Goal: Information Seeking & Learning: Learn about a topic

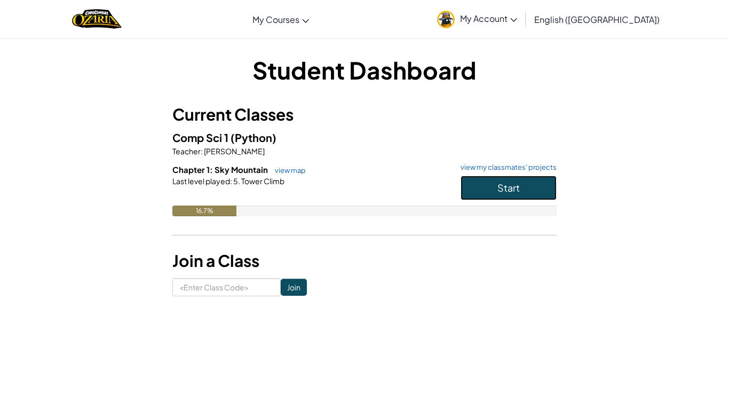
click at [501, 187] on span "Start" at bounding box center [509, 188] width 22 height 12
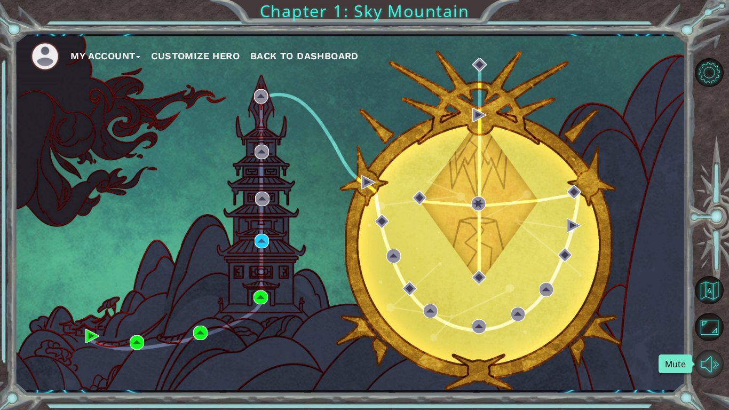
click at [710, 359] on button "Mute" at bounding box center [709, 364] width 29 height 29
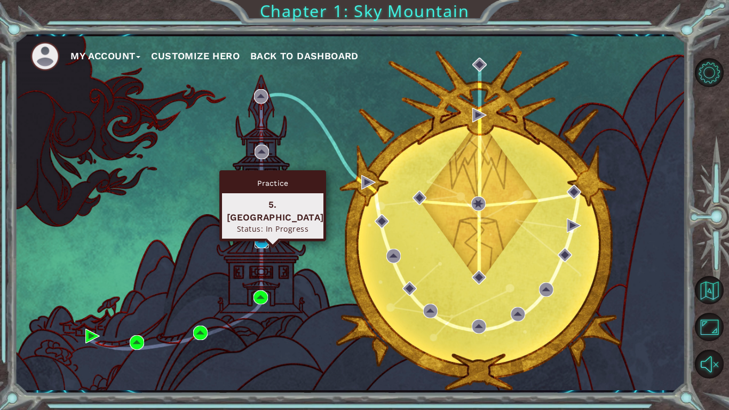
click at [264, 241] on img at bounding box center [262, 241] width 14 height 14
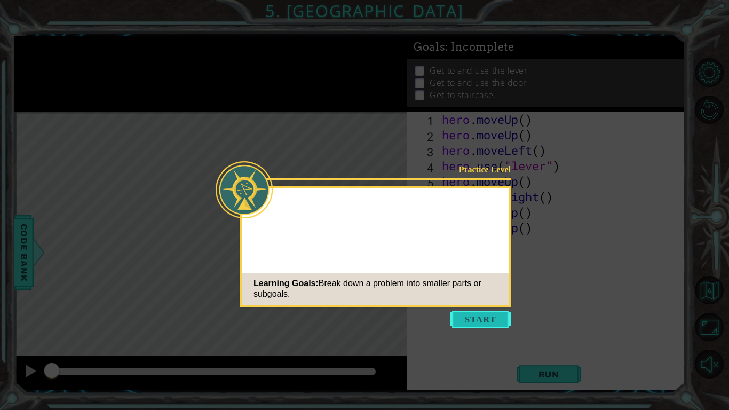
click at [491, 313] on button "Start" at bounding box center [480, 319] width 61 height 17
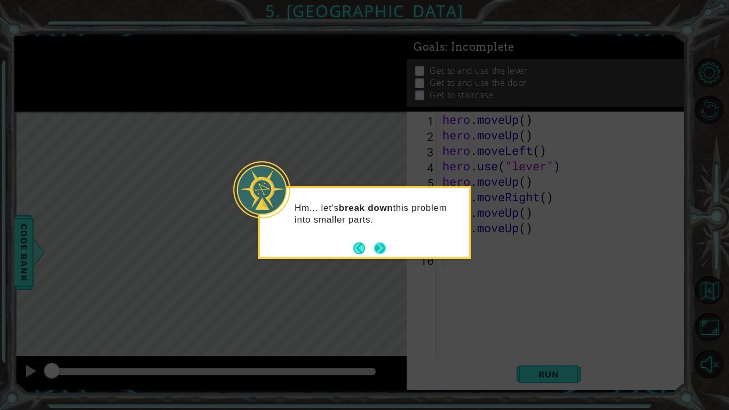
click at [384, 250] on button "Next" at bounding box center [380, 248] width 12 height 12
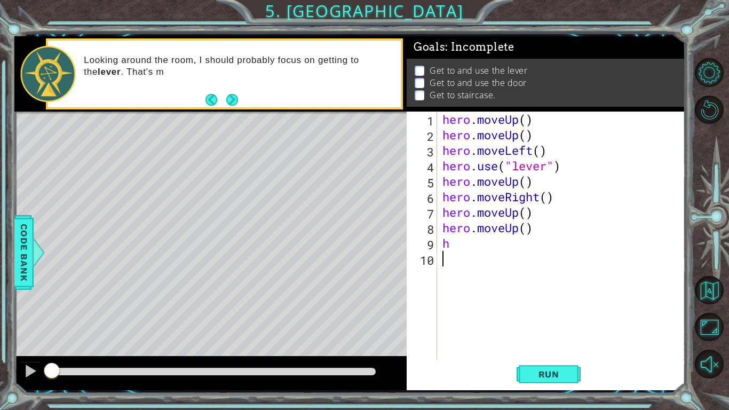
click at [462, 245] on div "hero . moveUp ( ) hero . moveUp ( ) hero . moveLeft ( ) hero . use ( "lever" ) …" at bounding box center [565, 251] width 248 height 279
click at [562, 379] on span "Run" at bounding box center [549, 374] width 42 height 11
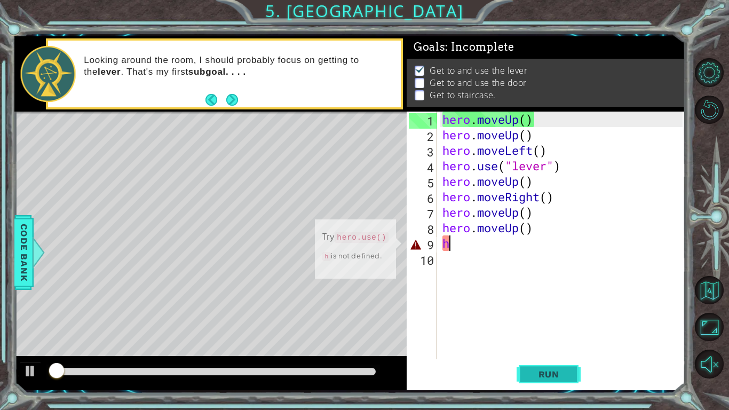
click at [562, 379] on span "Run" at bounding box center [549, 374] width 42 height 11
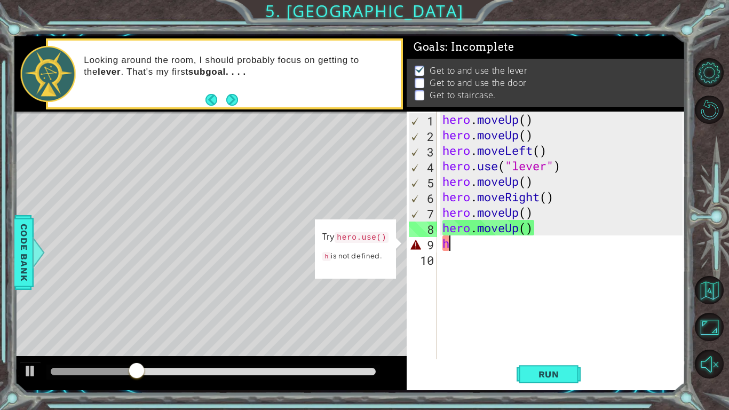
click at [470, 248] on div "hero . moveUp ( ) hero . moveUp ( ) hero . moveLeft ( ) hero . use ( "lever" ) …" at bounding box center [565, 251] width 248 height 279
type textarea "he"
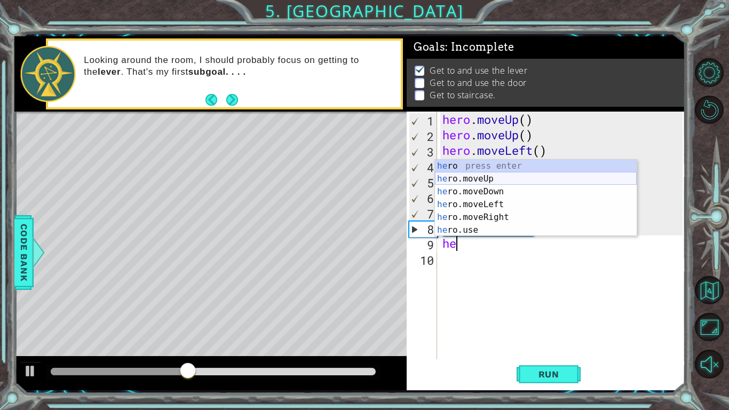
click at [488, 181] on div "he ro press enter he ro.moveUp press enter he ro.moveDown press enter he ro.mov…" at bounding box center [536, 211] width 202 height 103
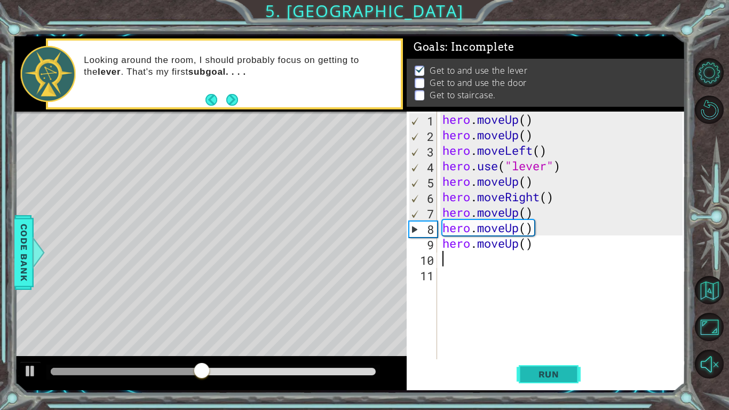
click at [560, 377] on span "Run" at bounding box center [549, 374] width 42 height 11
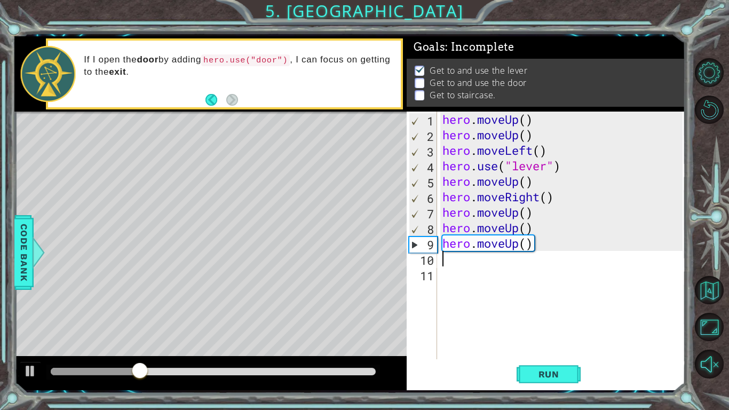
click at [505, 261] on div "hero . moveUp ( ) hero . moveUp ( ) hero . moveLeft ( ) hero . use ( "lever" ) …" at bounding box center [565, 251] width 248 height 279
type textarea "h"
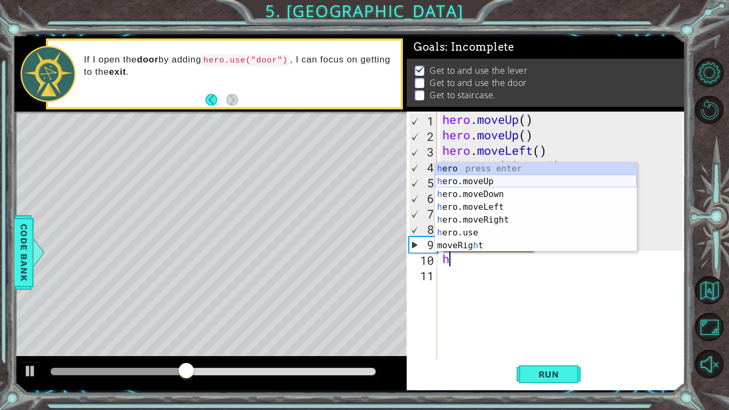
click at [491, 179] on div "h ero press enter h ero.moveUp press enter h ero.moveDown press enter h ero.mov…" at bounding box center [536, 219] width 202 height 115
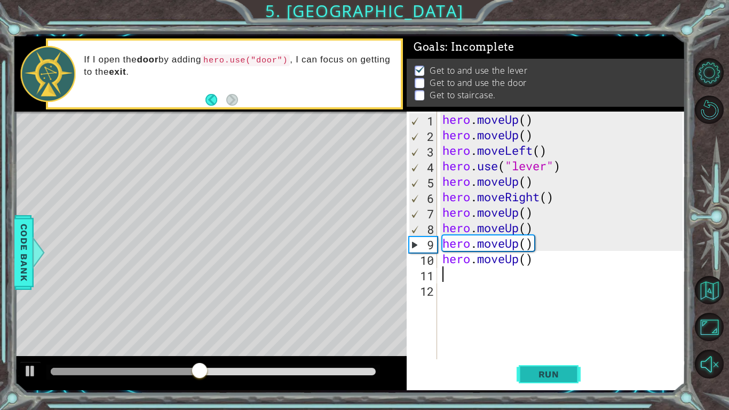
click at [539, 374] on span "Run" at bounding box center [549, 374] width 42 height 11
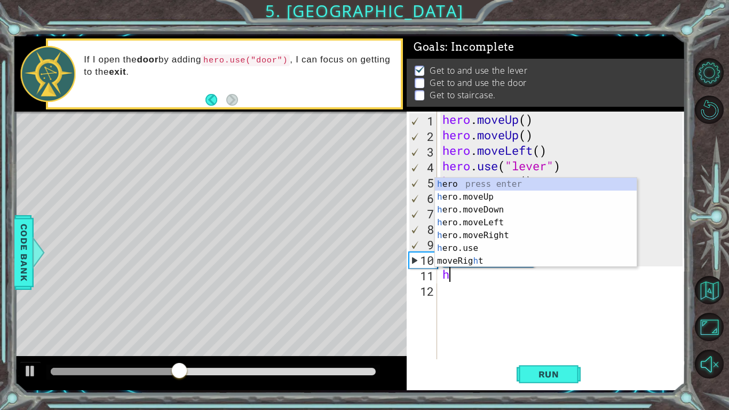
type textarea "he"
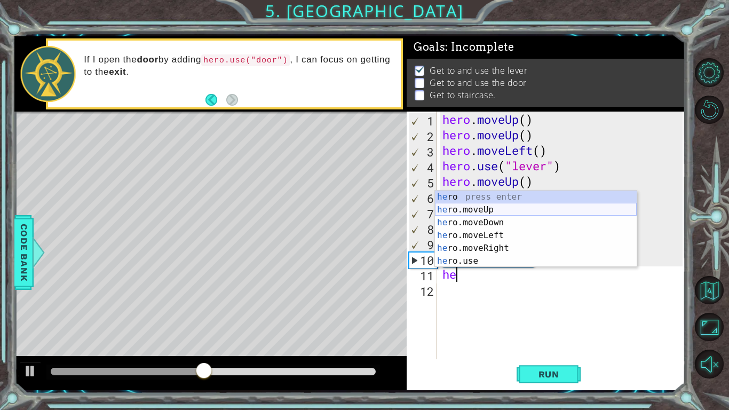
click at [491, 213] on div "he ro press enter he ro.moveUp press enter he ro.moveDown press enter he ro.mov…" at bounding box center [536, 242] width 202 height 103
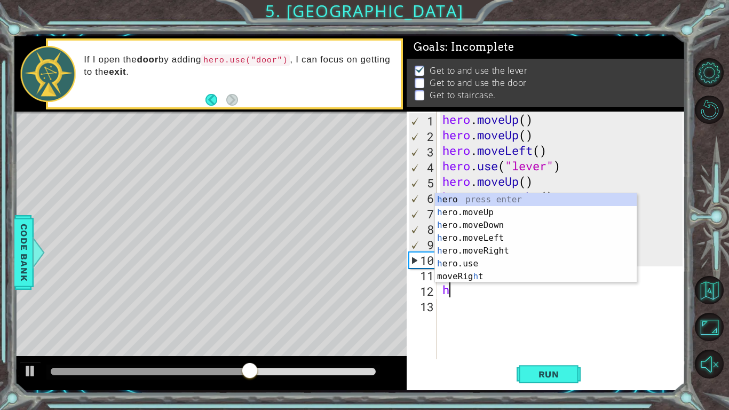
type textarea "he"
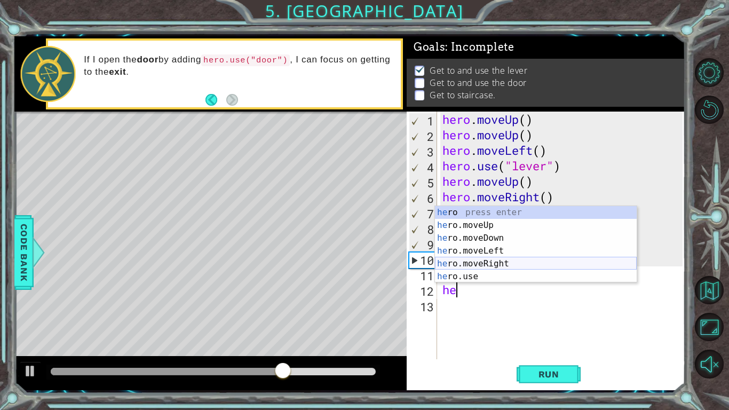
click at [469, 263] on div "he ro press enter he ro.moveUp press enter he ro.moveDown press enter he ro.mov…" at bounding box center [536, 257] width 202 height 103
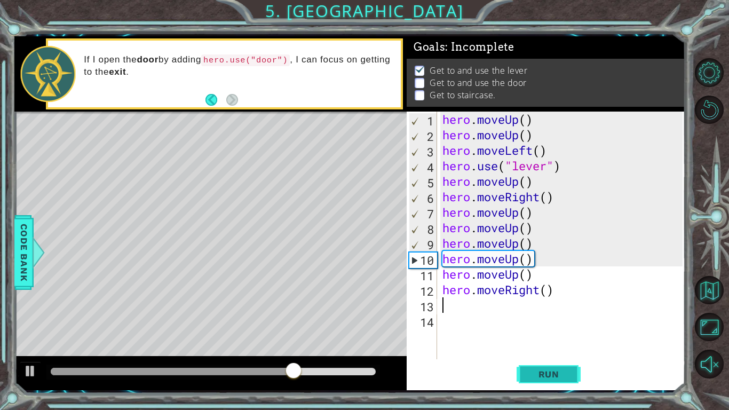
click at [525, 376] on button "Run" at bounding box center [549, 374] width 64 height 28
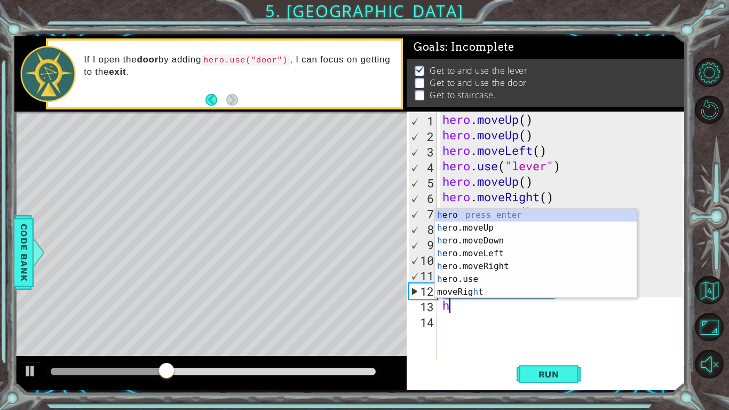
type textarea "he"
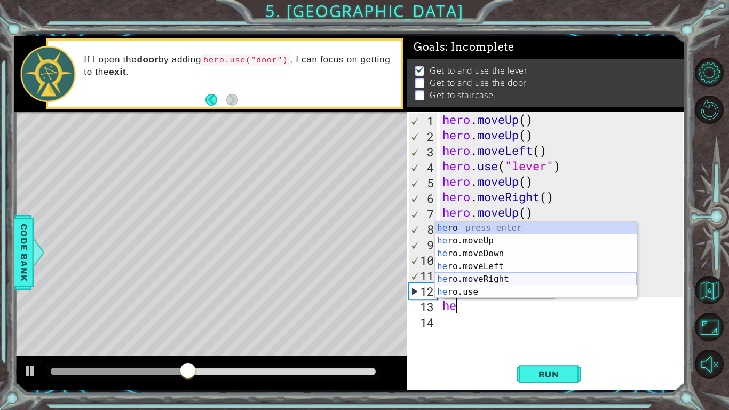
click at [502, 274] on div "he ro press enter he ro.moveUp press enter he ro.moveDown press enter he ro.mov…" at bounding box center [536, 273] width 202 height 103
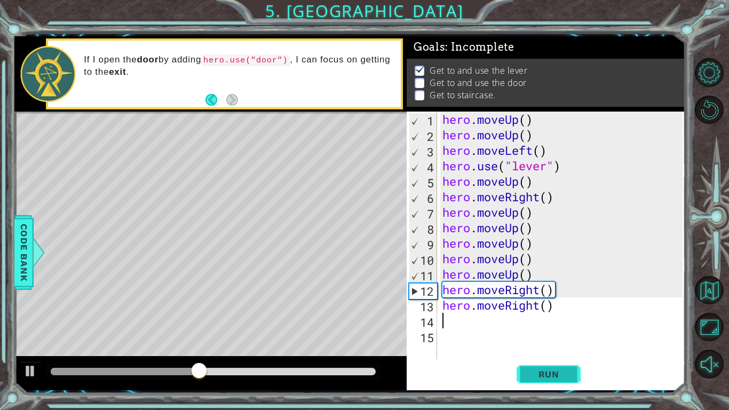
click at [523, 367] on button "Run" at bounding box center [549, 374] width 64 height 28
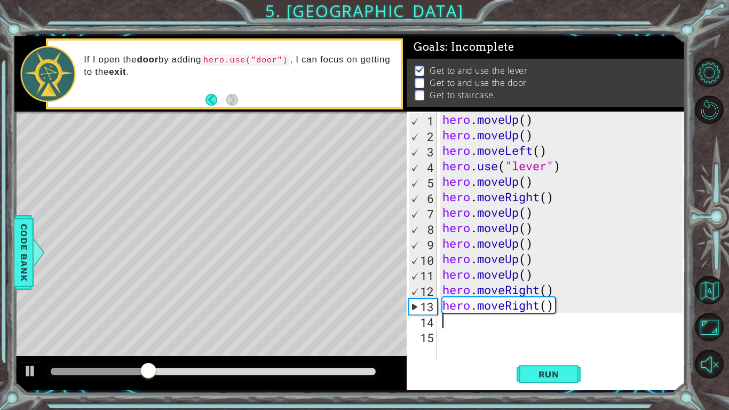
click at [453, 321] on div "hero . moveUp ( ) hero . moveUp ( ) hero . moveLeft ( ) hero . use ( "lever" ) …" at bounding box center [565, 251] width 248 height 279
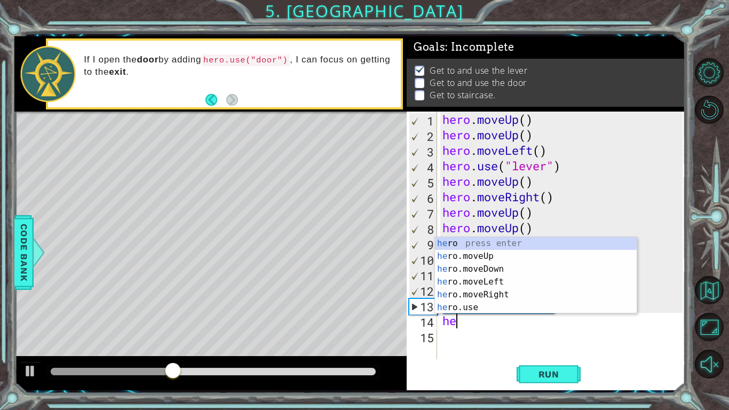
type textarea "her"
click at [513, 291] on div "her o press enter her o.moveUp press enter her o.moveDown press enter her o.mov…" at bounding box center [536, 288] width 202 height 103
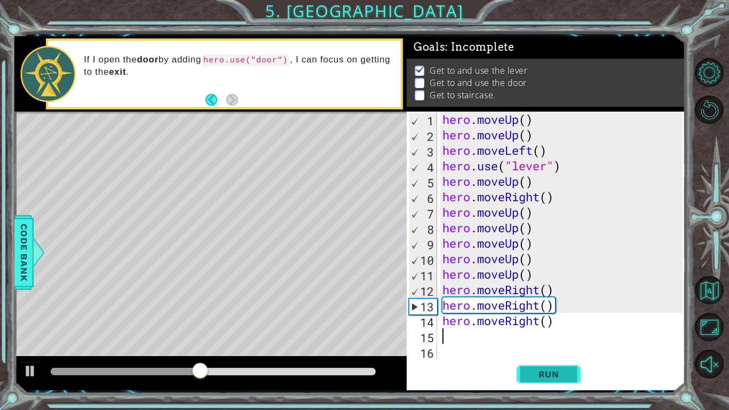
click at [528, 372] on span "Run" at bounding box center [549, 374] width 42 height 11
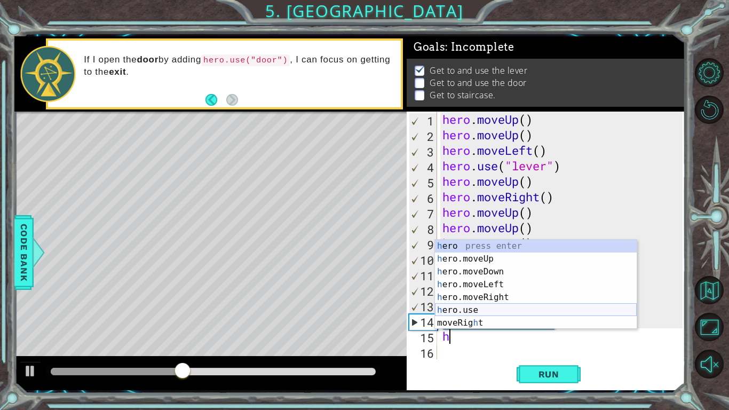
click at [496, 306] on div "h ero press enter h ero.moveUp press enter h ero.moveDown press enter h ero.mov…" at bounding box center [536, 297] width 202 height 115
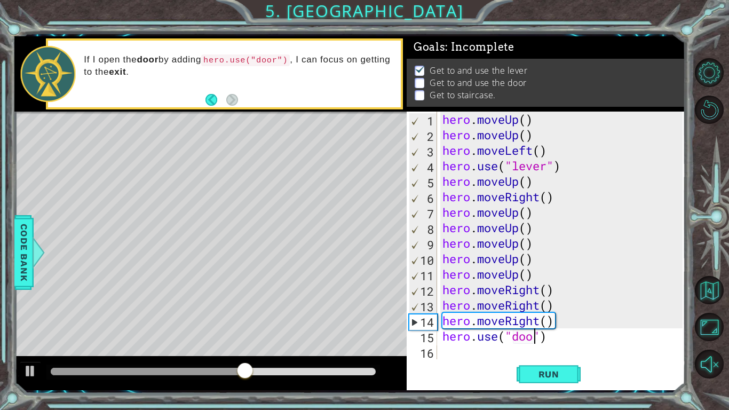
scroll to position [0, 4]
type textarea "hero.use("door")"
click at [526, 377] on button "Run" at bounding box center [549, 374] width 64 height 28
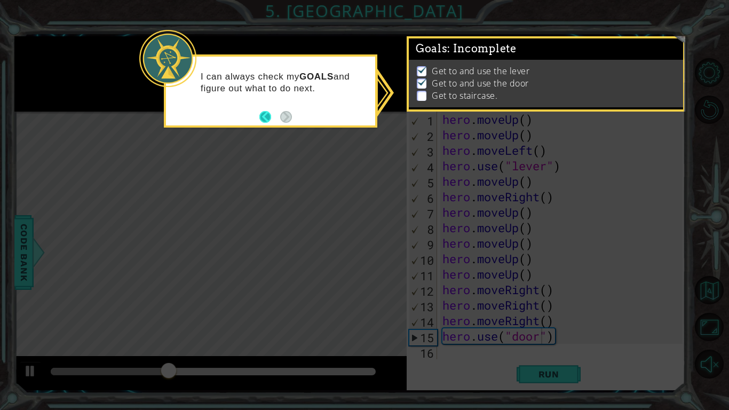
click at [264, 117] on button "Back" at bounding box center [269, 117] width 21 height 12
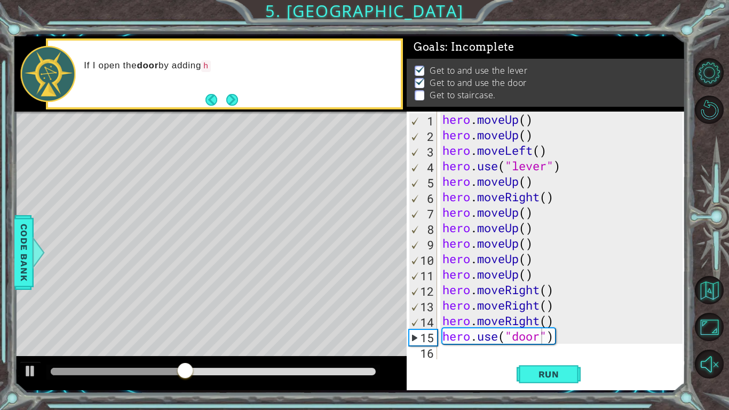
click at [451, 360] on div "Run" at bounding box center [549, 374] width 279 height 28
click at [446, 341] on div "hero . moveUp ( ) hero . moveUp ( ) hero . moveLeft ( ) hero . use ( "lever" ) …" at bounding box center [565, 251] width 248 height 279
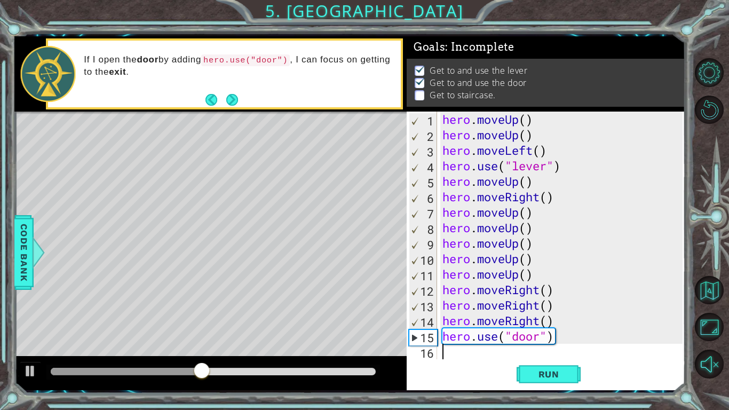
click at [445, 357] on div "hero . moveUp ( ) hero . moveUp ( ) hero . moveLeft ( ) hero . use ( "lever" ) …" at bounding box center [565, 251] width 248 height 279
type textarea "h"
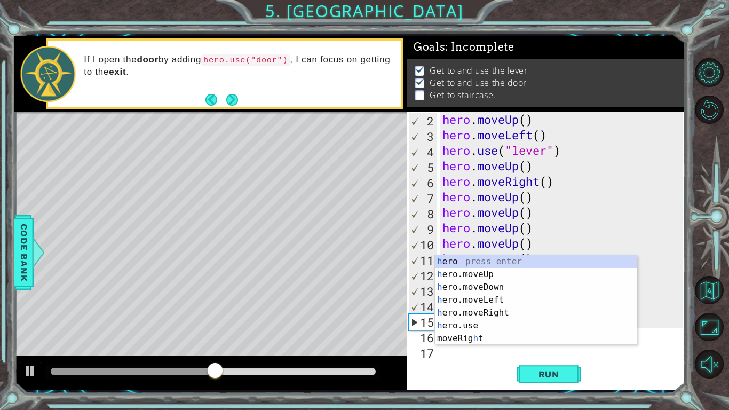
scroll to position [15, 0]
click at [455, 276] on div "h ero press enter h ero.moveUp press enter h ero.moveDown press enter h ero.mov…" at bounding box center [536, 312] width 202 height 115
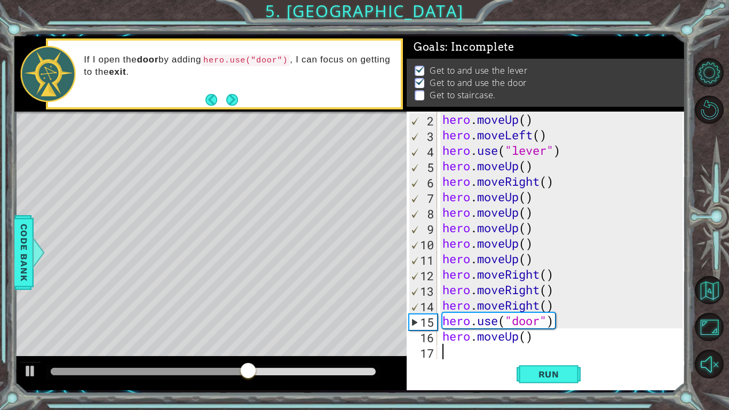
scroll to position [31, 0]
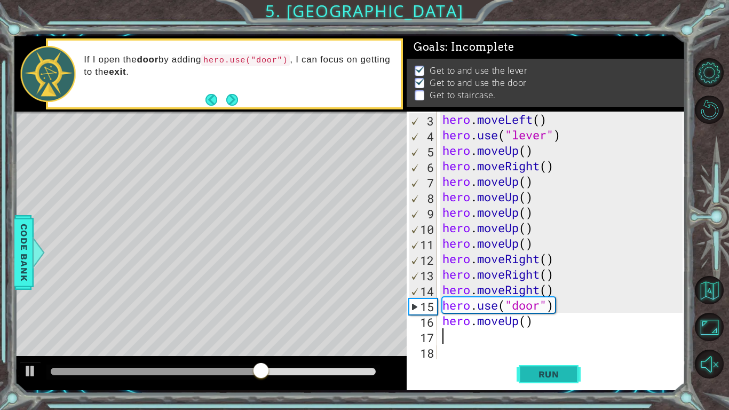
click at [531, 369] on span "Run" at bounding box center [549, 374] width 42 height 11
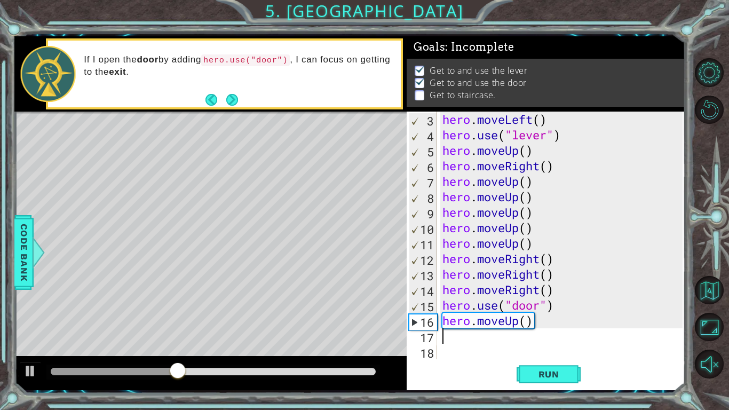
type textarea "h"
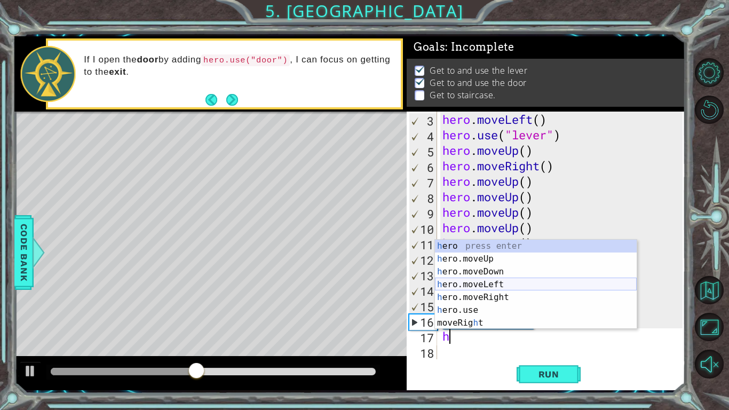
click at [474, 280] on div "h ero press enter h ero.moveUp press enter h ero.moveDown press enter h ero.mov…" at bounding box center [536, 297] width 202 height 115
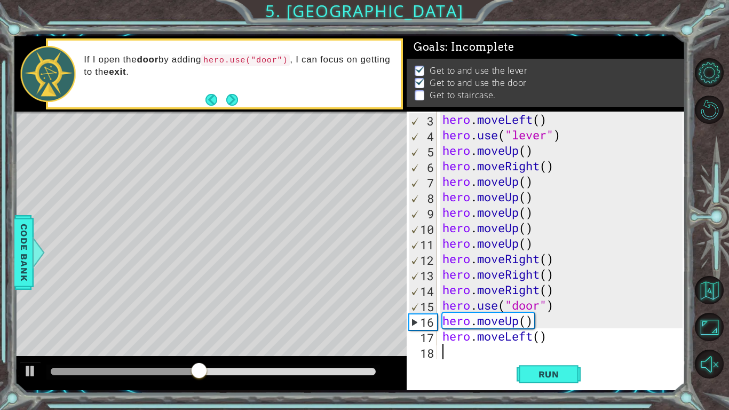
scroll to position [46, 0]
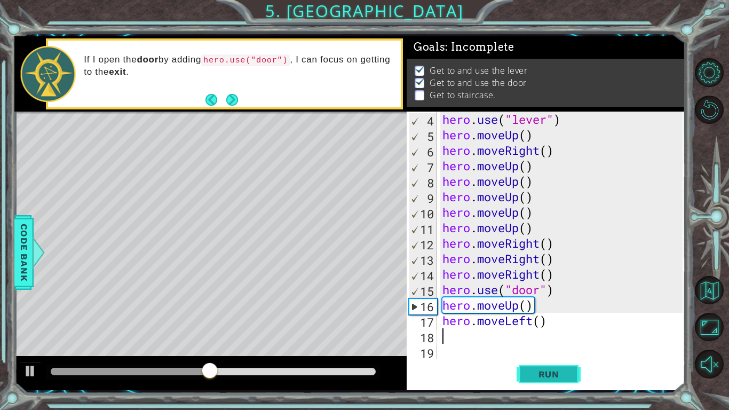
click at [520, 368] on button "Run" at bounding box center [549, 374] width 64 height 28
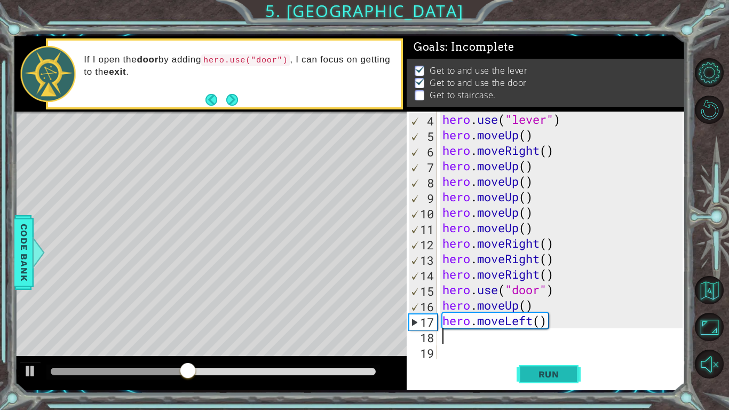
type textarea "h"
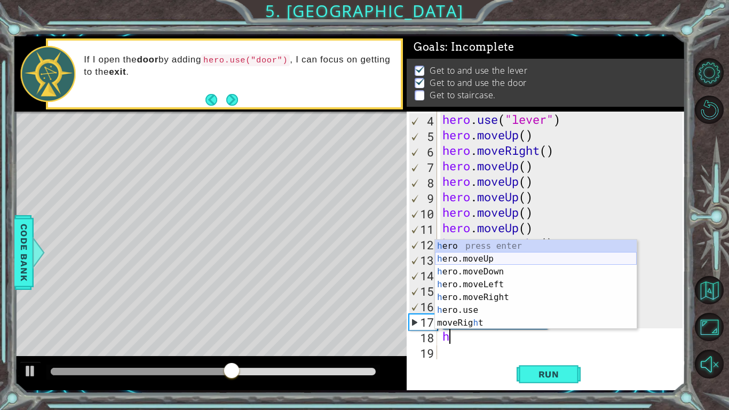
click at [503, 256] on div "h ero press enter h ero.moveUp press enter h ero.moveDown press enter h ero.mov…" at bounding box center [536, 297] width 202 height 115
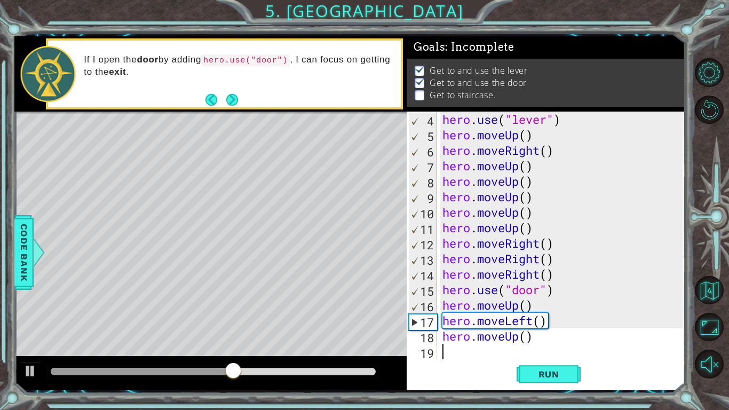
scroll to position [62, 0]
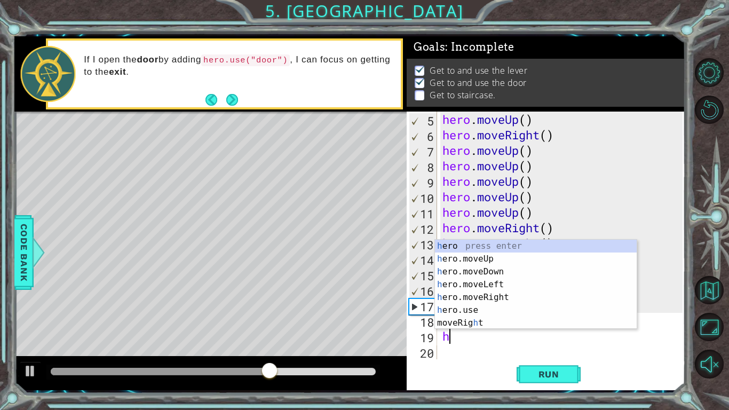
type textarea "h"
click at [471, 318] on div "h ero press enter h ero.moveUp press enter h ero.moveDown press enter h ero.mov…" at bounding box center [536, 297] width 202 height 115
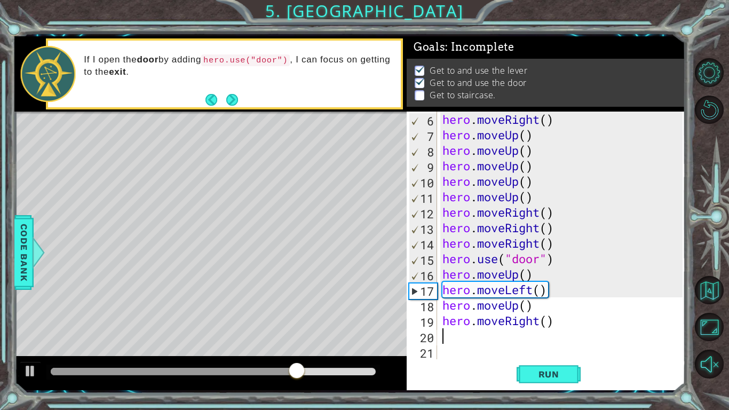
scroll to position [77, 0]
click at [527, 370] on button "Run" at bounding box center [549, 374] width 64 height 28
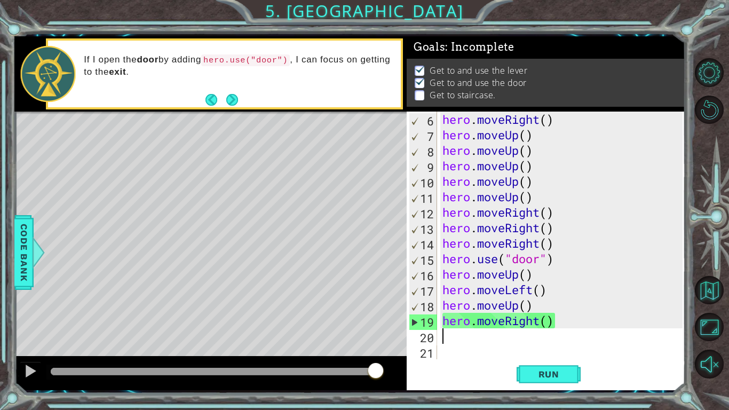
type textarea "h"
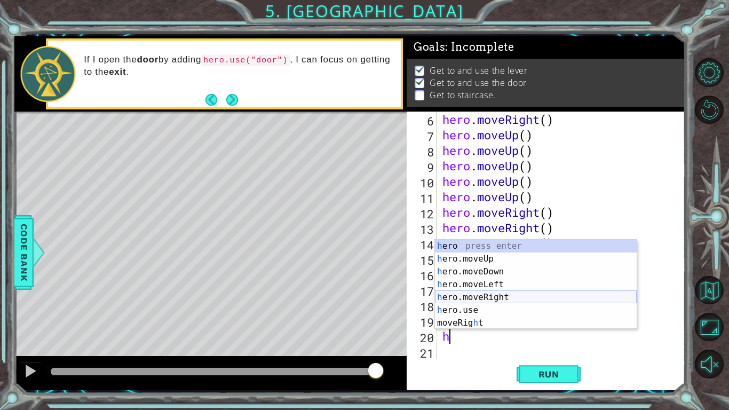
click at [460, 297] on div "h ero press enter h ero.moveUp press enter h ero.moveDown press enter h ero.mov…" at bounding box center [536, 297] width 202 height 115
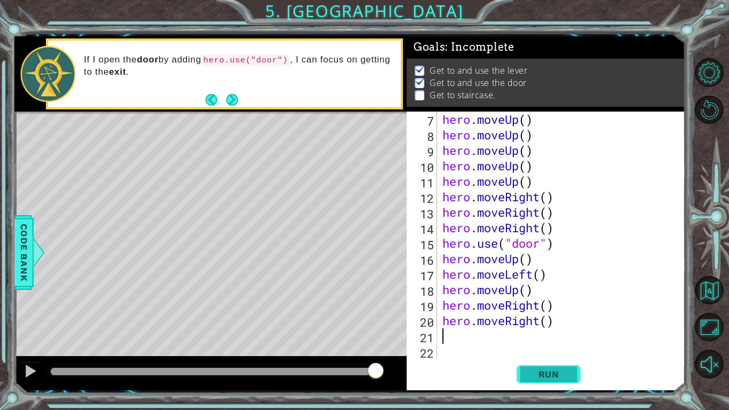
click at [545, 370] on span "Run" at bounding box center [549, 374] width 42 height 11
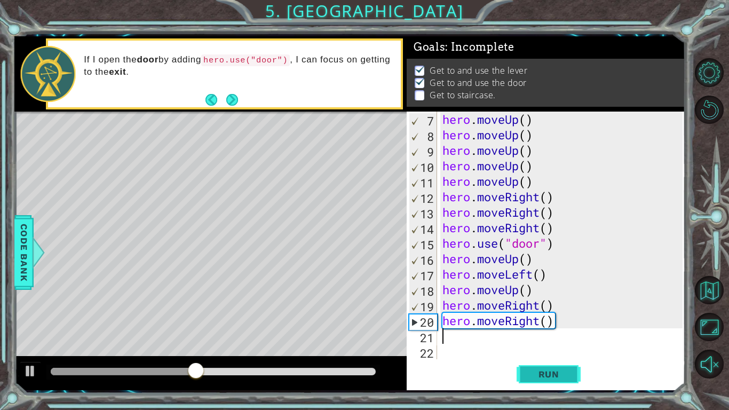
type textarea "h"
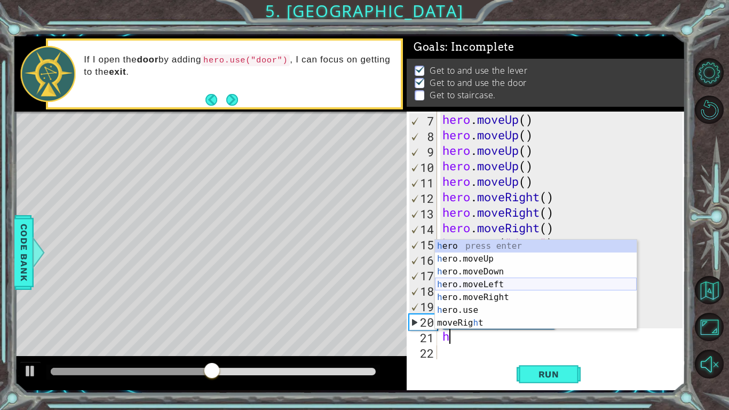
click at [462, 284] on div "h ero press enter h ero.moveUp press enter h ero.moveDown press enter h ero.mov…" at bounding box center [536, 297] width 202 height 115
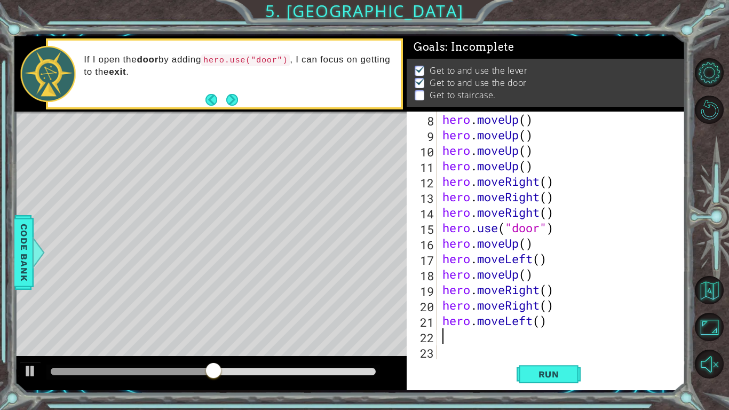
scroll to position [108, 0]
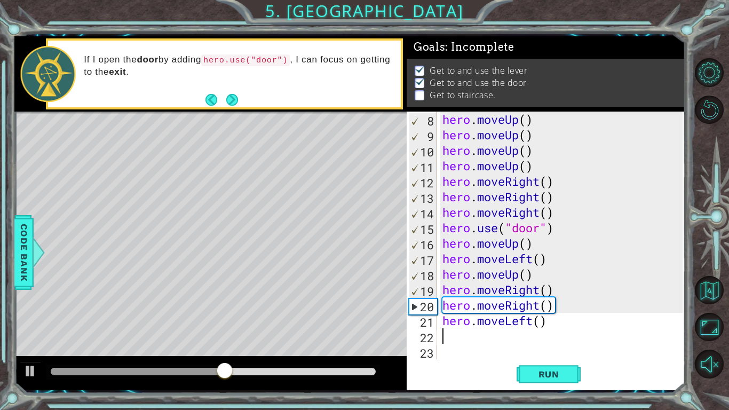
type textarea "h"
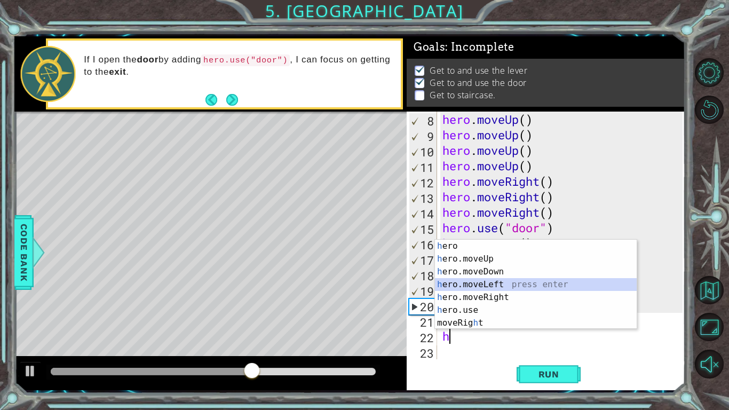
click at [500, 286] on div "h ero press enter h ero.moveUp press enter h ero.moveDown press enter h ero.mov…" at bounding box center [536, 297] width 202 height 115
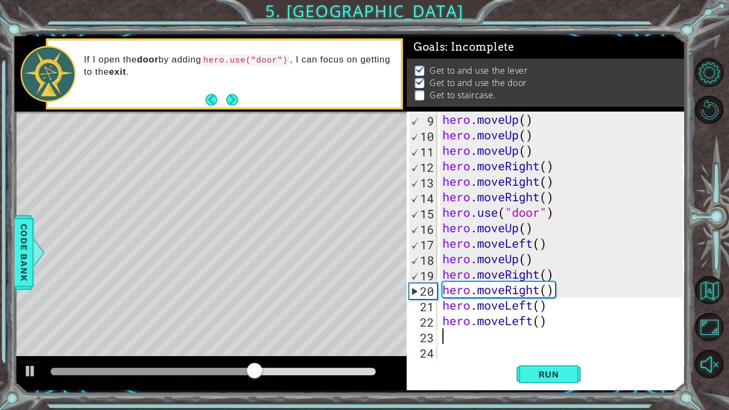
scroll to position [124, 0]
click at [526, 366] on button "Run" at bounding box center [549, 374] width 64 height 28
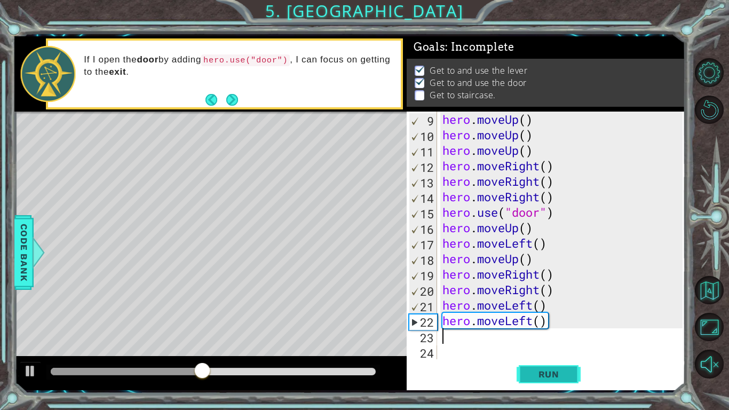
type textarea "h"
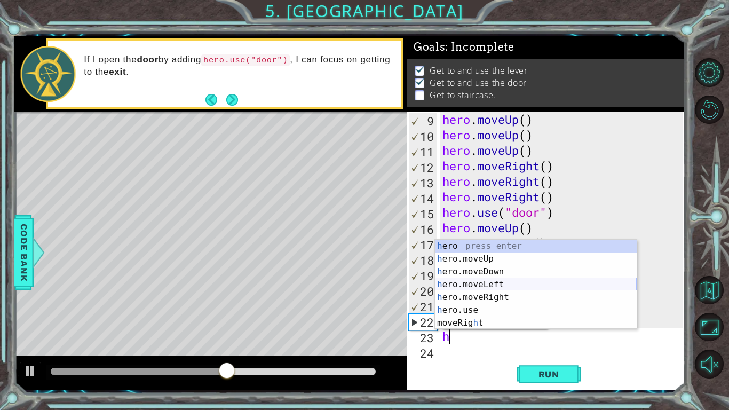
click at [529, 287] on div "h ero press enter h ero.moveUp press enter h ero.moveDown press enter h ero.mov…" at bounding box center [536, 297] width 202 height 115
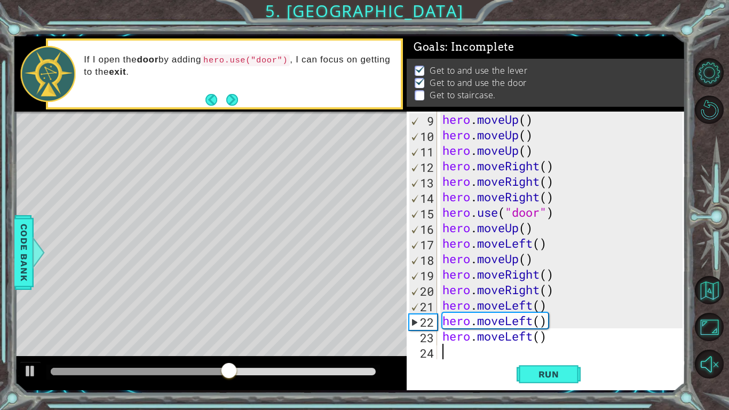
scroll to position [139, 0]
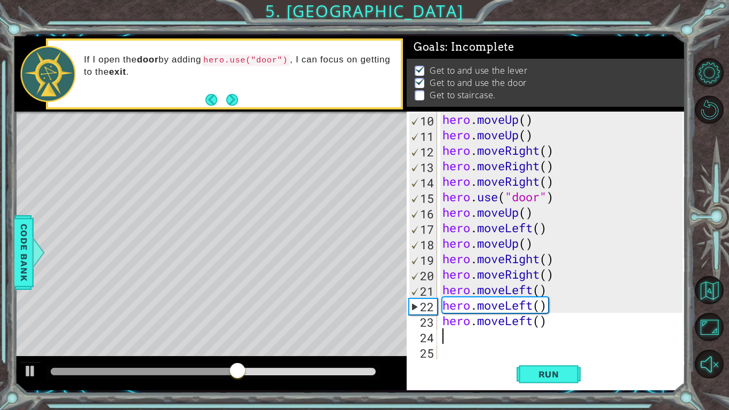
click at [483, 342] on div "hero . moveUp ( ) hero . moveUp ( ) hero . moveRight ( ) hero . moveRight ( ) h…" at bounding box center [565, 251] width 248 height 279
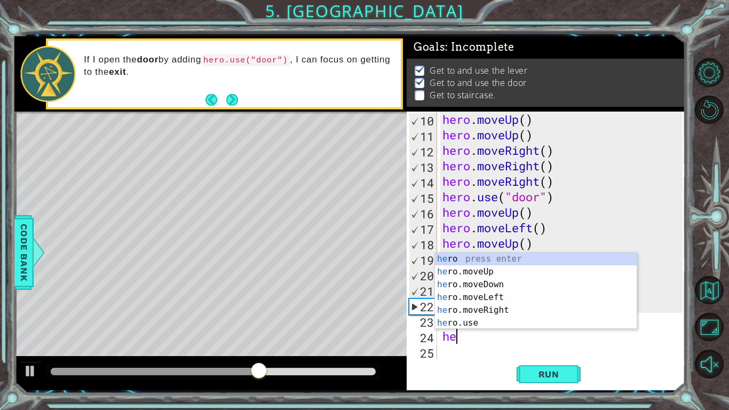
type textarea "her"
click at [486, 293] on div "her o press enter her o.moveUp press enter her o.moveDown press enter her o.mov…" at bounding box center [536, 304] width 202 height 103
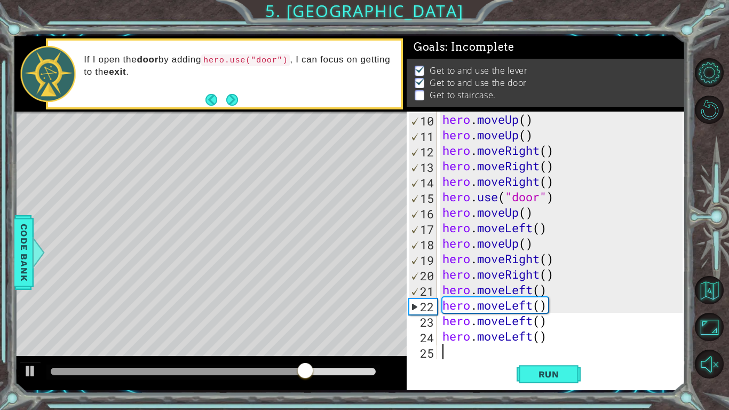
scroll to position [155, 0]
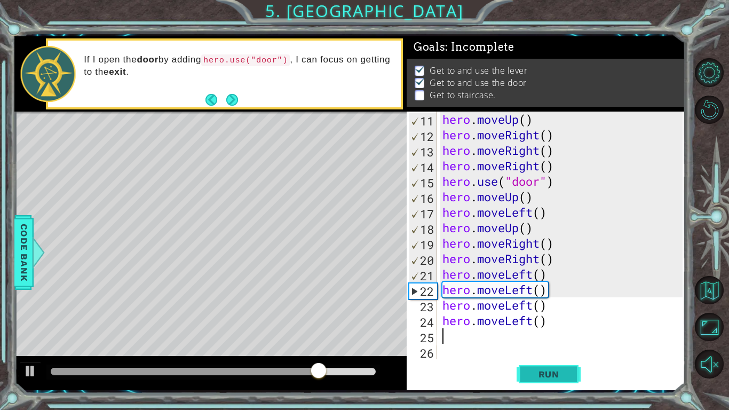
click at [532, 366] on button "Run" at bounding box center [549, 374] width 64 height 28
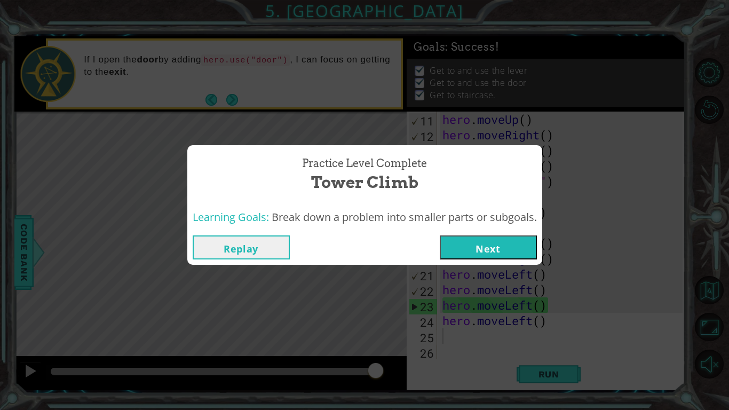
click at [521, 240] on button "Next" at bounding box center [488, 247] width 97 height 24
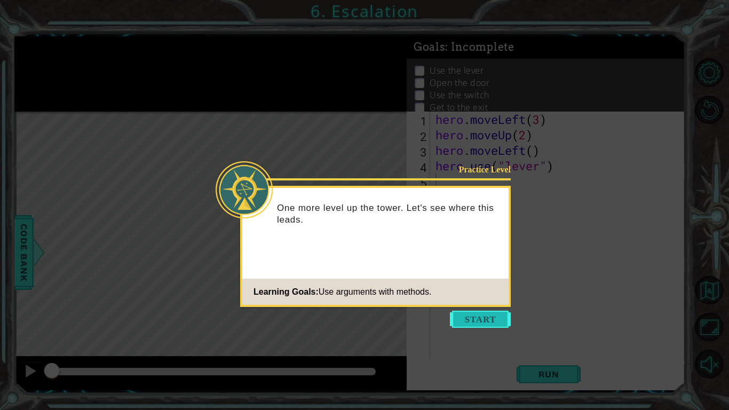
click at [462, 321] on button "Start" at bounding box center [480, 319] width 61 height 17
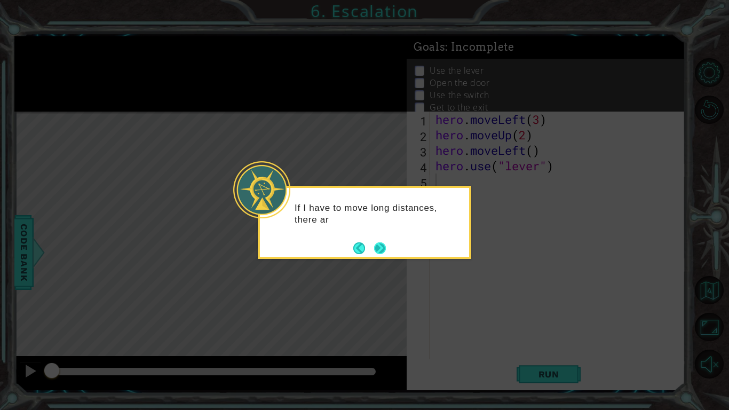
click at [380, 246] on button "Next" at bounding box center [380, 248] width 12 height 12
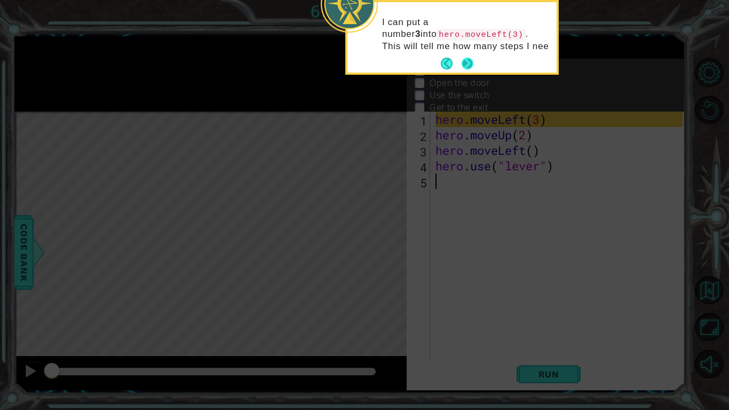
click at [466, 66] on button "Next" at bounding box center [468, 64] width 12 height 12
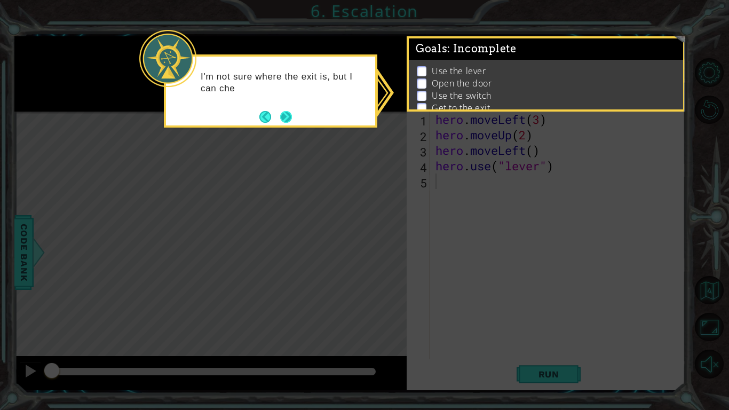
click at [285, 116] on button "Next" at bounding box center [286, 117] width 12 height 12
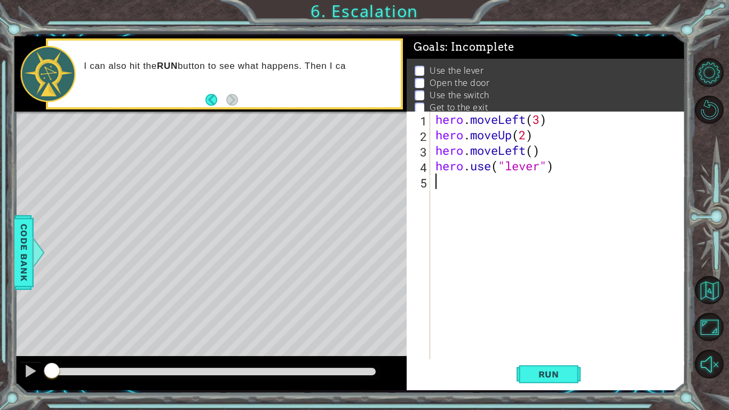
click at [336, 53] on div "I can also hit the RUN button to see what happens. Then I ca" at bounding box center [224, 74] width 352 height 67
click at [336, 55] on div "I can also hit the RUN button to see what happens. Then I can add" at bounding box center [238, 74] width 324 height 38
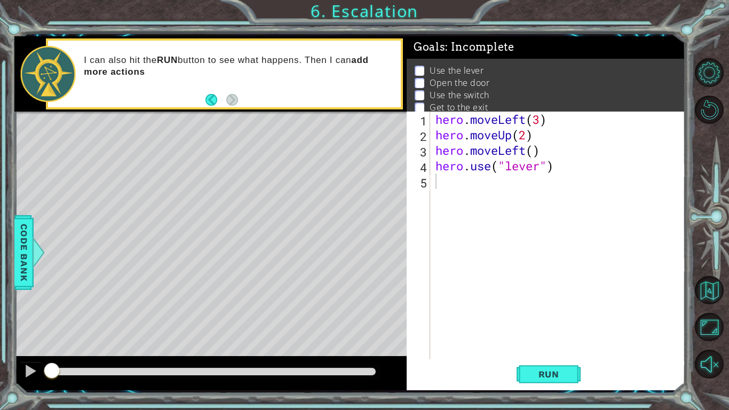
click at [336, 53] on div "I can also hit the RUN button to see what happens. Then I can add more actions" at bounding box center [238, 74] width 324 height 50
click at [336, 53] on div "I can also hit the RUN button to see what happens. Then I can add more actions …" at bounding box center [238, 74] width 324 height 50
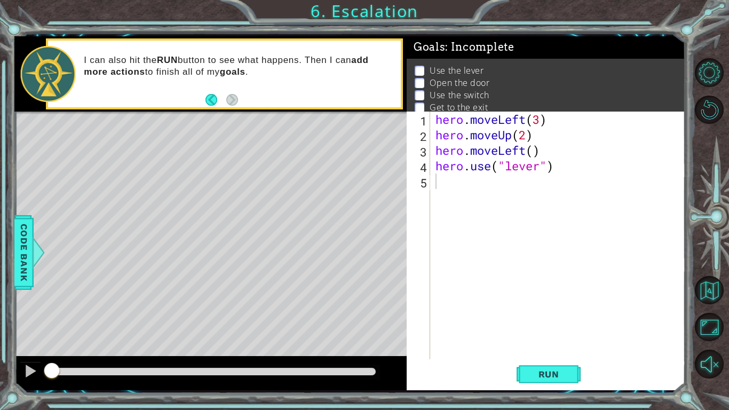
click at [320, 64] on p "I can also hit the RUN button to see what happens. Then I can add more actions …" at bounding box center [238, 65] width 309 height 23
click at [534, 378] on span "Run" at bounding box center [549, 374] width 42 height 11
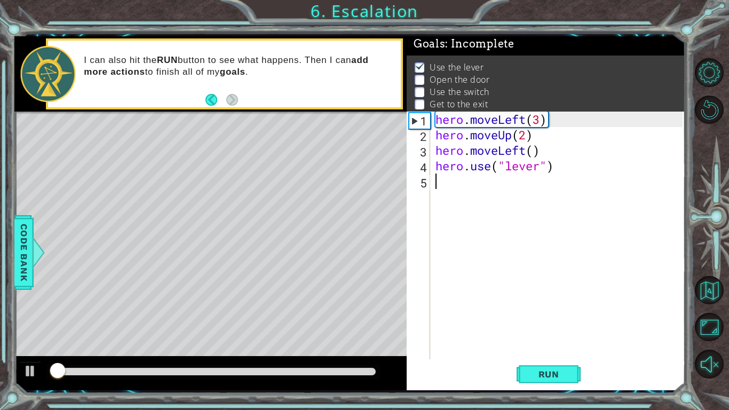
scroll to position [4, 0]
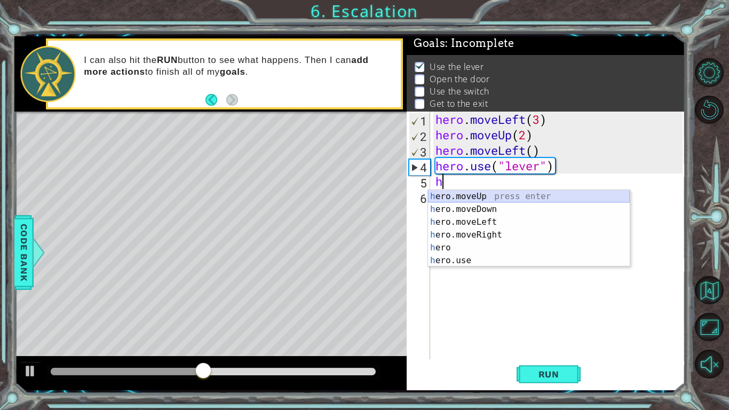
click at [471, 202] on div "h ero.moveUp press enter h ero.moveDown press enter h ero.moveLeft press enter …" at bounding box center [529, 241] width 202 height 103
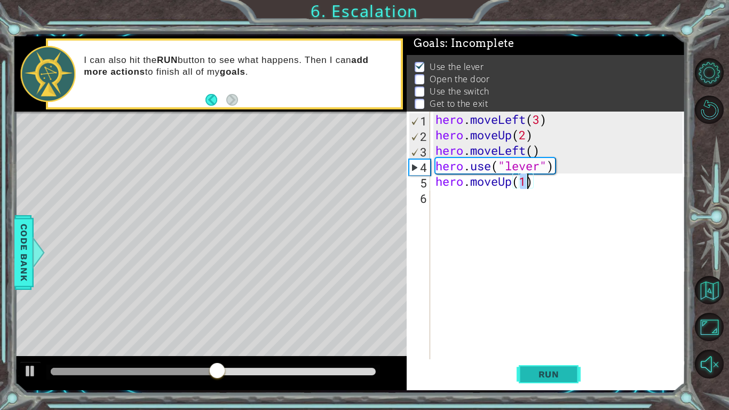
type textarea "hero.moveUp(1)"
click at [563, 373] on span "Run" at bounding box center [549, 374] width 42 height 11
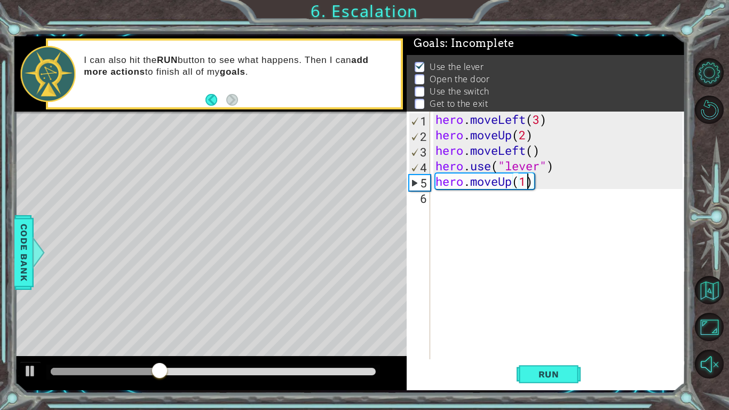
click at [460, 201] on div "hero . moveLeft ( 3 ) hero . moveUp ( 2 ) hero . moveLeft ( ) hero . use ( "lev…" at bounding box center [561, 251] width 255 height 279
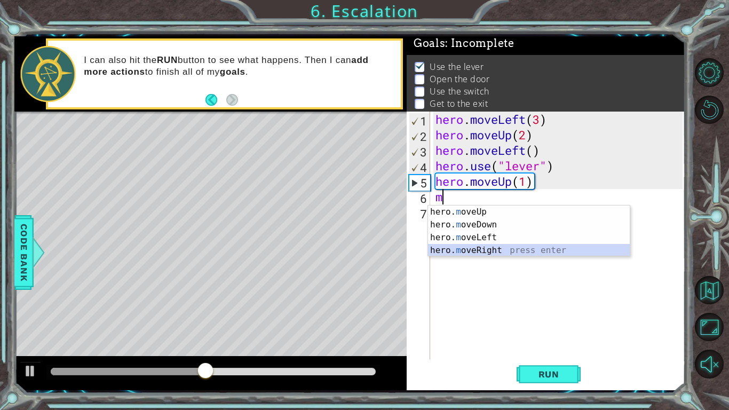
click at [454, 246] on div "hero. m oveUp press enter hero. m oveDown press enter hero. m oveLeft press ent…" at bounding box center [529, 244] width 202 height 77
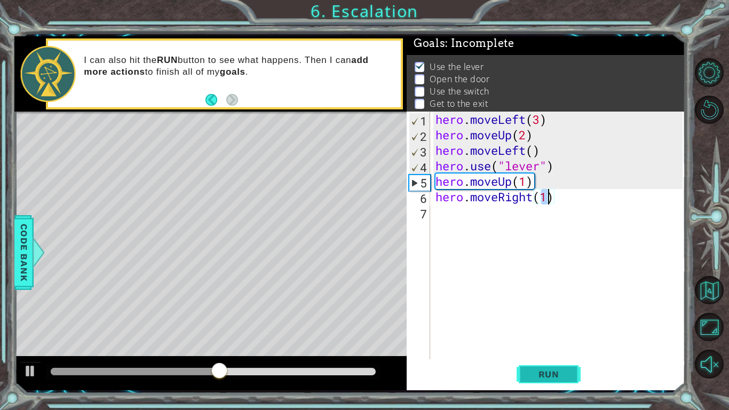
click at [528, 379] on span "Run" at bounding box center [549, 374] width 42 height 11
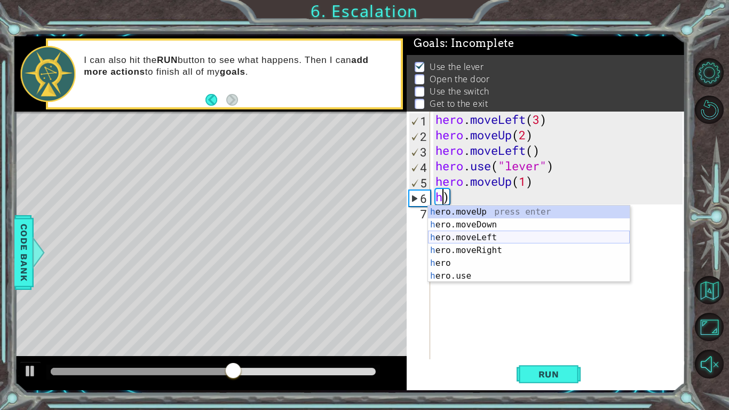
click at [455, 238] on div "h ero.moveUp press enter h ero.moveDown press enter h ero.moveLeft press enter …" at bounding box center [529, 257] width 202 height 103
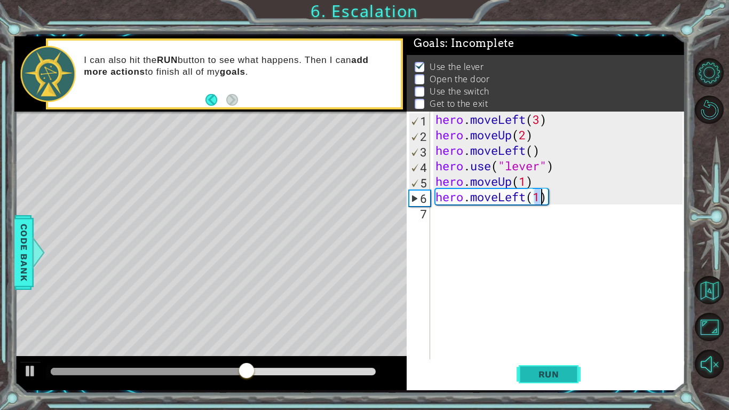
type textarea "hero.moveLeft(1)"
click at [525, 371] on button "Run" at bounding box center [549, 374] width 64 height 28
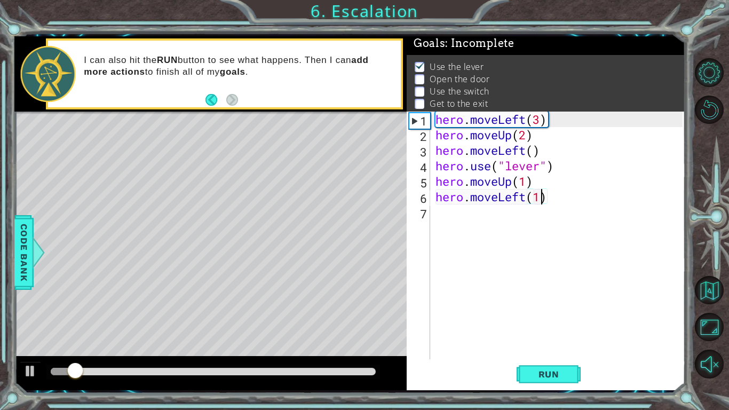
click at [455, 218] on div "hero . moveLeft ( 3 ) hero . moveUp ( 2 ) hero . moveLeft ( ) hero . use ( "lev…" at bounding box center [561, 251] width 255 height 279
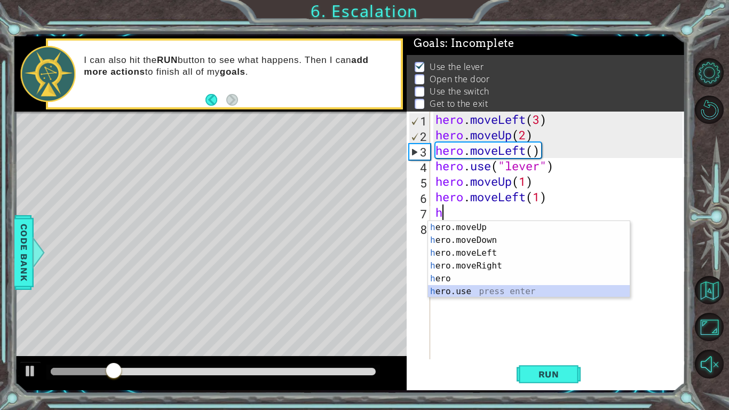
click at [449, 293] on div "h ero.moveUp press enter h ero.moveDown press enter h ero.moveLeft press enter …" at bounding box center [529, 272] width 202 height 103
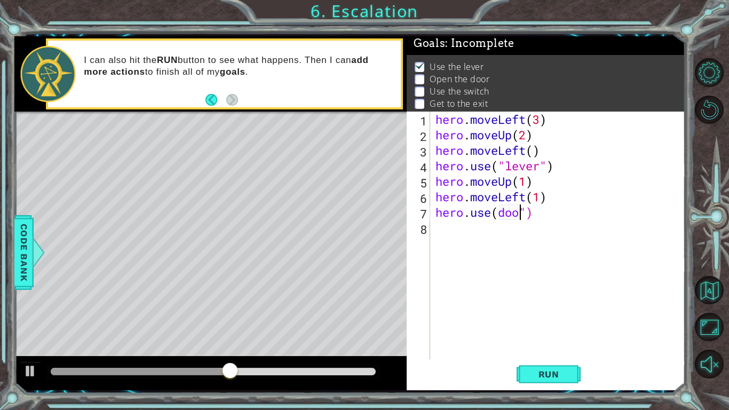
scroll to position [0, 4]
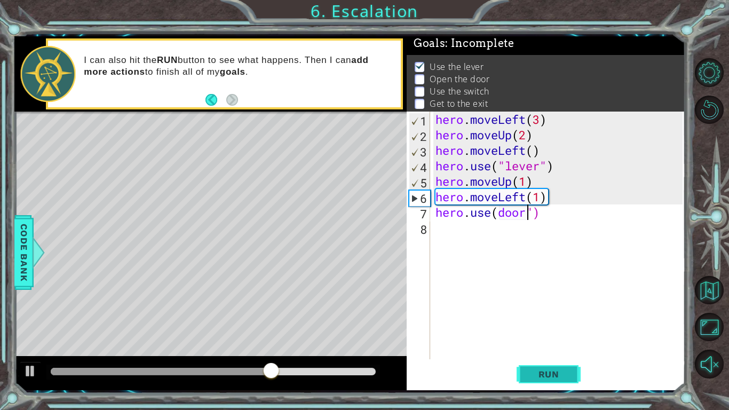
type textarea "hero.use(door")"
click at [536, 380] on button "Run" at bounding box center [549, 374] width 64 height 28
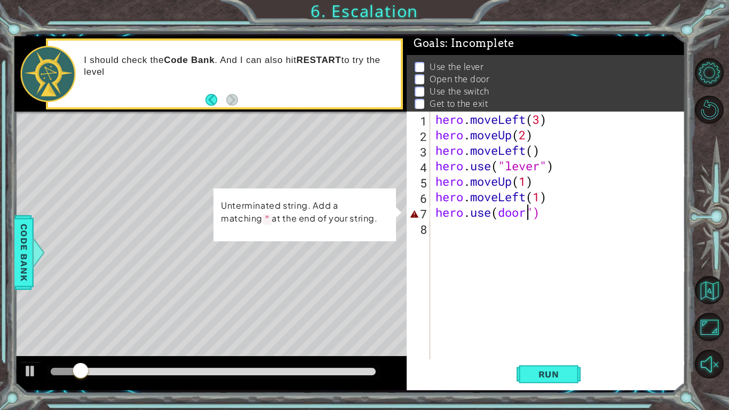
click at [576, 271] on div "hero . moveLeft ( 3 ) hero . moveUp ( 2 ) hero . moveLeft ( ) hero . use ( "lev…" at bounding box center [561, 251] width 255 height 279
click at [575, 216] on div "hero . moveLeft ( 3 ) hero . moveUp ( 2 ) hero . moveLeft ( ) hero . use ( "lev…" at bounding box center [561, 251] width 255 height 279
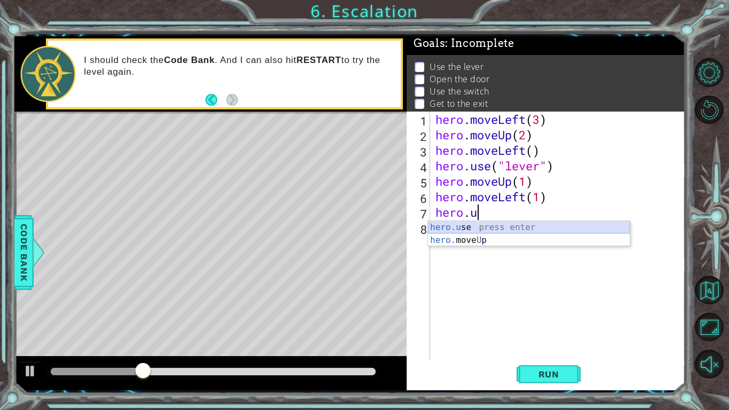
click at [561, 227] on div "hero.u se press enter hero. move U p press enter" at bounding box center [529, 246] width 202 height 51
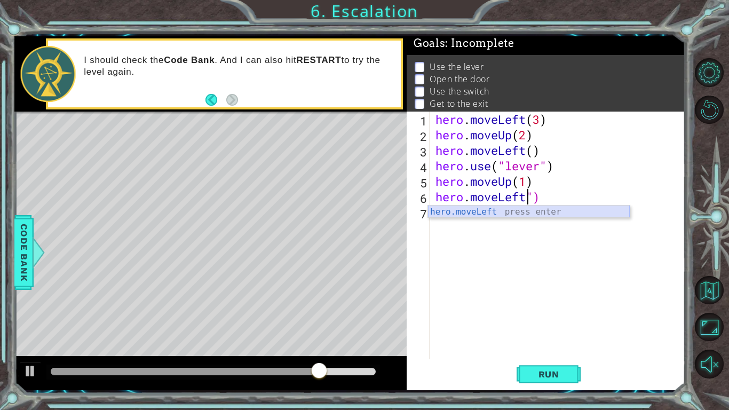
click at [492, 208] on div "hero.moveLeft press enter" at bounding box center [529, 225] width 202 height 38
type textarea "hero.moveLeft(1)")"
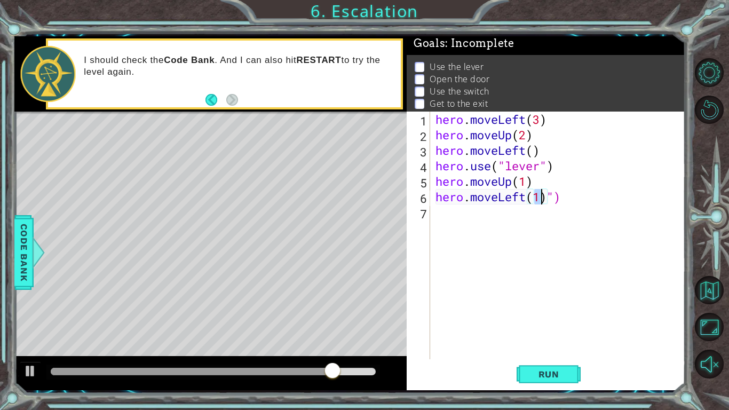
click at [435, 217] on div "hero . moveLeft ( 3 ) hero . moveUp ( 2 ) hero . moveLeft ( ) hero . use ( "lev…" at bounding box center [561, 251] width 255 height 279
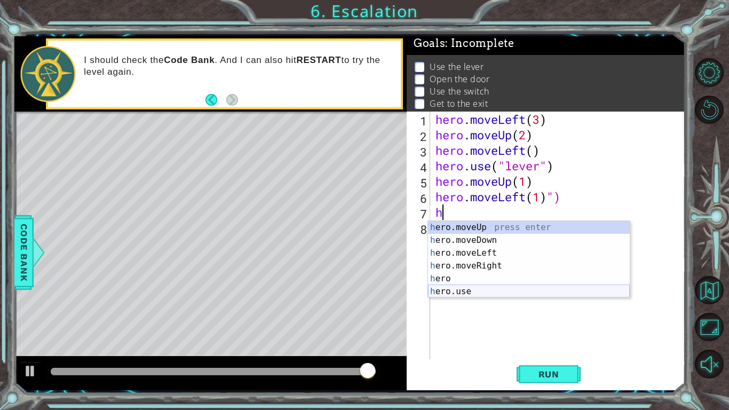
click at [447, 291] on div "h ero.moveUp press enter h ero.moveDown press enter h ero.moveLeft press enter …" at bounding box center [529, 272] width 202 height 103
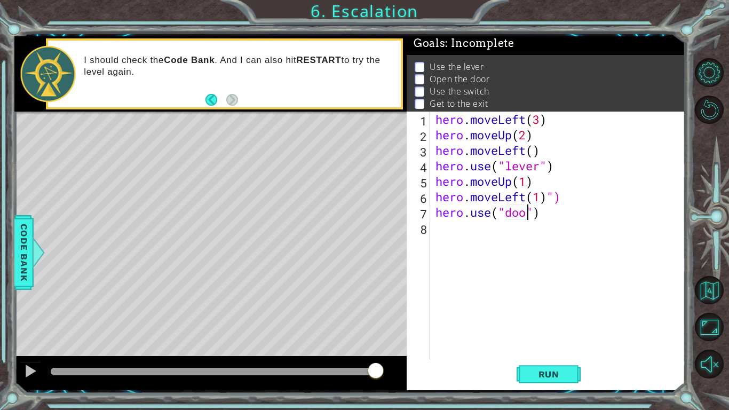
scroll to position [0, 4]
click at [532, 375] on span "Run" at bounding box center [549, 374] width 42 height 11
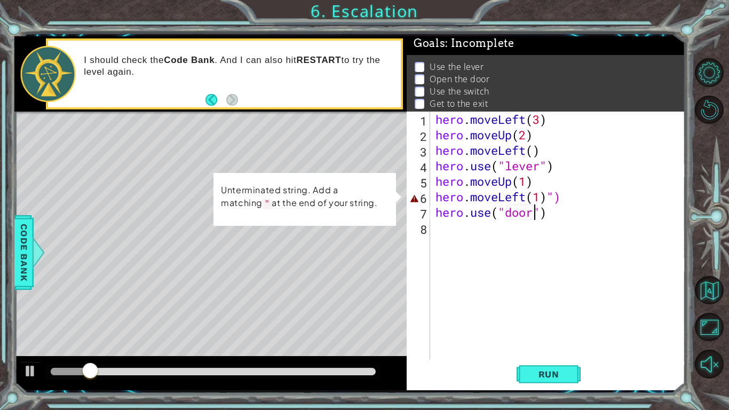
click at [526, 198] on div "hero . moveLeft ( 3 ) hero . moveUp ( 2 ) hero . moveLeft ( ) hero . use ( "lev…" at bounding box center [561, 251] width 255 height 279
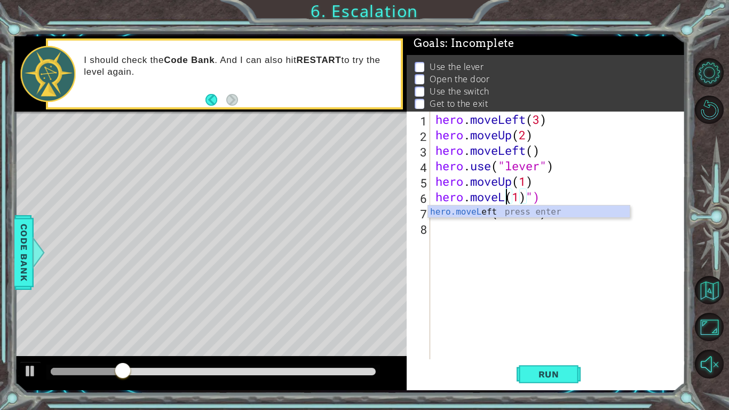
scroll to position [0, 4]
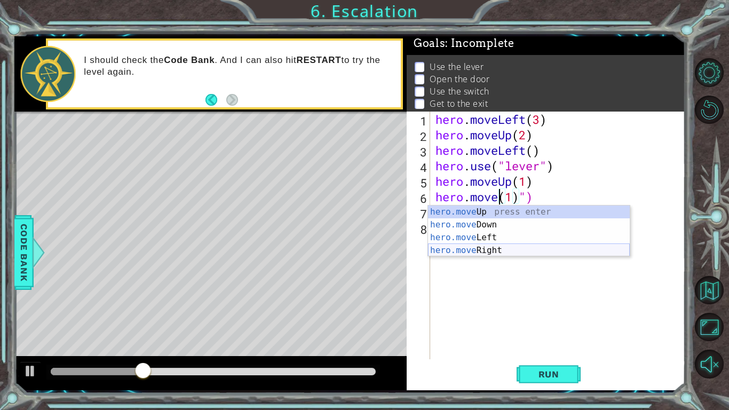
click at [500, 250] on div "hero.move Up press enter hero.move Down press enter hero.move Left press enter …" at bounding box center [529, 244] width 202 height 77
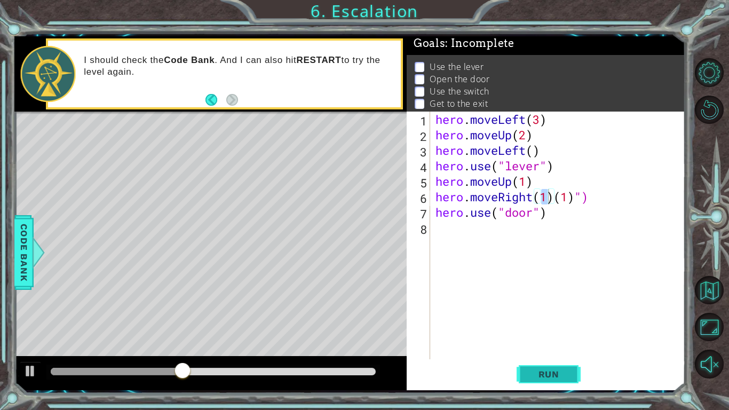
click at [560, 376] on span "Run" at bounding box center [549, 374] width 42 height 11
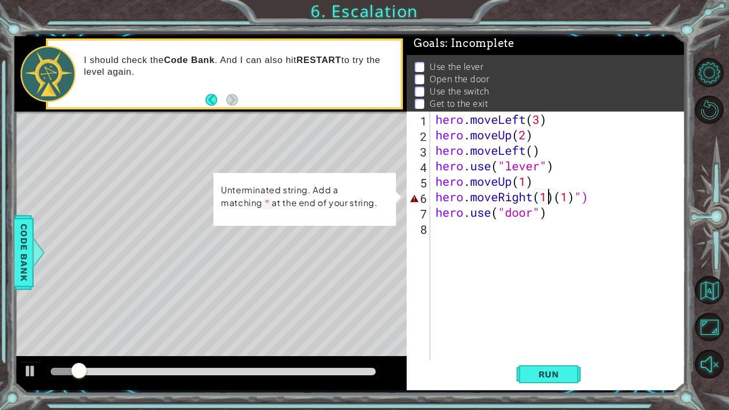
click at [597, 199] on div "hero . moveLeft ( 3 ) hero . moveUp ( 2 ) hero . moveLeft ( ) hero . use ( "lev…" at bounding box center [561, 251] width 255 height 279
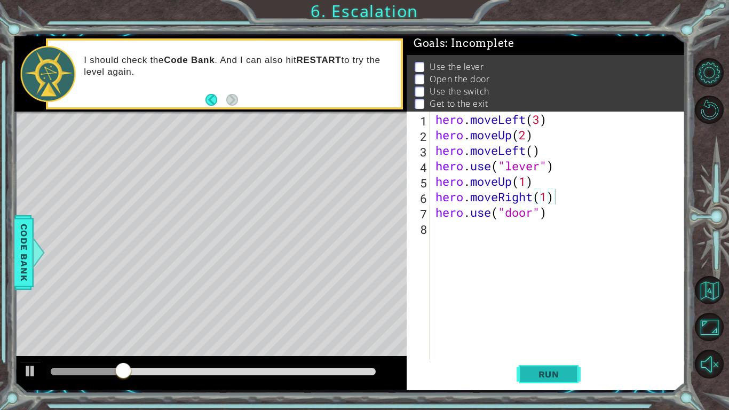
click at [542, 383] on button "Run" at bounding box center [549, 374] width 64 height 28
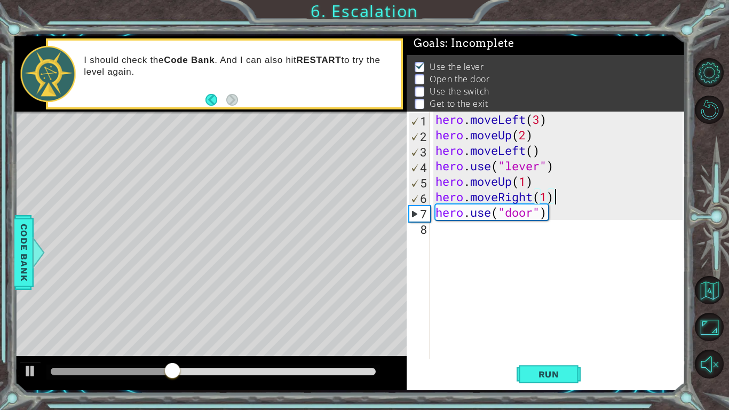
click at [533, 198] on div "hero . moveLeft ( 3 ) hero . moveUp ( 2 ) hero . moveLeft ( ) hero . use ( "lev…" at bounding box center [561, 251] width 255 height 279
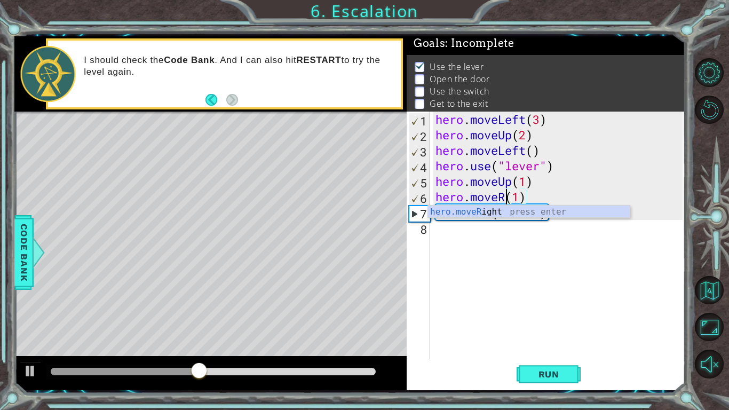
scroll to position [0, 3]
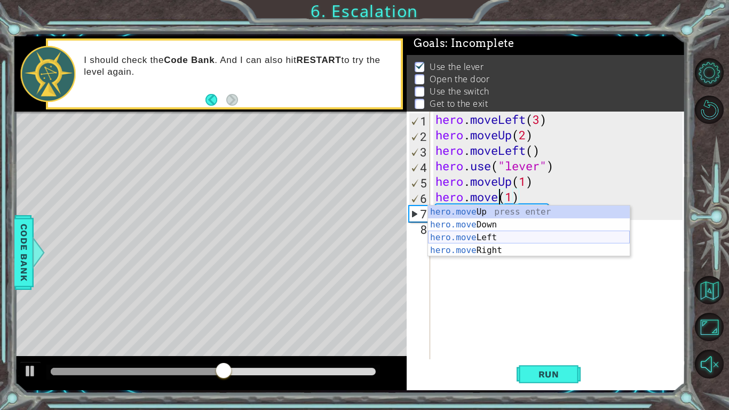
click at [506, 240] on div "hero.move Up press enter hero.move Down press enter hero.move Left press enter …" at bounding box center [529, 244] width 202 height 77
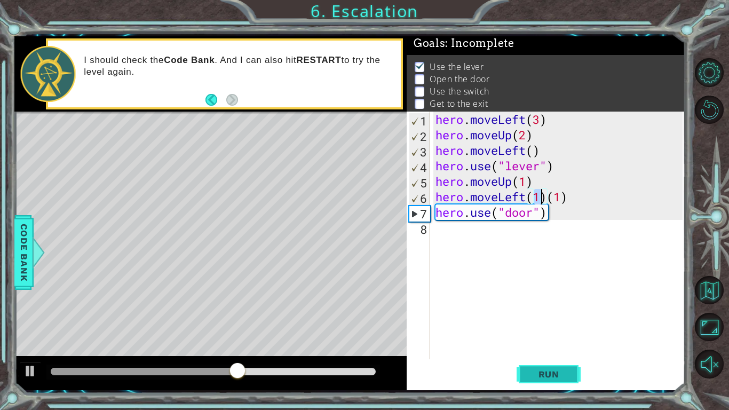
click at [542, 375] on span "Run" at bounding box center [549, 374] width 42 height 11
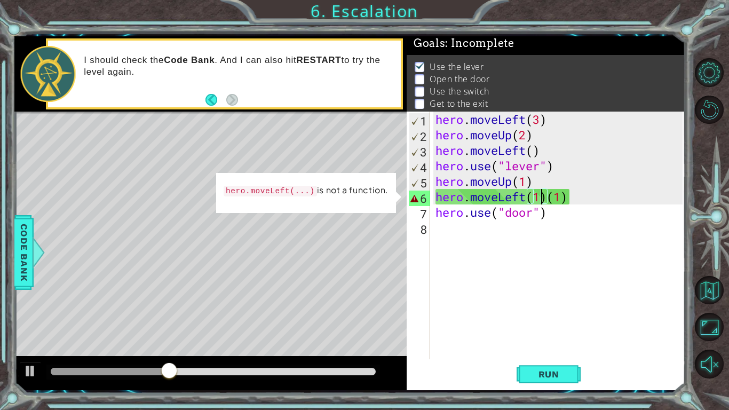
click at [568, 203] on div "hero . moveLeft ( 3 ) hero . moveUp ( 2 ) hero . moveLeft ( ) hero . use ( "lev…" at bounding box center [561, 251] width 255 height 279
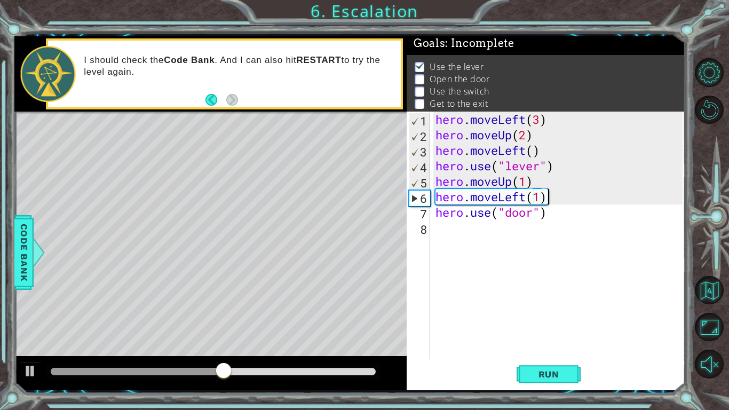
click at [547, 215] on div "hero . moveLeft ( 3 ) hero . moveUp ( 2 ) hero . moveLeft ( ) hero . use ( "lev…" at bounding box center [561, 251] width 255 height 279
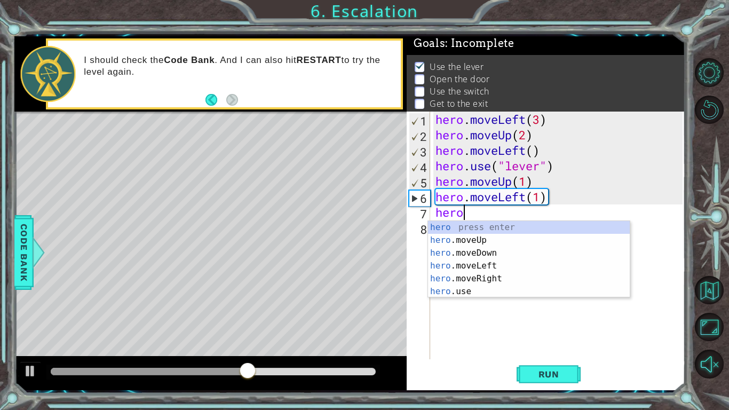
scroll to position [0, 1]
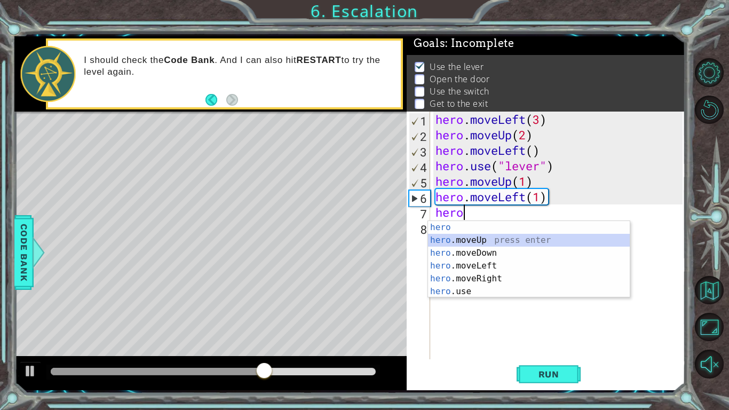
click at [519, 242] on div "hero press enter hero .moveUp press enter hero .moveDown press enter hero .move…" at bounding box center [529, 272] width 202 height 103
type textarea "hero.moveUp(1)"
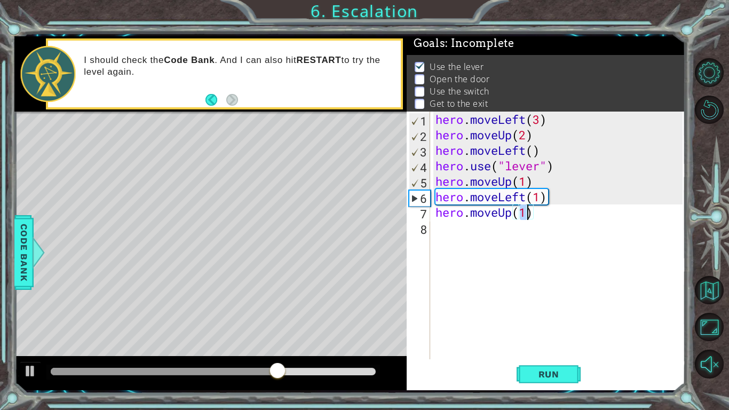
click at [436, 229] on div "hero . moveLeft ( 3 ) hero . moveUp ( 2 ) hero . moveLeft ( ) hero . use ( "lev…" at bounding box center [561, 251] width 255 height 279
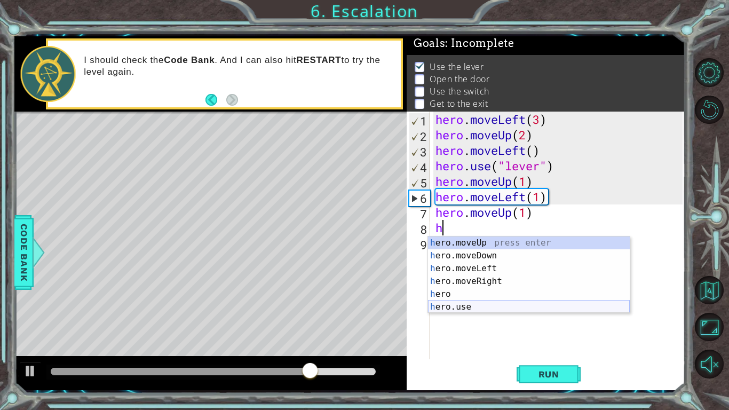
click at [521, 306] on div "h ero.moveUp press enter h ero.moveDown press enter h ero.moveLeft press enter …" at bounding box center [529, 288] width 202 height 103
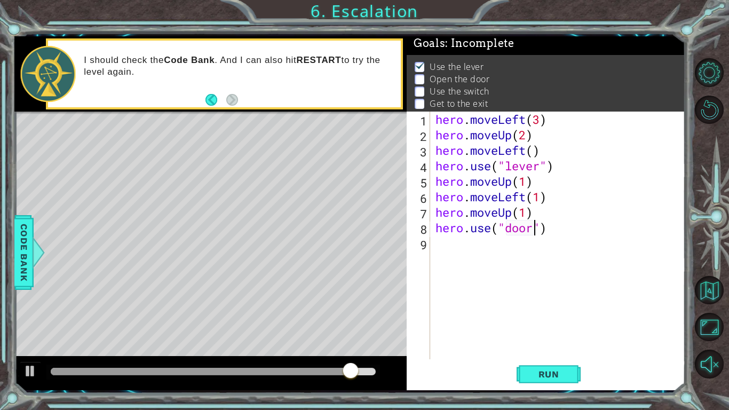
scroll to position [0, 4]
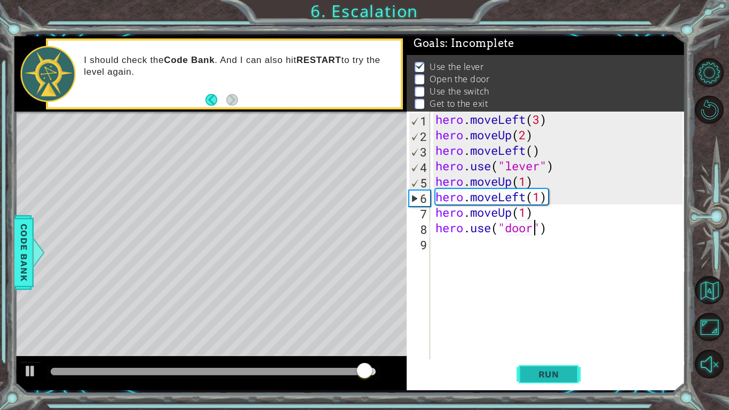
type textarea "hero.use("door")"
click at [540, 382] on button "Run" at bounding box center [549, 374] width 64 height 28
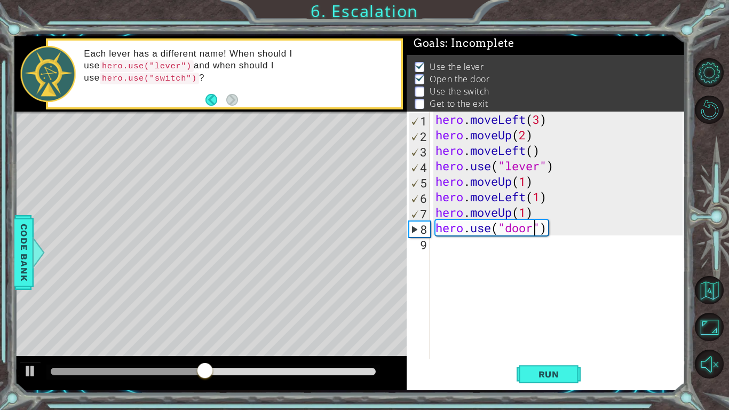
click at [455, 250] on div "hero . moveLeft ( 3 ) hero . moveUp ( 2 ) hero . moveLeft ( ) hero . use ( "lev…" at bounding box center [561, 251] width 255 height 279
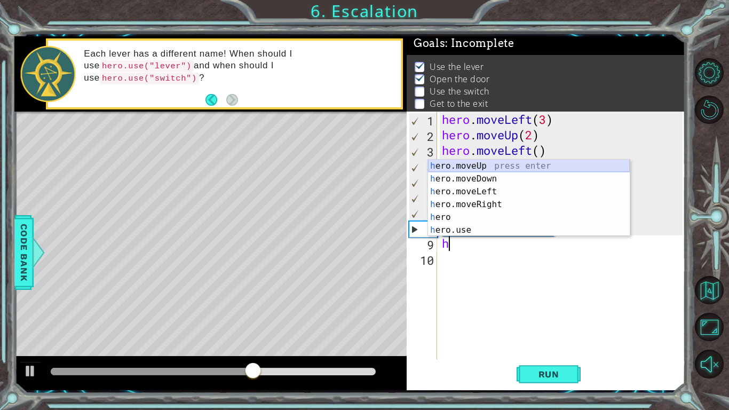
click at [465, 167] on div "h ero.moveUp press enter h ero.moveDown press enter h ero.moveLeft press enter …" at bounding box center [529, 211] width 202 height 103
type textarea "hero.moveUp(1)"
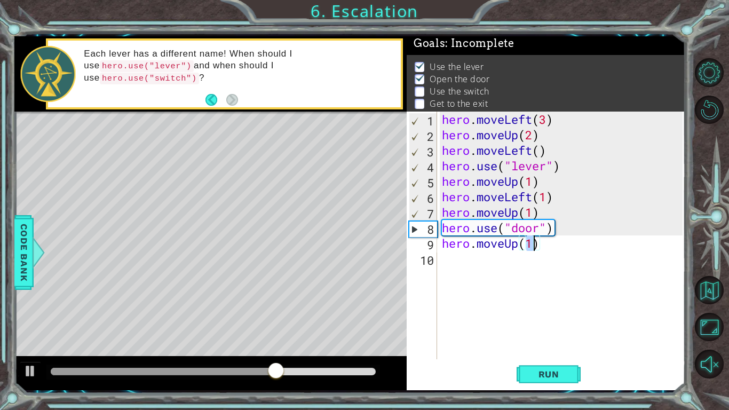
click at [454, 268] on div "hero . moveLeft ( 3 ) hero . moveUp ( 2 ) hero . moveLeft ( ) hero . use ( "lev…" at bounding box center [564, 251] width 248 height 279
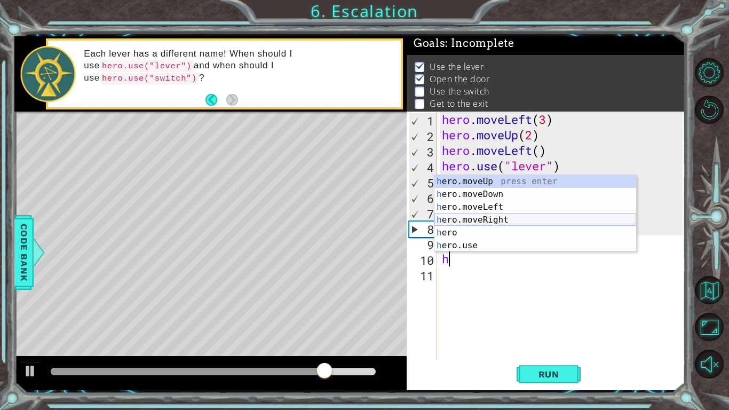
click at [486, 216] on div "h ero.moveUp press enter h ero.moveDown press enter h ero.moveLeft press enter …" at bounding box center [536, 226] width 202 height 103
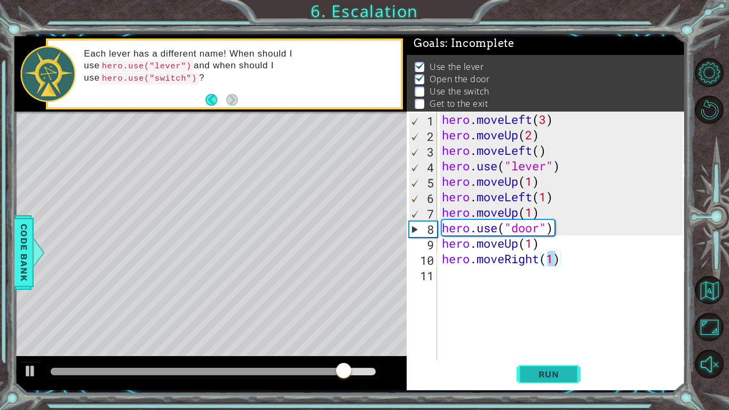
click at [534, 375] on span "Run" at bounding box center [549, 374] width 42 height 11
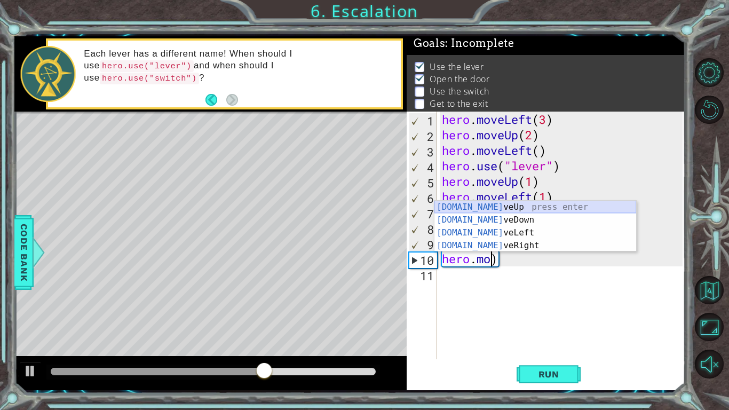
click at [527, 209] on div "[DOMAIN_NAME] veUp press enter [DOMAIN_NAME] veDown press enter [DOMAIN_NAME] v…" at bounding box center [536, 239] width 202 height 77
type textarea "hero.moveUp(1)"
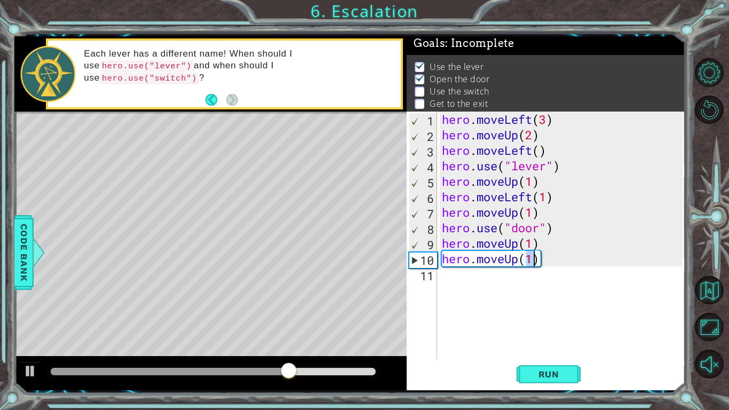
click at [451, 280] on div "hero . moveLeft ( 3 ) hero . moveUp ( 2 ) hero . moveLeft ( ) hero . use ( "lev…" at bounding box center [564, 251] width 248 height 279
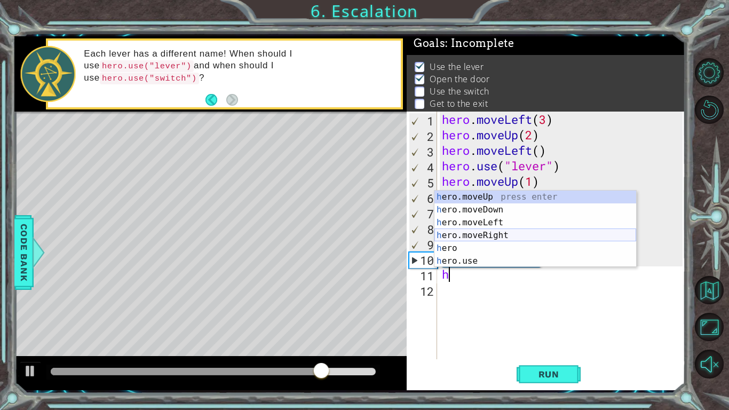
click at [497, 228] on div "h ero.moveUp press enter h ero.moveDown press enter h ero.moveLeft press enter …" at bounding box center [536, 242] width 202 height 103
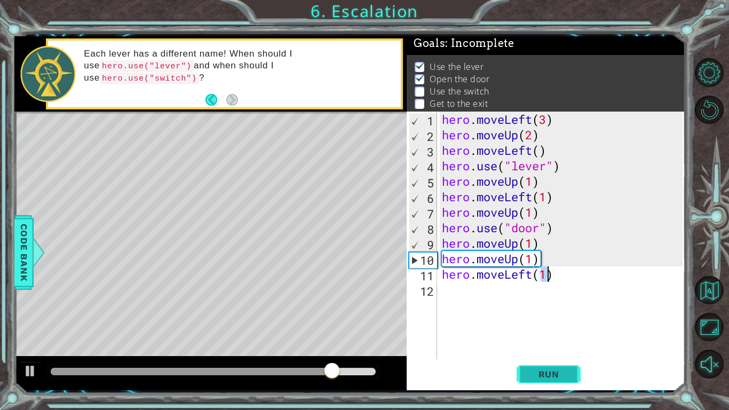
click at [530, 376] on span "Run" at bounding box center [549, 374] width 42 height 11
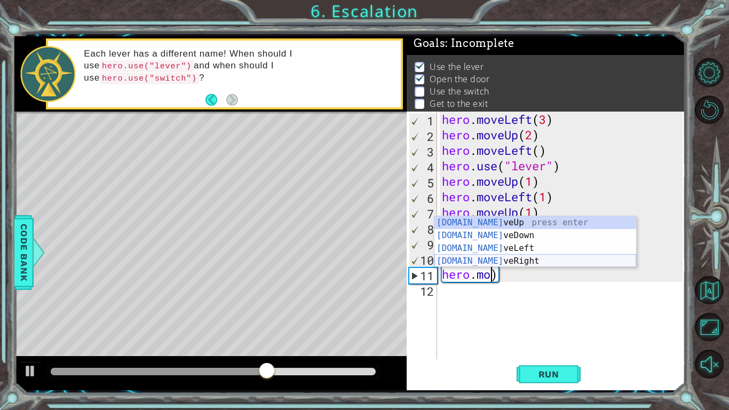
click at [528, 265] on div "[DOMAIN_NAME] veUp press enter [DOMAIN_NAME] veDown press enter [DOMAIN_NAME] v…" at bounding box center [536, 254] width 202 height 77
type textarea "hero.moveRight(1)"
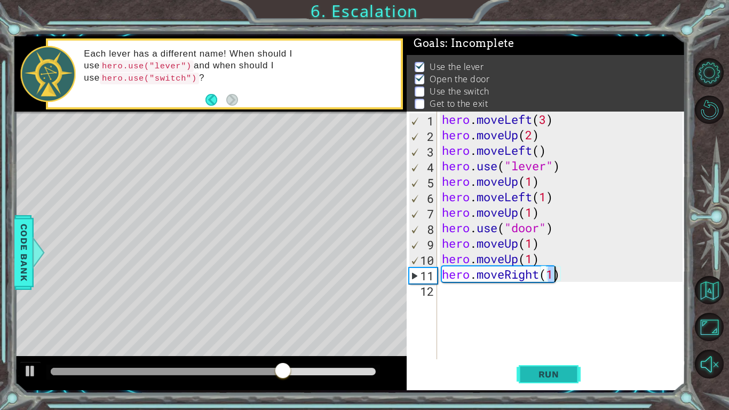
click at [536, 371] on span "Run" at bounding box center [549, 374] width 42 height 11
click at [447, 300] on div "hero . moveLeft ( 3 ) hero . moveUp ( 2 ) hero . moveLeft ( ) hero . use ( "lev…" at bounding box center [564, 251] width 248 height 279
type textarea "h"
click at [458, 304] on div "hero . moveLeft ( 3 ) hero . moveUp ( 2 ) hero . moveLeft ( ) hero . use ( "lev…" at bounding box center [564, 251] width 248 height 279
click at [457, 290] on div "hero . moveLeft ( 3 ) hero . moveUp ( 2 ) hero . moveLeft ( ) hero . use ( "lev…" at bounding box center [564, 251] width 248 height 279
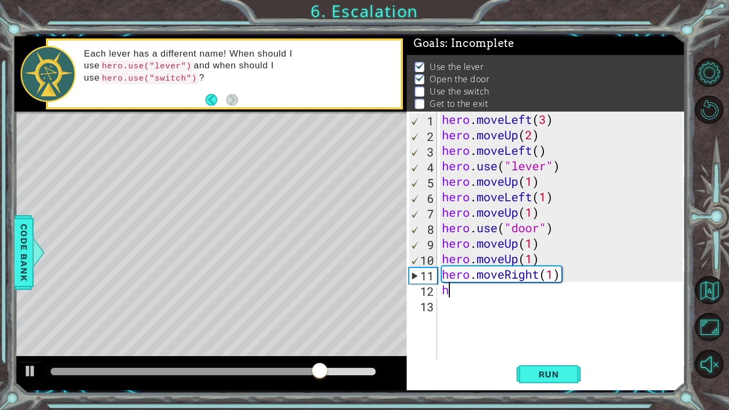
click at [458, 288] on div "hero . moveLeft ( 3 ) hero . moveUp ( 2 ) hero . moveLeft ( ) hero . use ( "lev…" at bounding box center [564, 251] width 248 height 279
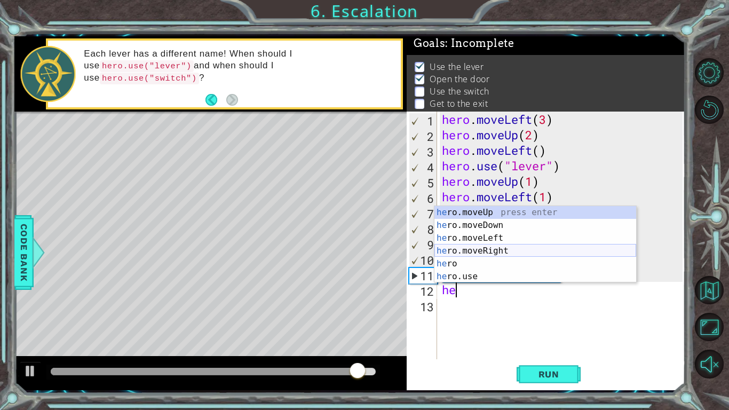
click at [481, 245] on div "he ro.moveUp press enter he ro.moveDown press enter he ro.moveLeft press enter …" at bounding box center [536, 257] width 202 height 103
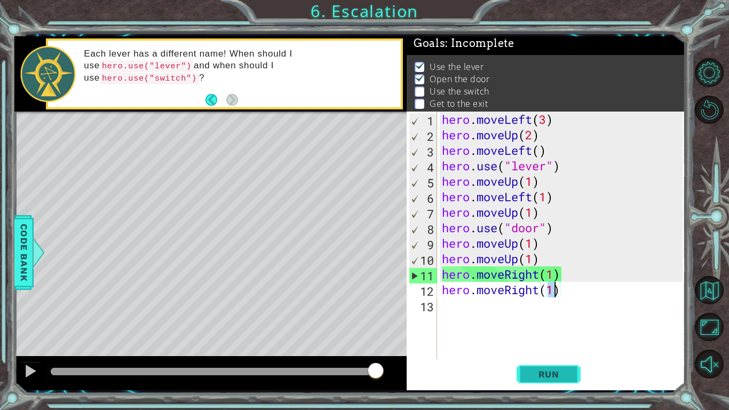
type textarea "hero.moveRight(1)"
click at [555, 380] on button "Run" at bounding box center [549, 374] width 64 height 28
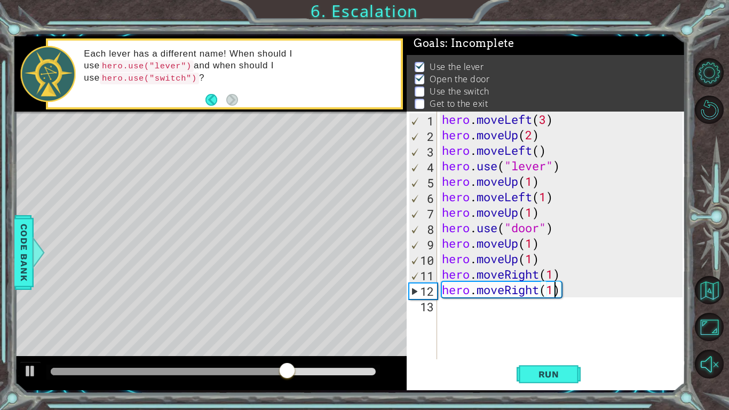
click at [468, 298] on div "hero . moveLeft ( 3 ) hero . moveUp ( 2 ) hero . moveLeft ( ) hero . use ( "lev…" at bounding box center [564, 251] width 248 height 279
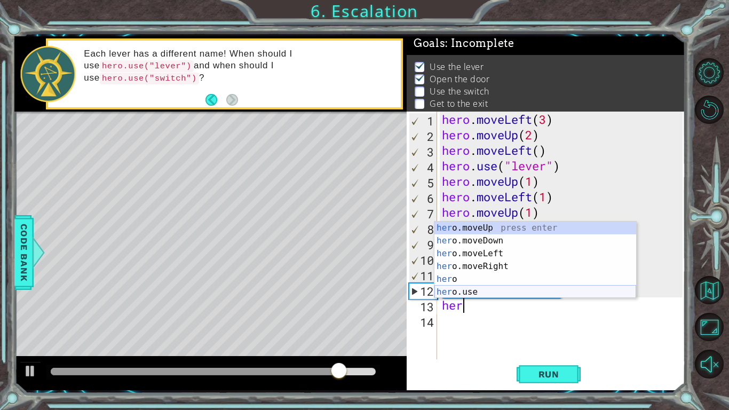
click at [493, 295] on div "her o.moveUp press enter her o.moveDown press enter her o.moveLeft press enter …" at bounding box center [536, 273] width 202 height 103
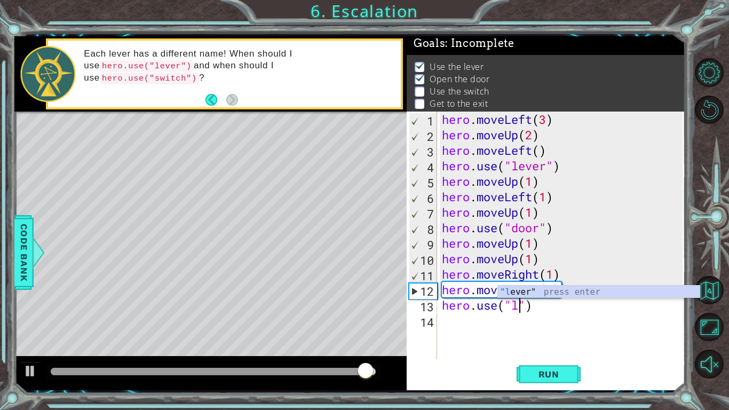
scroll to position [0, 3]
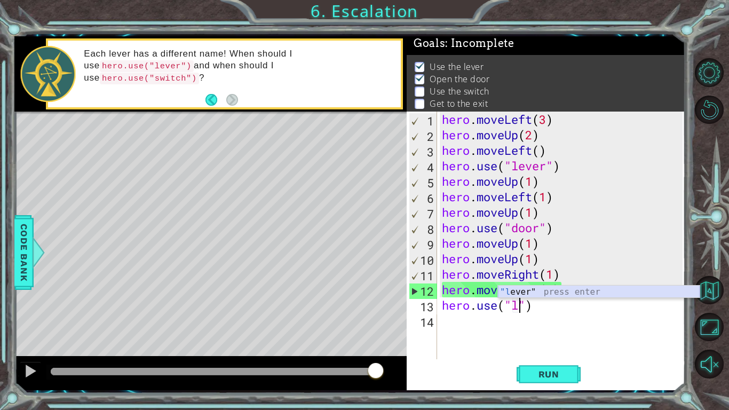
click at [500, 288] on div ""l ever" press enter" at bounding box center [599, 305] width 202 height 38
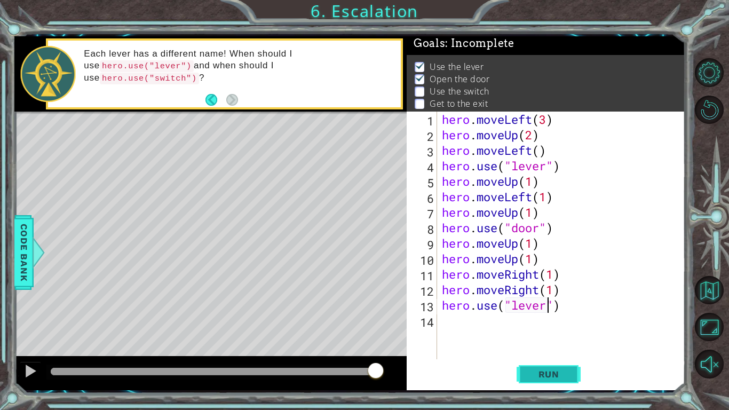
click at [525, 373] on button "Run" at bounding box center [549, 374] width 64 height 28
type textarea "hero.use("switch")"
click at [525, 373] on button "Run" at bounding box center [549, 374] width 64 height 28
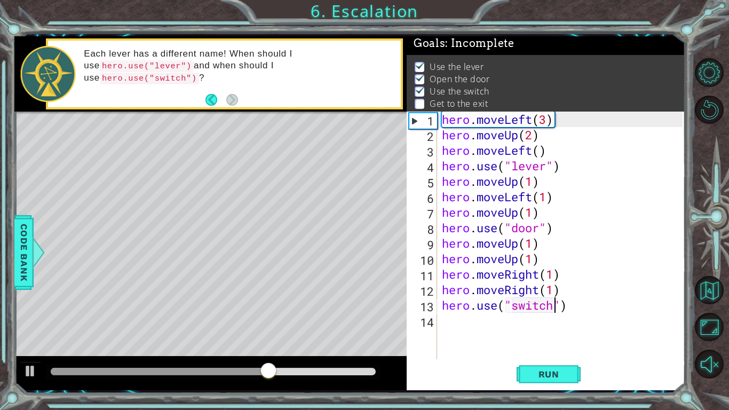
click at [451, 332] on div "hero . moveLeft ( 3 ) hero . moveUp ( 2 ) hero . moveLeft ( ) hero . use ( "lev…" at bounding box center [564, 251] width 248 height 279
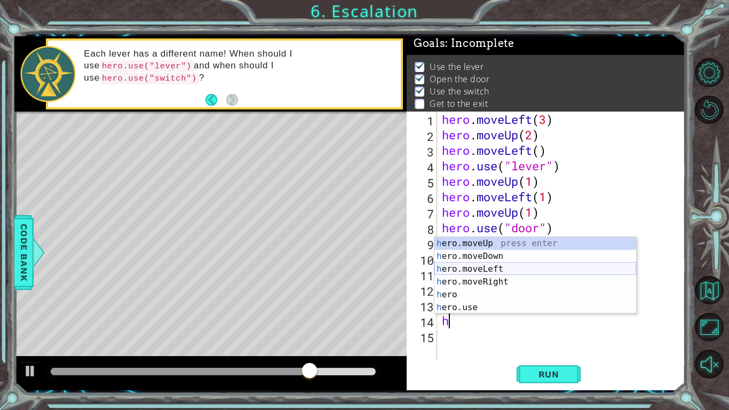
click at [469, 265] on div "h ero.moveUp press enter h ero.moveDown press enter h ero.moveLeft press enter …" at bounding box center [536, 288] width 202 height 103
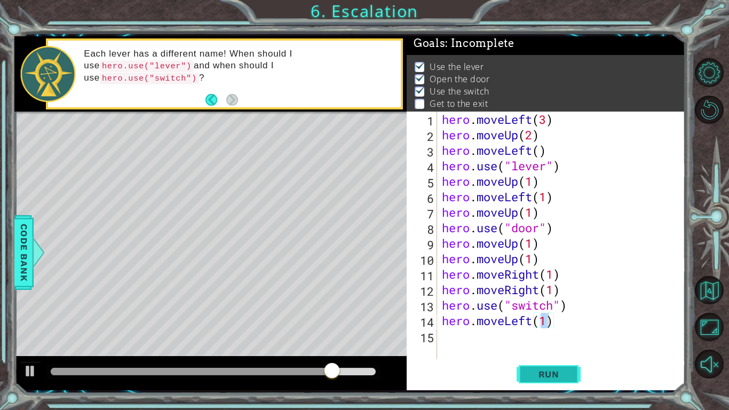
click at [534, 381] on button "Run" at bounding box center [549, 374] width 64 height 28
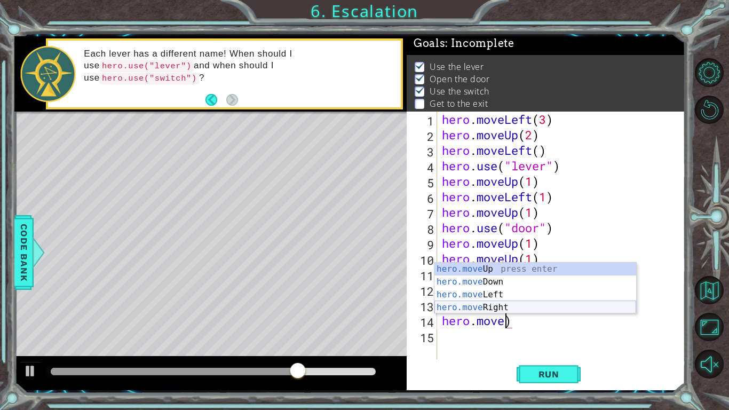
click at [492, 304] on div "hero.move Up press enter hero.move Down press enter hero.move Left press enter …" at bounding box center [536, 301] width 202 height 77
type textarea "hero.moveRight(1)"
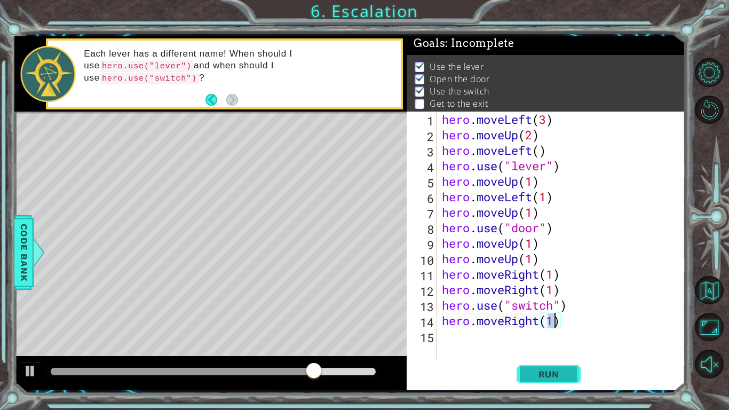
click at [529, 375] on span "Run" at bounding box center [549, 374] width 42 height 11
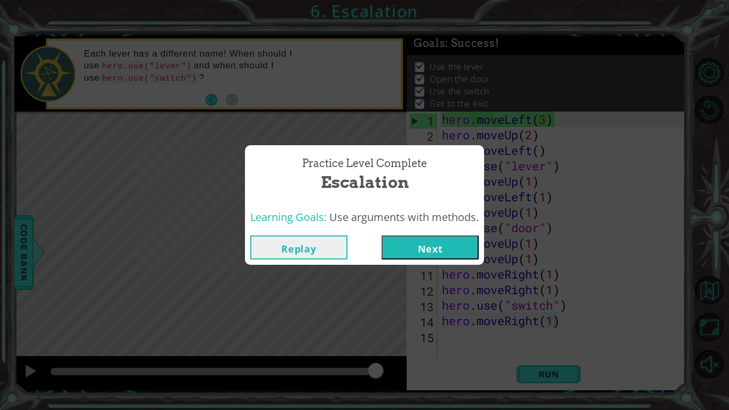
click at [435, 251] on button "Next" at bounding box center [430, 247] width 97 height 24
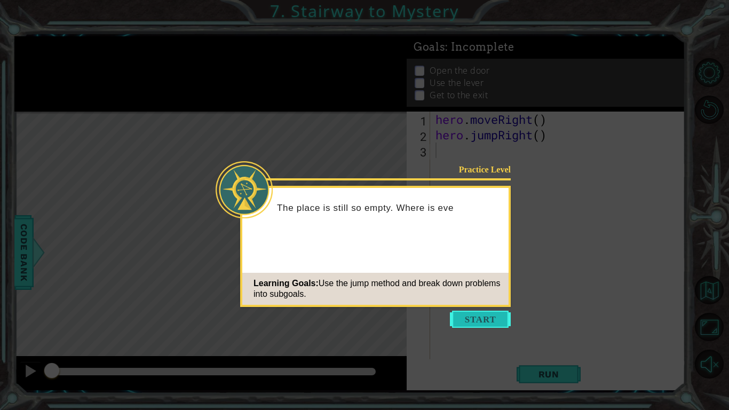
click at [503, 323] on button "Start" at bounding box center [480, 319] width 61 height 17
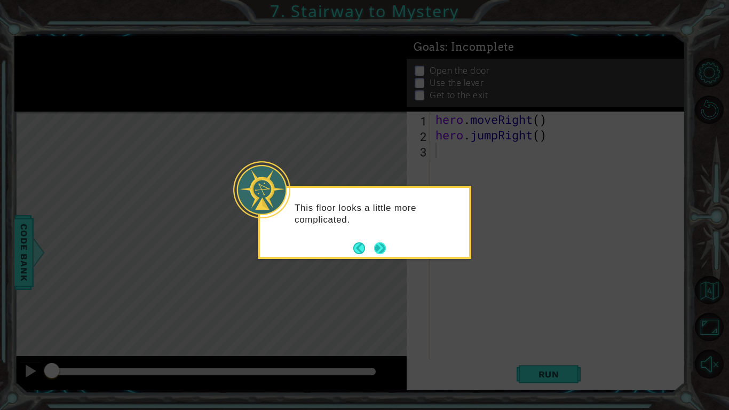
click at [374, 243] on button "Next" at bounding box center [380, 248] width 12 height 12
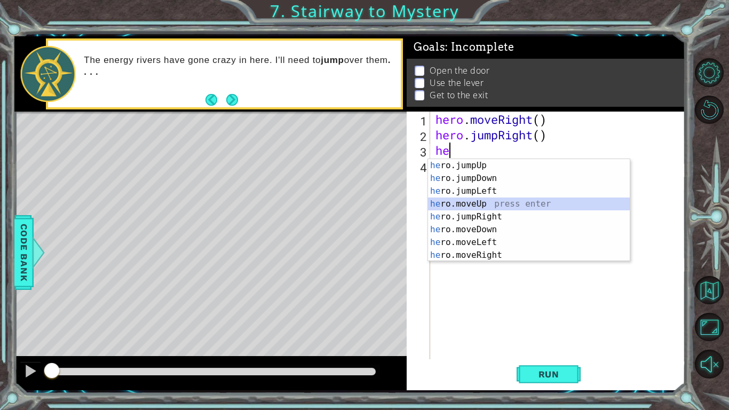
click at [470, 202] on div "he ro.jumpUp press enter he ro.jumpDown press enter he ro.jumpLeft press enter …" at bounding box center [529, 223] width 202 height 128
type textarea "hero.moveUp(1)"
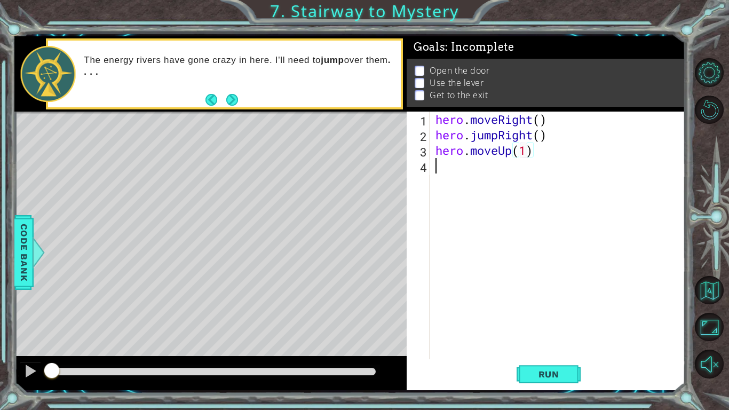
click at [453, 174] on div "hero . moveRight ( ) hero . jumpRight ( ) hero . moveUp ( 1 )" at bounding box center [561, 251] width 255 height 279
type textarea "h"
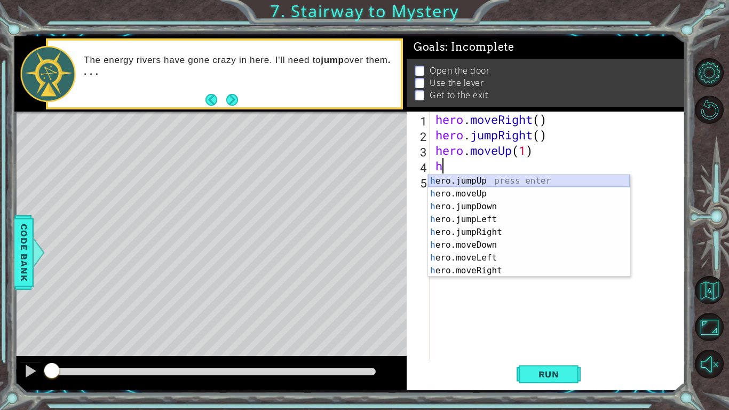
click at [455, 179] on div "h ero.jumpUp press enter h ero.moveUp press enter h ero.jumpDown press enter h …" at bounding box center [529, 239] width 202 height 128
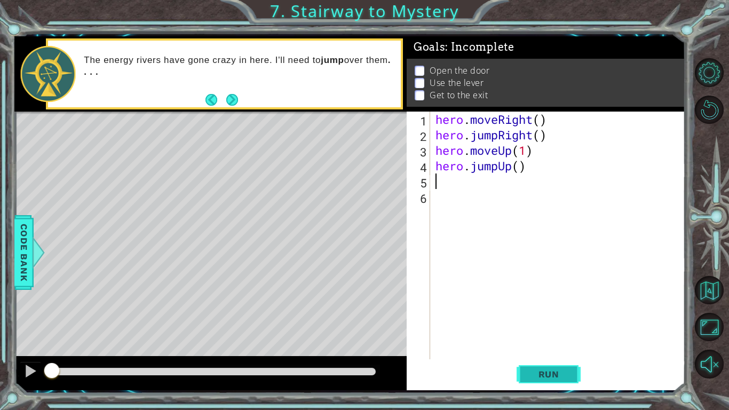
click at [528, 370] on span "Run" at bounding box center [549, 374] width 42 height 11
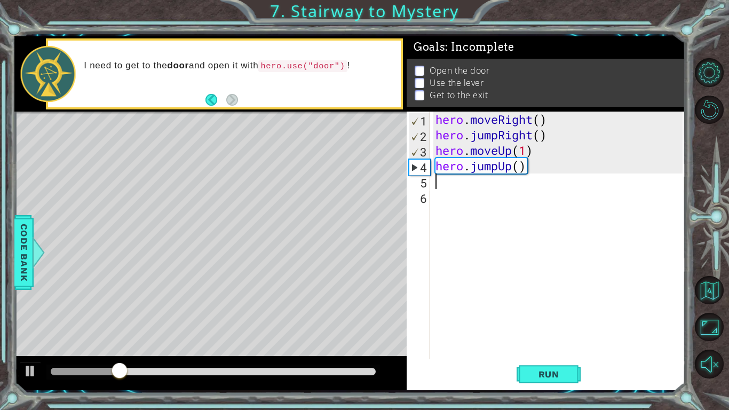
click at [455, 192] on div "hero . moveRight ( ) hero . jumpRight ( ) hero . moveUp ( 1 ) hero . jumpUp ( )" at bounding box center [561, 251] width 255 height 279
click at [529, 170] on div "hero . moveRight ( ) hero . jumpRight ( ) hero . moveUp ( 1 ) hero . jumpUp ( )" at bounding box center [561, 251] width 255 height 279
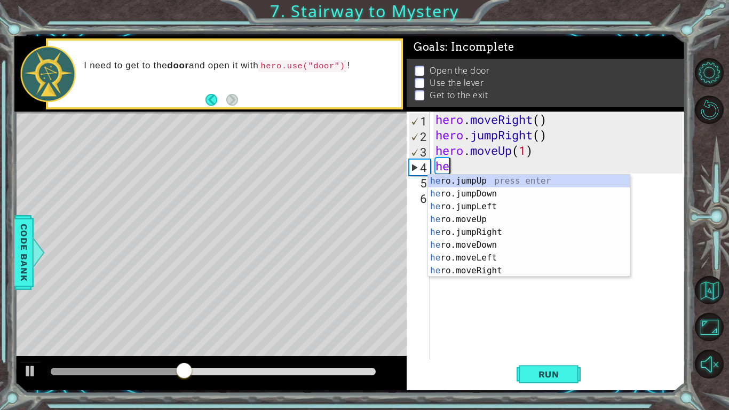
type textarea "h"
click at [504, 265] on div "h ero.jumpUp press enter h ero.moveUp press enter h ero.jumpDown press enter h …" at bounding box center [529, 239] width 202 height 128
type textarea "hero.moveRight(1)"
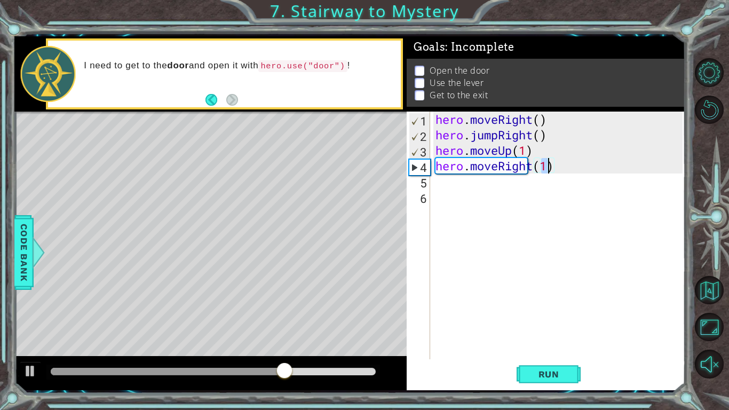
click at [438, 181] on div "hero . moveRight ( ) hero . jumpRight ( ) hero . moveUp ( 1 ) hero . moveRight …" at bounding box center [561, 251] width 255 height 279
click at [434, 189] on div "hero . moveRight ( ) hero . jumpRight ( ) hero . moveUp ( 1 ) hero . moveRight …" at bounding box center [561, 251] width 255 height 279
click at [436, 185] on div "hero . moveRight ( ) hero . jumpRight ( ) hero . moveUp ( 1 ) hero . moveRight …" at bounding box center [561, 251] width 255 height 279
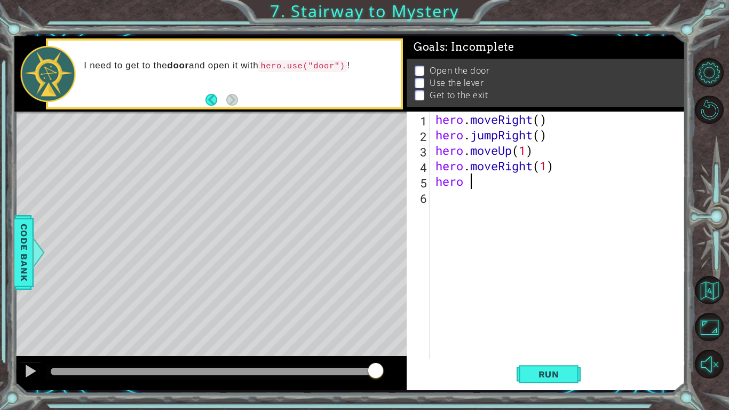
scroll to position [0, 1]
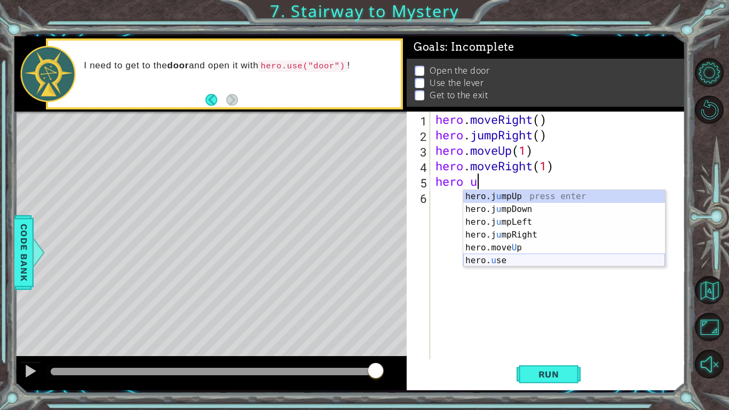
click at [505, 261] on div "hero.j u mpUp press enter hero.j u mpDown press enter hero.j u mpLeft press ent…" at bounding box center [564, 241] width 202 height 103
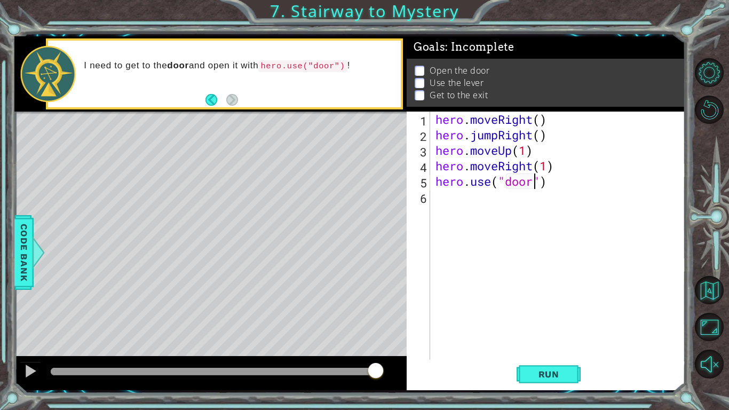
scroll to position [0, 4]
type textarea "hero.use("door")"
click at [527, 365] on button "Run" at bounding box center [549, 374] width 64 height 28
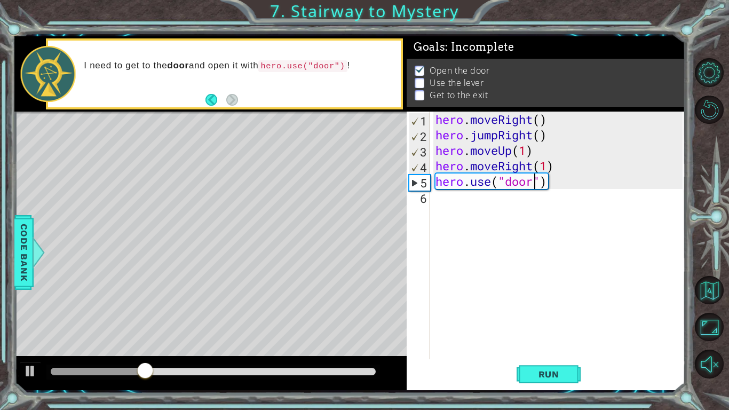
click at [448, 218] on div "hero . moveRight ( ) hero . jumpRight ( ) hero . moveUp ( 1 ) hero . moveRight …" at bounding box center [561, 251] width 255 height 279
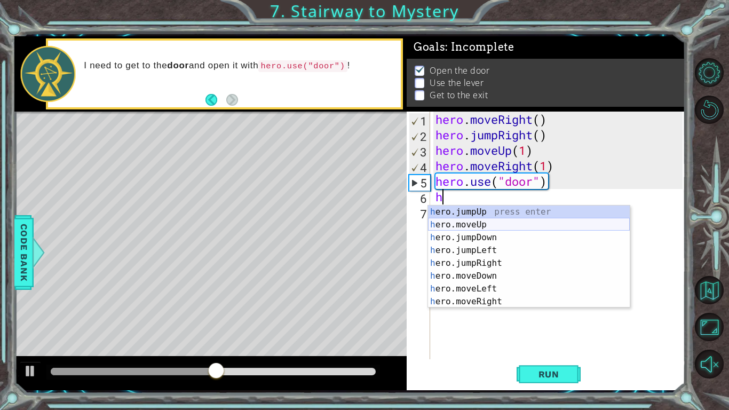
click at [487, 226] on div "h ero.jumpUp press enter h ero.moveUp press enter h ero.jumpDown press enter h …" at bounding box center [529, 270] width 202 height 128
type textarea "hero.moveUp(1)"
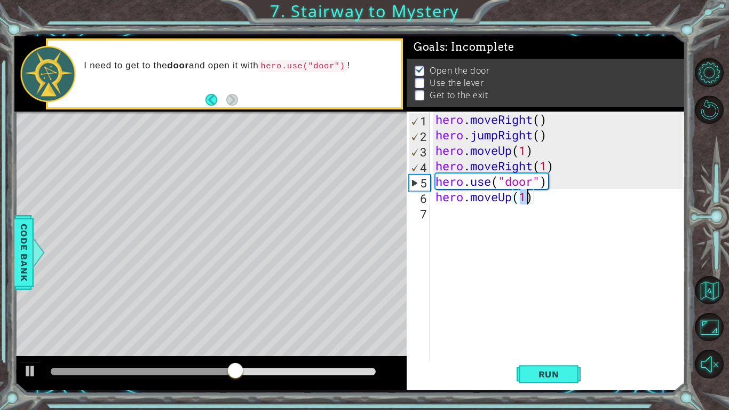
click at [443, 218] on div "hero . moveRight ( ) hero . jumpRight ( ) hero . moveUp ( 1 ) hero . moveRight …" at bounding box center [561, 251] width 255 height 279
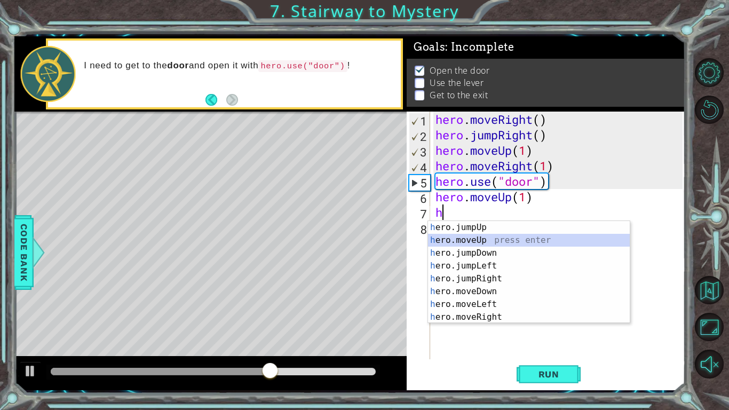
click at [443, 241] on div "h ero.jumpUp press enter h ero.moveUp press enter h ero.jumpDown press enter h …" at bounding box center [529, 285] width 202 height 128
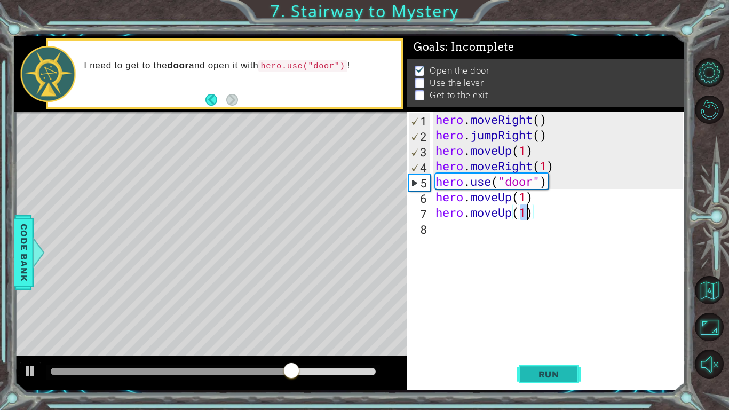
type textarea "hero.moveUp(1)"
click at [554, 368] on button "Run" at bounding box center [549, 374] width 64 height 28
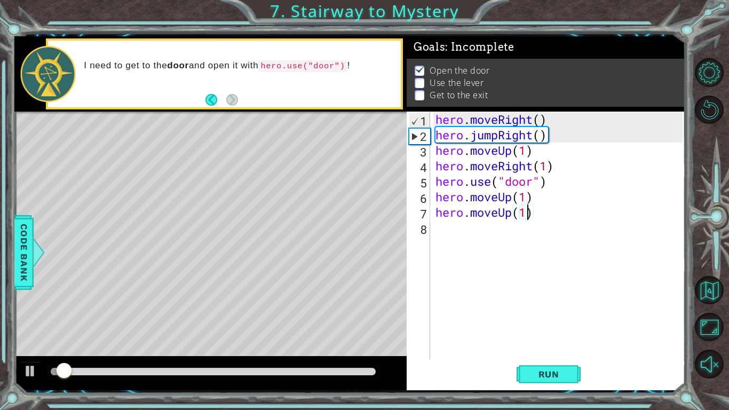
click at [435, 229] on div "hero . moveRight ( ) hero . jumpRight ( ) hero . moveUp ( 1 ) hero . moveRight …" at bounding box center [561, 251] width 255 height 279
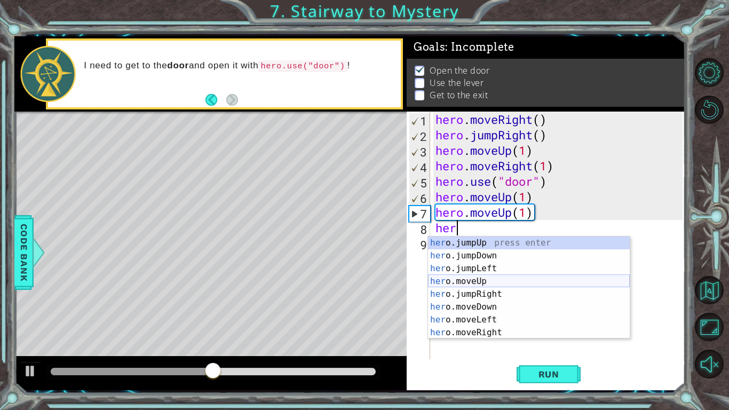
click at [450, 279] on div "her o.jumpUp press enter her o.jumpDown press enter her o.jumpLeft press enter …" at bounding box center [529, 301] width 202 height 128
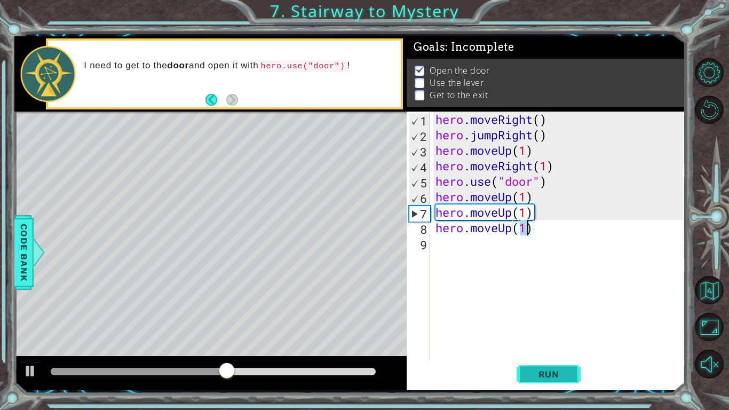
type textarea "hero.moveUp(1)"
click at [532, 374] on span "Run" at bounding box center [549, 374] width 42 height 11
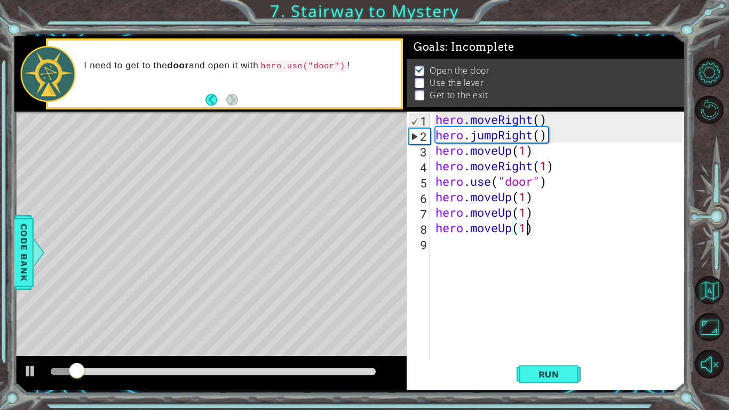
click at [477, 244] on div "hero . moveRight ( ) hero . jumpRight ( ) hero . moveUp ( 1 ) hero . moveRight …" at bounding box center [561, 251] width 255 height 279
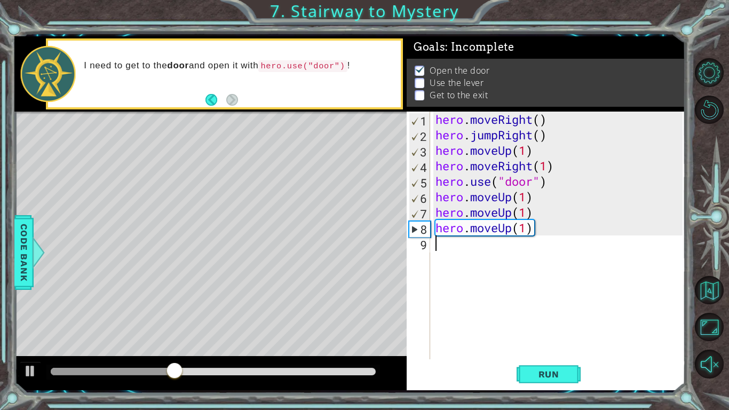
click at [537, 225] on div "hero . moveRight ( ) hero . jumpRight ( ) hero . moveUp ( 1 ) hero . moveRight …" at bounding box center [561, 251] width 255 height 279
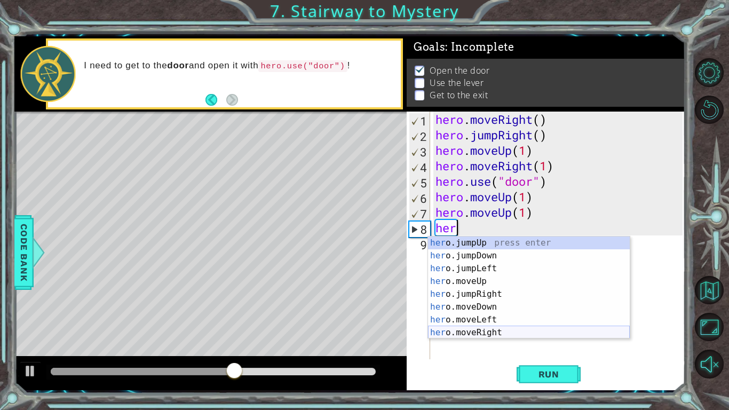
click at [474, 330] on div "her o.jumpUp press enter her o.jumpDown press enter her o.jumpLeft press enter …" at bounding box center [529, 301] width 202 height 128
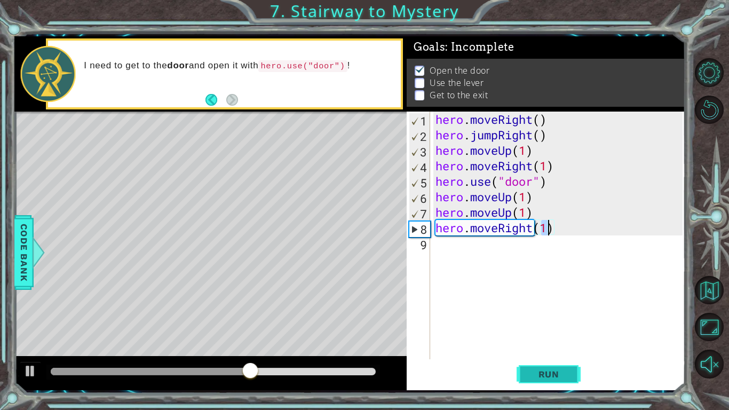
click at [529, 377] on span "Run" at bounding box center [549, 374] width 42 height 11
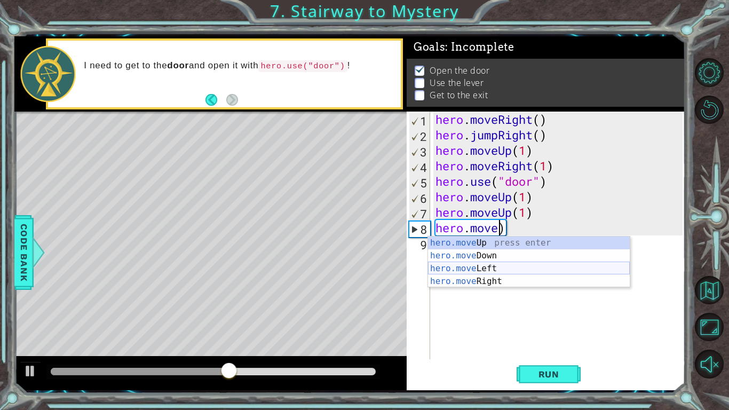
click at [530, 269] on div "hero.move Up press enter hero.move Down press enter hero.move Left press enter …" at bounding box center [529, 275] width 202 height 77
type textarea "hero.moveLeft(1)"
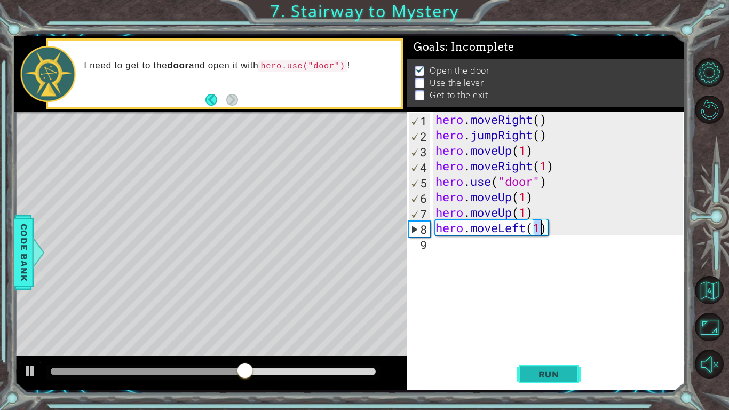
click at [522, 382] on button "Run" at bounding box center [549, 374] width 64 height 28
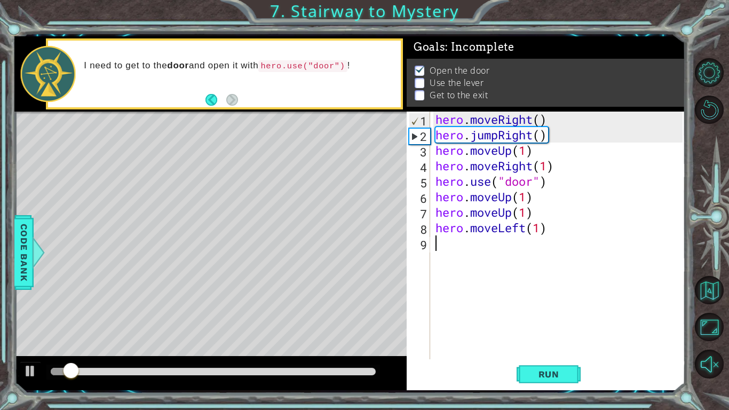
click at [442, 247] on div "hero . moveRight ( ) hero . jumpRight ( ) hero . moveUp ( 1 ) hero . moveRight …" at bounding box center [561, 251] width 255 height 279
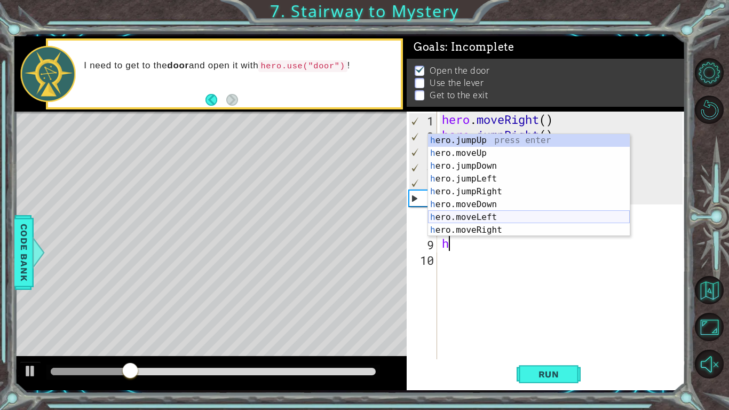
click at [472, 215] on div "h ero.jumpUp press enter h ero.moveUp press enter h ero.jumpDown press enter h …" at bounding box center [529, 198] width 202 height 128
type textarea "hero.moveLeft(1)"
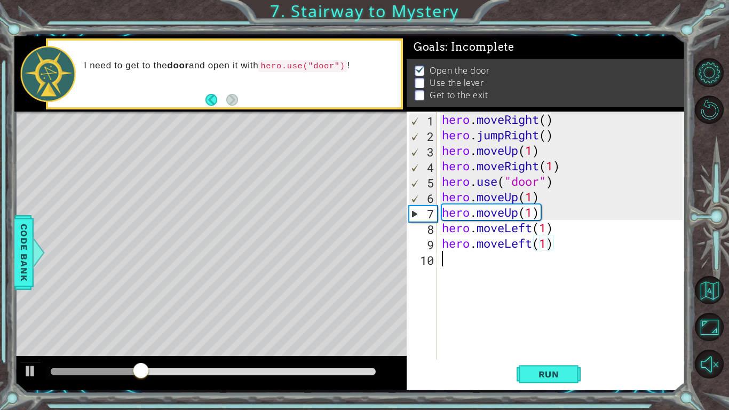
click at [453, 261] on div "hero . moveRight ( ) hero . jumpRight ( ) hero . moveUp ( 1 ) hero . moveRight …" at bounding box center [564, 251] width 248 height 279
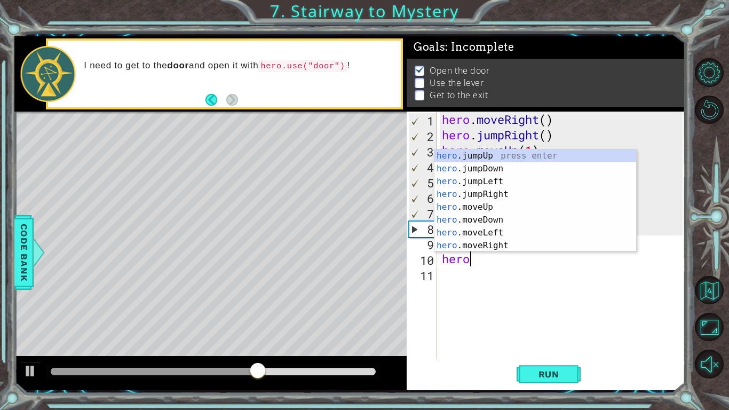
scroll to position [0, 1]
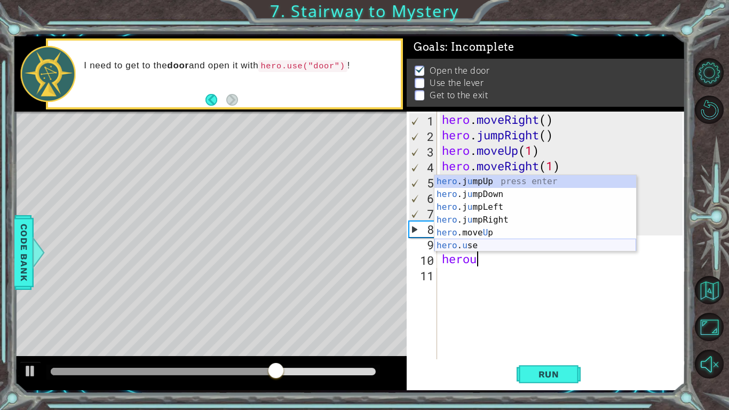
click at [454, 242] on div "hero .j u mpUp press enter hero .j u mpDown press enter hero .j u mpLeft press …" at bounding box center [536, 226] width 202 height 103
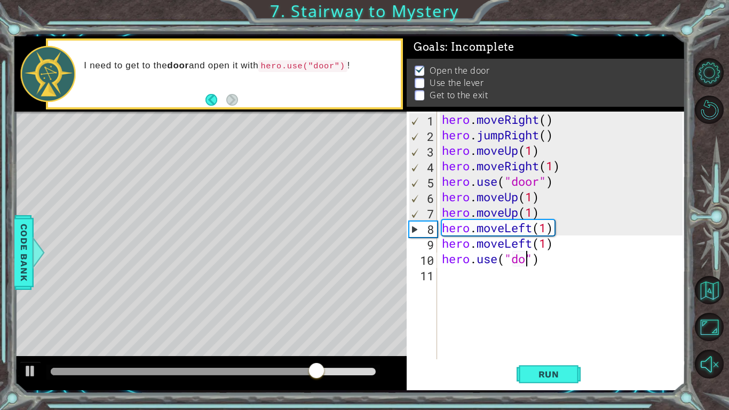
scroll to position [0, 4]
type textarea "hero.use("door")"
click at [548, 381] on button "Run" at bounding box center [549, 374] width 64 height 28
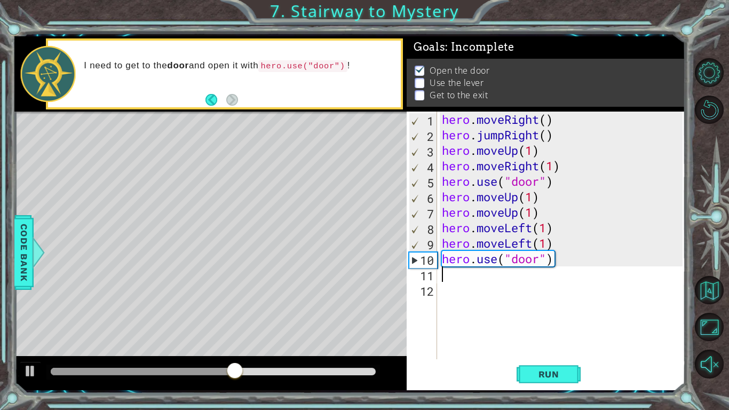
click at [538, 269] on div "hero . moveRight ( ) hero . jumpRight ( ) hero . moveUp ( 1 ) hero . moveRight …" at bounding box center [564, 251] width 248 height 279
click at [563, 263] on div "hero . moveRight ( ) hero . jumpRight ( ) hero . moveUp ( 1 ) hero . moveRight …" at bounding box center [564, 251] width 248 height 279
click at [548, 261] on div "hero . moveRight ( ) hero . jumpRight ( ) hero . moveUp ( 1 ) hero . moveRight …" at bounding box center [564, 251] width 248 height 279
click at [562, 264] on div "hero . moveRight ( ) hero . jumpRight ( ) hero . moveUp ( 1 ) hero . moveRight …" at bounding box center [564, 251] width 248 height 279
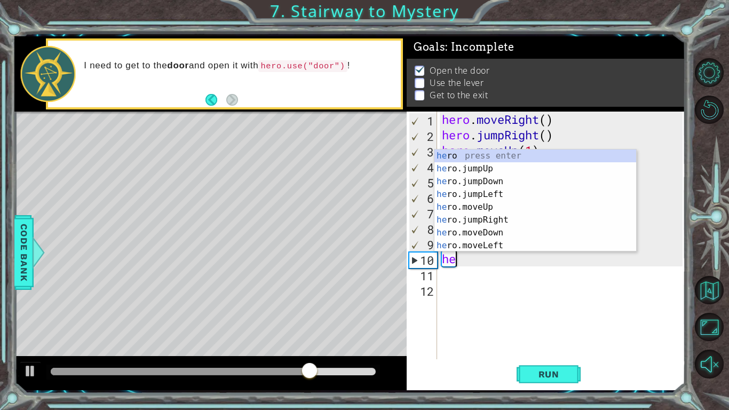
type textarea "h"
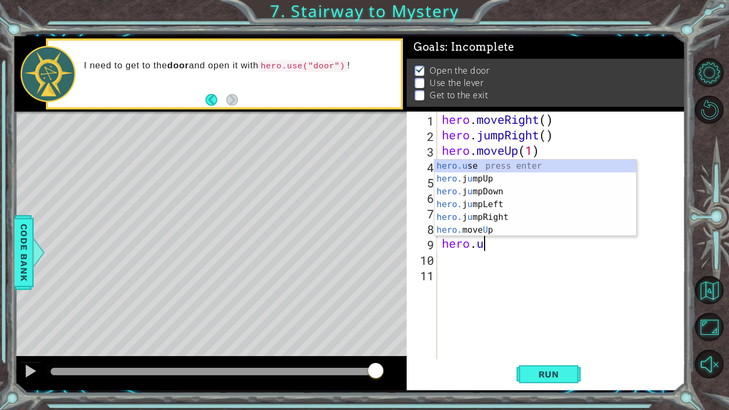
scroll to position [0, 1]
click at [455, 161] on div "hero.u se press enter hero. j u mpUp press enter hero. j u mpDown press enter h…" at bounding box center [536, 211] width 202 height 103
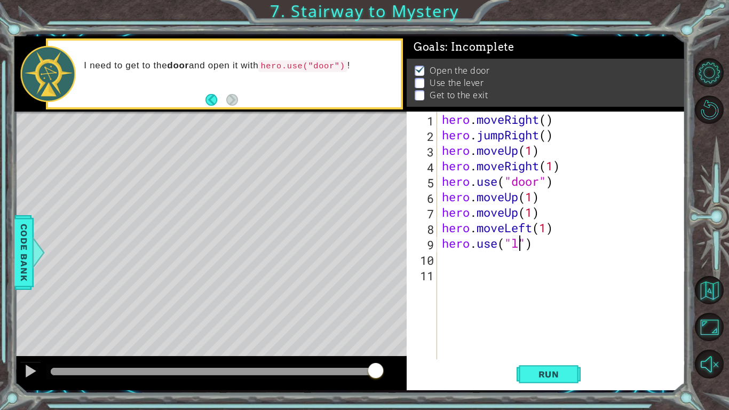
scroll to position [0, 4]
type textarea "hero.use("lever")"
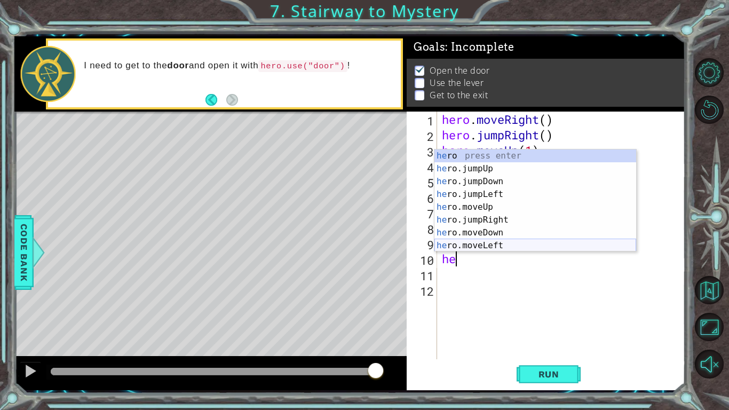
click at [458, 247] on div "he ro press enter he ro.jumpUp press enter he ro.jumpDown press enter he ro.jum…" at bounding box center [536, 214] width 202 height 128
type textarea "hero.moveLeft(1)"
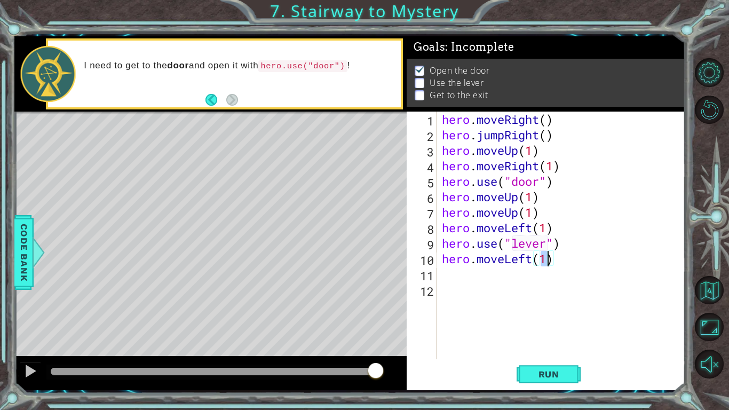
click at [445, 279] on div "hero . moveRight ( ) hero . jumpRight ( ) hero . moveUp ( 1 ) hero . moveRight …" at bounding box center [564, 251] width 248 height 279
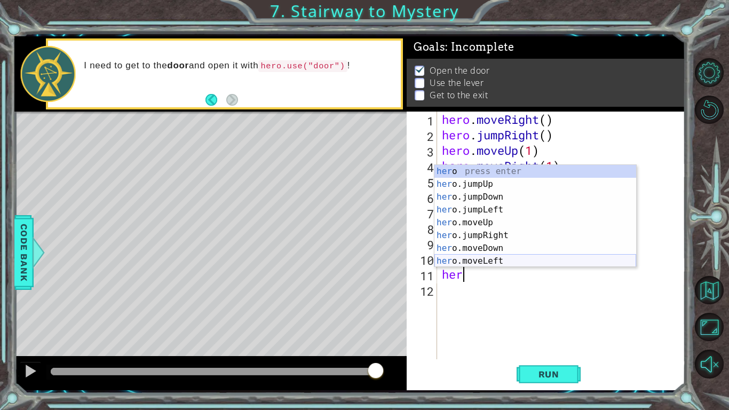
click at [461, 263] on div "her o press enter her o.jumpUp press enter her o.jumpDown press enter her o.jum…" at bounding box center [536, 229] width 202 height 128
type textarea "hero.moveLeft(1)"
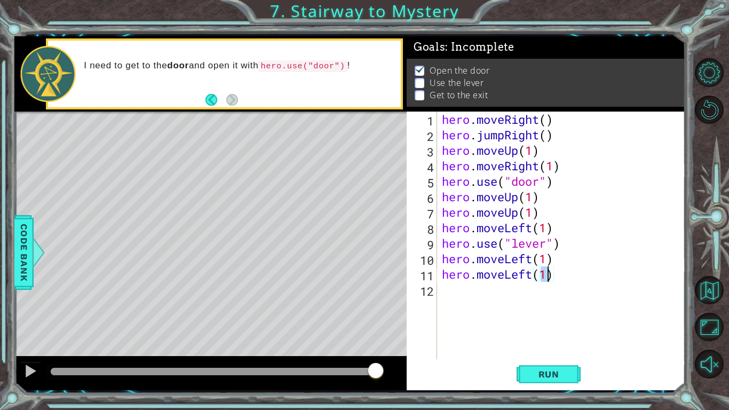
click at [452, 289] on div "hero . moveRight ( ) hero . jumpRight ( ) hero . moveUp ( 1 ) hero . moveRight …" at bounding box center [564, 251] width 248 height 279
type textarea "h"
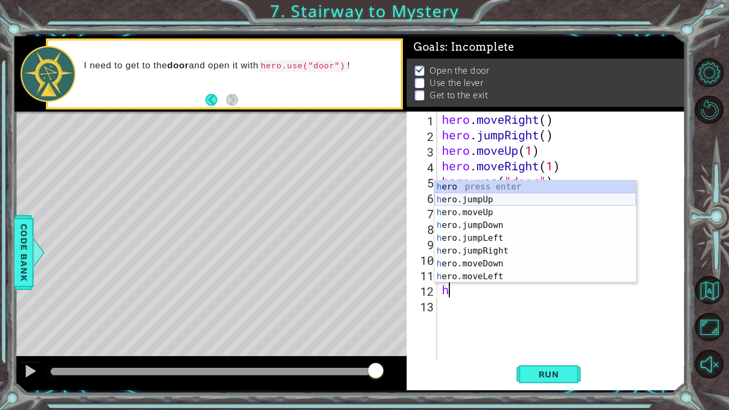
click at [475, 203] on div "h ero press enter h ero.jumpUp press enter h ero.moveUp press enter h ero.jumpD…" at bounding box center [536, 244] width 202 height 128
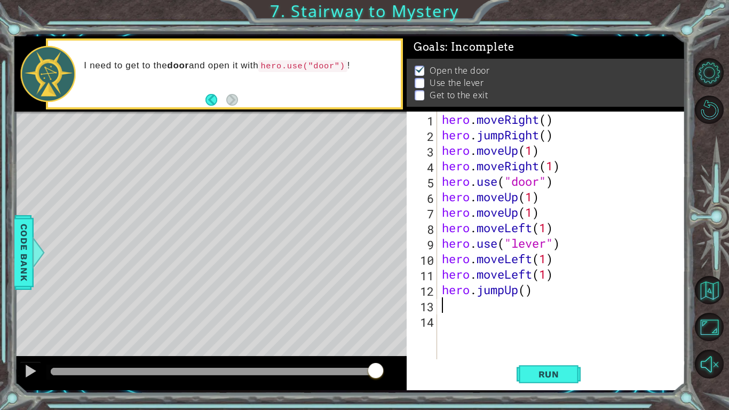
click at [461, 305] on div "hero . moveRight ( ) hero . jumpRight ( ) hero . moveUp ( 1 ) hero . moveRight …" at bounding box center [564, 251] width 248 height 279
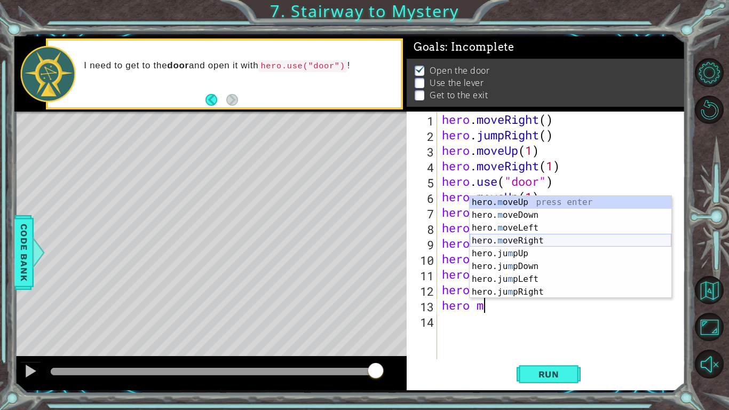
click at [548, 238] on div "hero. m oveUp press enter hero. m oveDown press enter hero. m oveLeft press ent…" at bounding box center [571, 260] width 202 height 128
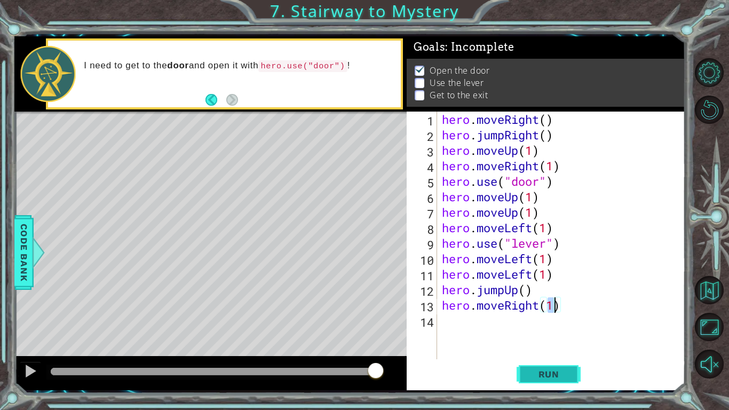
type textarea "hero.moveRight(1)"
click at [531, 369] on span "Run" at bounding box center [549, 374] width 42 height 11
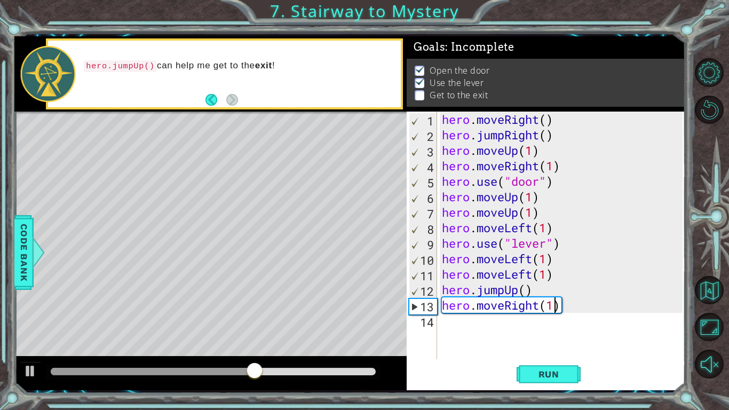
click at [460, 320] on div "hero . moveRight ( ) hero . jumpRight ( ) hero . moveUp ( 1 ) hero . moveRight …" at bounding box center [564, 251] width 248 height 279
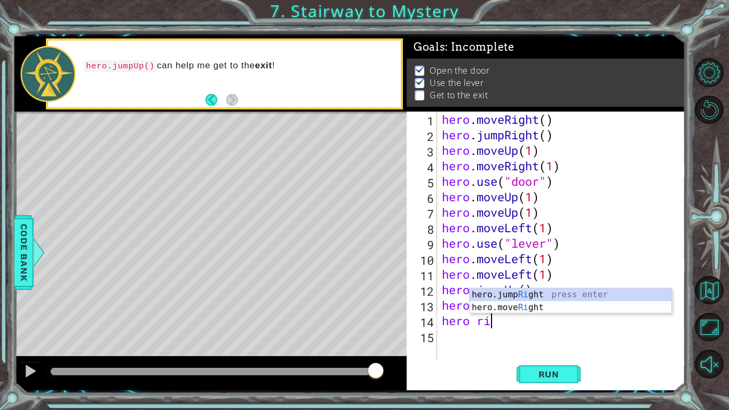
scroll to position [0, 2]
click at [540, 309] on div "hero.jump Ri ght press enter hero.move Ri ght press enter" at bounding box center [571, 313] width 202 height 51
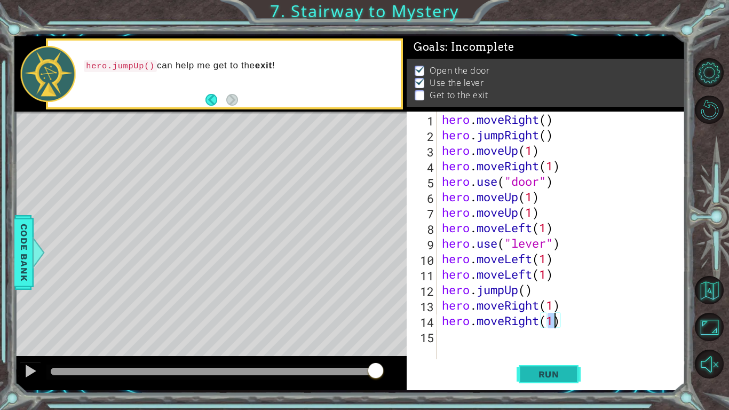
type textarea "hero.moveRight(1)"
click at [526, 374] on button "Run" at bounding box center [549, 374] width 64 height 28
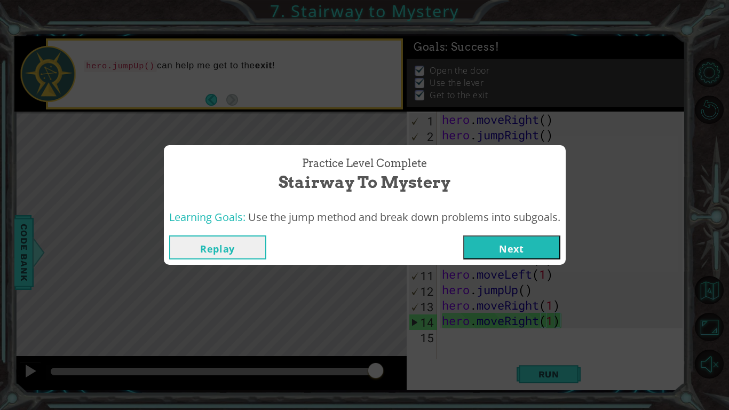
click at [498, 256] on button "Next" at bounding box center [511, 247] width 97 height 24
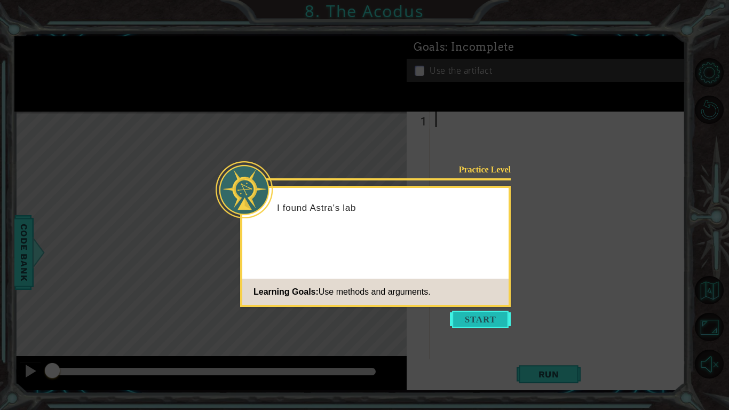
click at [474, 321] on button "Start" at bounding box center [480, 319] width 61 height 17
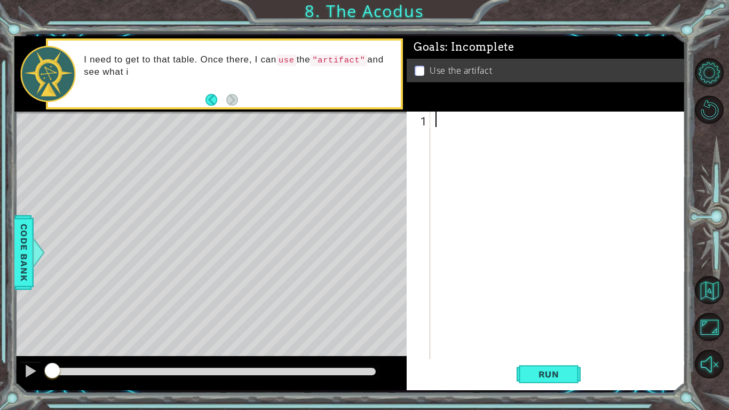
click at [438, 147] on div at bounding box center [561, 251] width 255 height 279
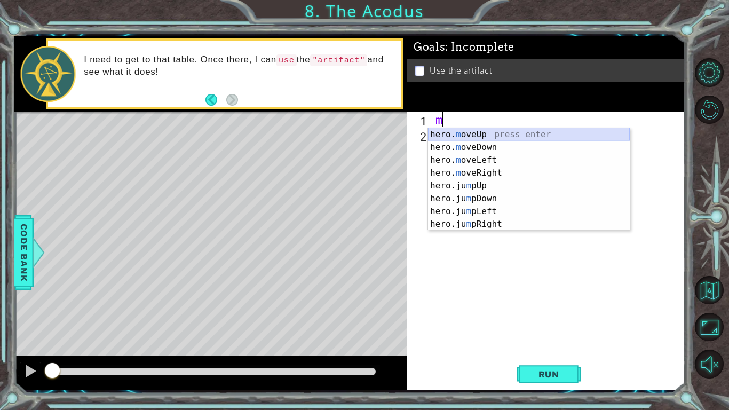
click at [442, 138] on div "hero. m oveUp press enter hero. m oveDown press enter hero. m oveLeft press ent…" at bounding box center [529, 192] width 202 height 128
type textarea "hero.moveUp(1)"
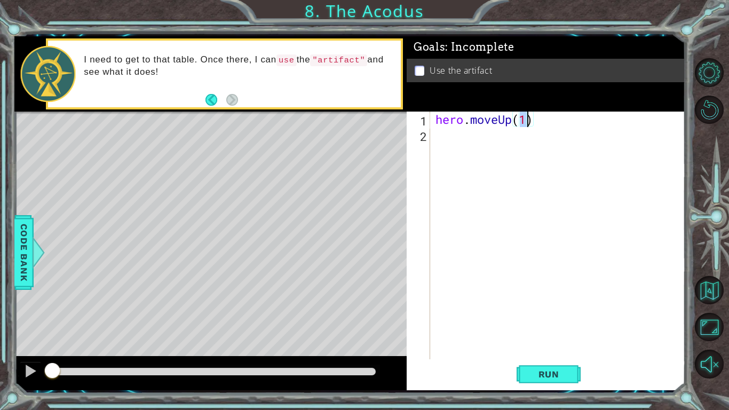
click at [436, 152] on div "hero . moveUp ( 1 )" at bounding box center [561, 251] width 255 height 279
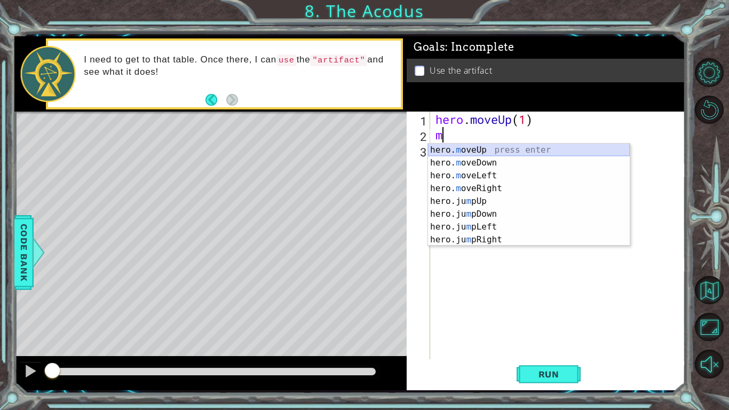
click at [450, 148] on div "hero. m oveUp press enter hero. m oveDown press enter hero. m oveLeft press ent…" at bounding box center [529, 208] width 202 height 128
type textarea "hero.moveUp(1)"
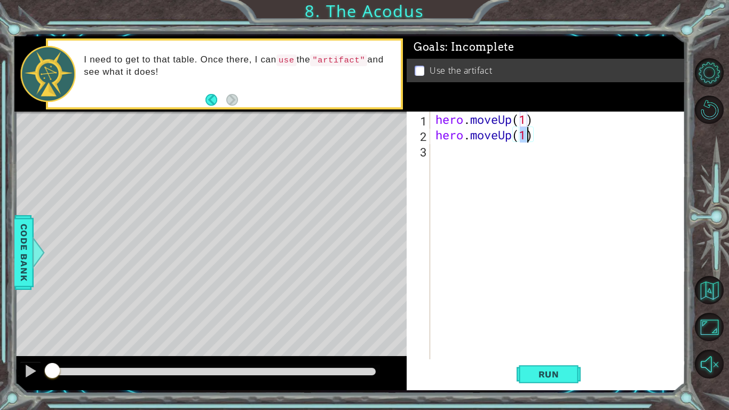
click at [438, 154] on div "hero . moveUp ( 1 ) hero . moveUp ( 1 )" at bounding box center [561, 251] width 255 height 279
type textarea "h"
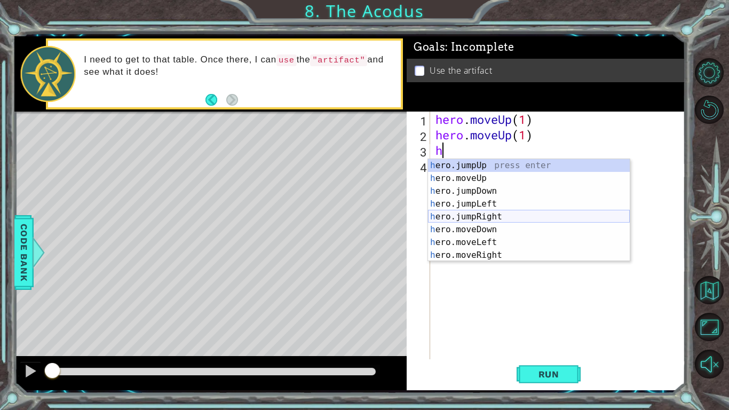
click at [452, 219] on div "h ero.jumpUp press enter h ero.moveUp press enter h ero.jumpDown press enter h …" at bounding box center [529, 223] width 202 height 128
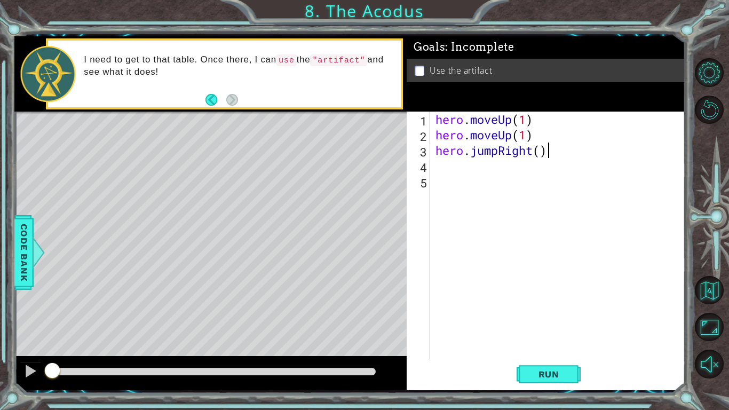
click at [561, 150] on div "hero . moveUp ( 1 ) hero . moveUp ( 1 ) hero . jumpRight ( )" at bounding box center [561, 251] width 255 height 279
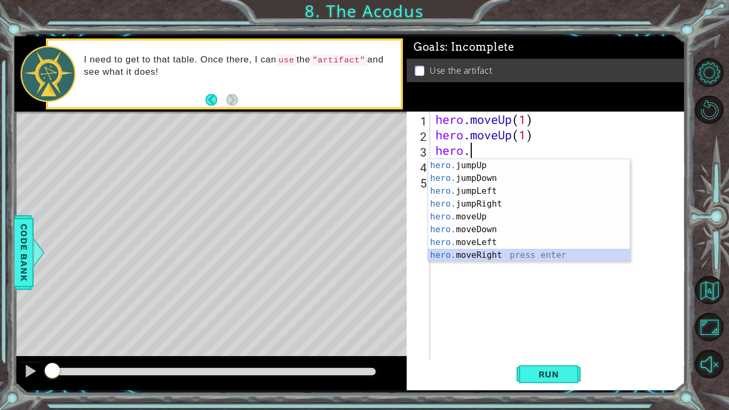
click at [473, 253] on div "hero. jumpUp press enter hero. jumpDown press enter hero. jumpLeft press enter …" at bounding box center [529, 223] width 202 height 128
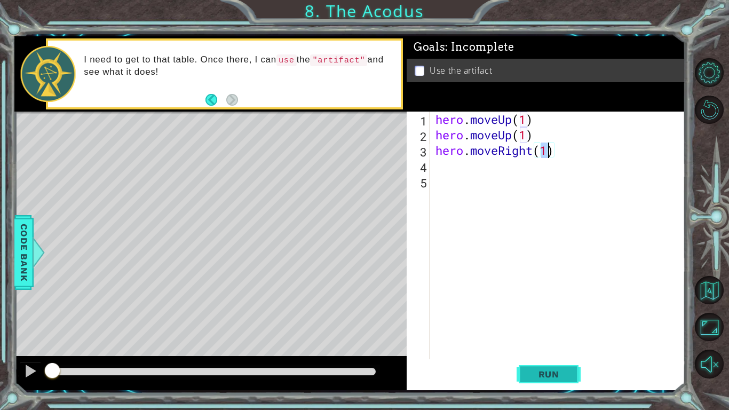
click at [531, 387] on button "Run" at bounding box center [549, 374] width 64 height 28
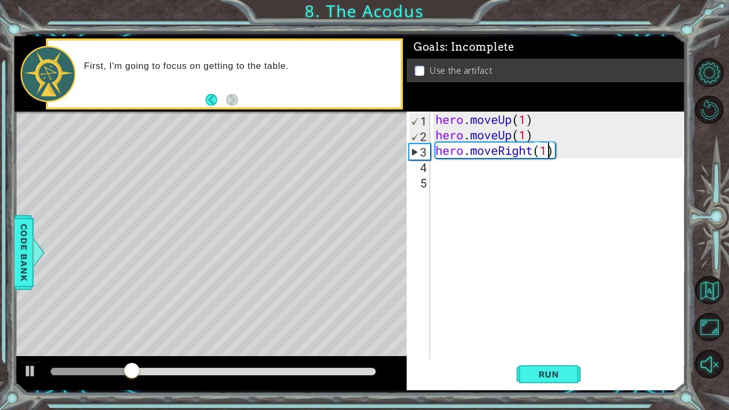
click at [532, 155] on div "hero . moveUp ( 1 ) hero . moveUp ( 1 ) hero . moveRight ( 1 )" at bounding box center [561, 251] width 255 height 279
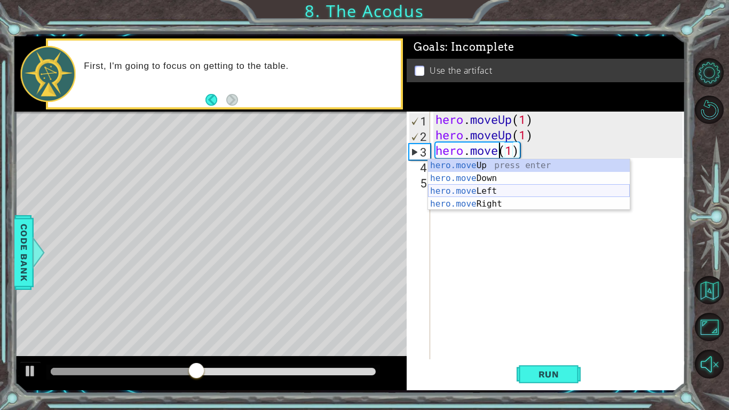
click at [507, 188] on div "hero.move Up press enter hero.move Down press enter hero.move Left press enter …" at bounding box center [529, 197] width 202 height 77
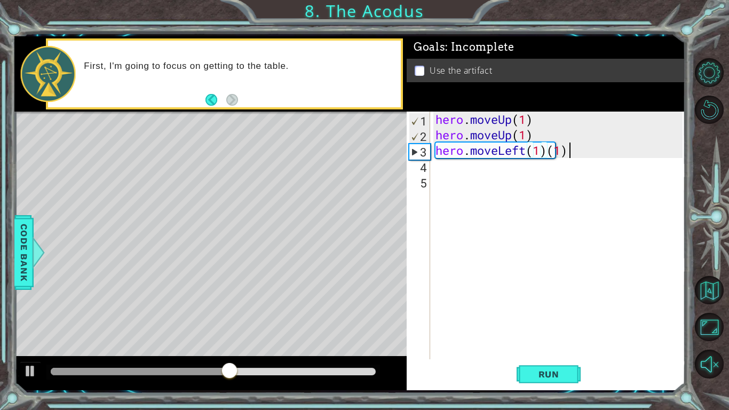
click at [572, 154] on div "hero . moveUp ( 1 ) hero . moveUp ( 1 ) hero . moveLeft ( 1 ) ( 1 )" at bounding box center [561, 251] width 255 height 279
click at [542, 155] on div "hero . moveUp ( 1 ) hero . moveUp ( 1 ) hero . moveLeft ( 1 )" at bounding box center [561, 251] width 255 height 279
type textarea "hero.moveLeft(2)"
click at [443, 174] on div "hero . moveUp ( 1 ) hero . moveUp ( 1 ) hero . moveLeft ( 2 )" at bounding box center [561, 251] width 255 height 279
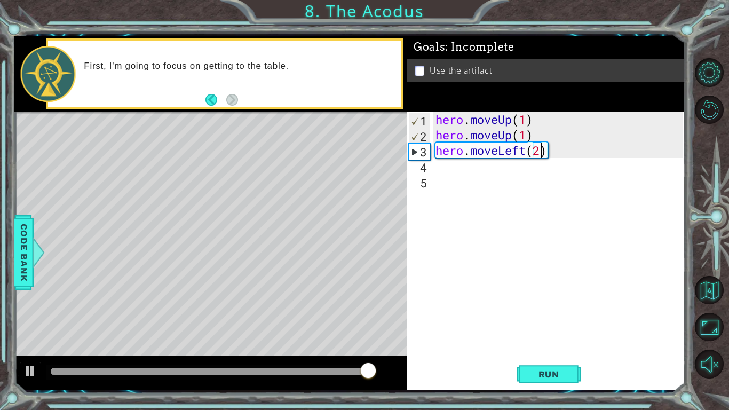
scroll to position [0, 0]
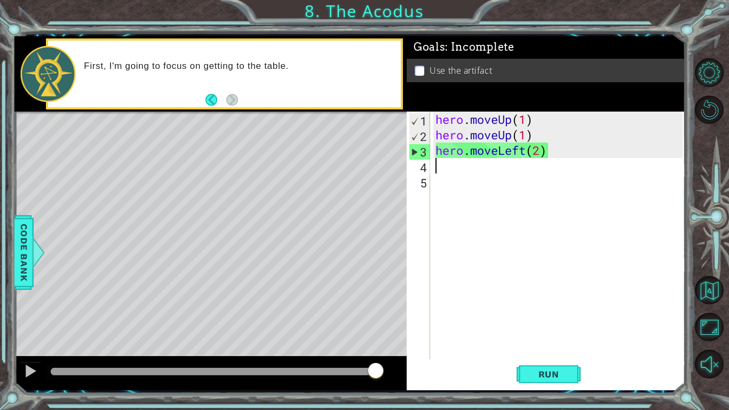
click at [439, 164] on div "hero . moveUp ( 1 ) hero . moveUp ( 1 ) hero . moveLeft ( 2 )" at bounding box center [561, 251] width 255 height 279
type textarea "h"
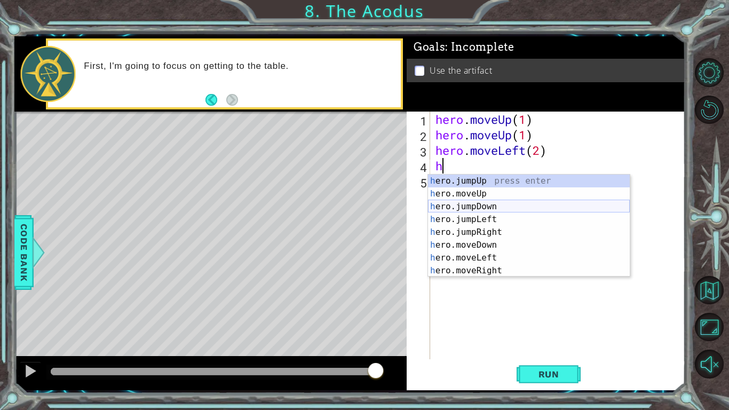
click at [446, 201] on div "h ero.jumpUp press enter h ero.moveUp press enter h ero.jumpDown press enter h …" at bounding box center [529, 239] width 202 height 128
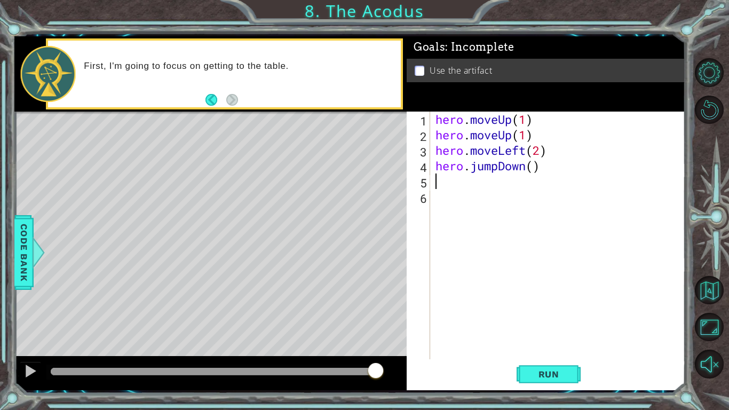
click at [530, 175] on div "hero . moveUp ( 1 ) hero . moveUp ( 1 ) hero . moveLeft ( 2 ) hero . jumpDown (…" at bounding box center [561, 251] width 255 height 279
click at [535, 170] on div "hero . moveUp ( 1 ) hero . moveUp ( 1 ) hero . moveLeft ( 2 ) hero . jumpDown (…" at bounding box center [561, 251] width 255 height 279
click at [498, 169] on div "hero . moveUp ( 1 ) hero . moveUp ( 1 ) hero . moveLeft ( 2 ) hero . jumpDown (…" at bounding box center [561, 251] width 255 height 279
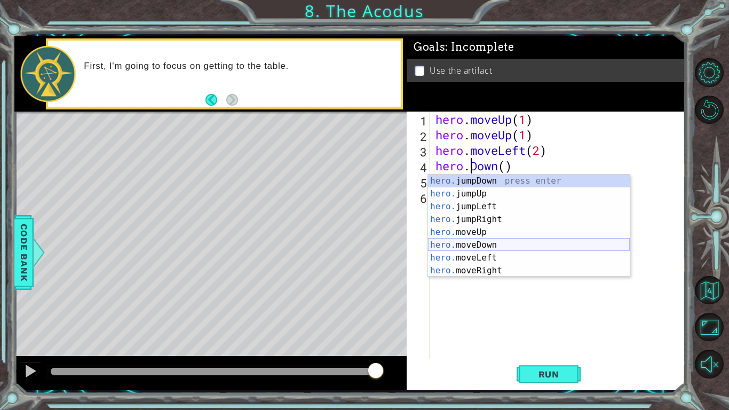
click at [500, 246] on div "hero. jumpDown press enter hero. jumpUp press enter hero. jumpLeft press enter …" at bounding box center [529, 239] width 202 height 128
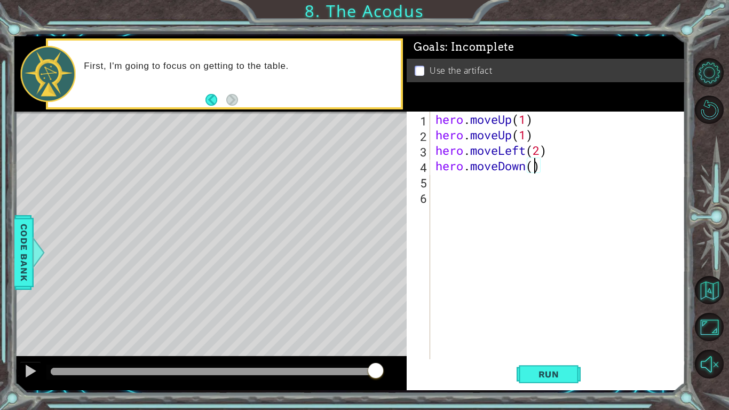
type textarea "hero.moveDown(3)"
click at [453, 188] on div "hero . moveUp ( 1 ) hero . moveUp ( 1 ) hero . moveLeft ( 2 ) hero . moveDown (…" at bounding box center [561, 251] width 255 height 279
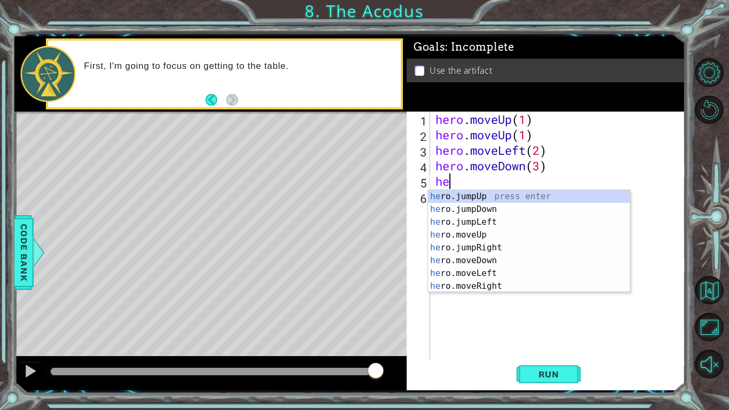
type textarea "her"
click at [467, 251] on div "her o.jumpUp press enter her o.jumpDown press enter her o.jumpLeft press enter …" at bounding box center [529, 254] width 202 height 128
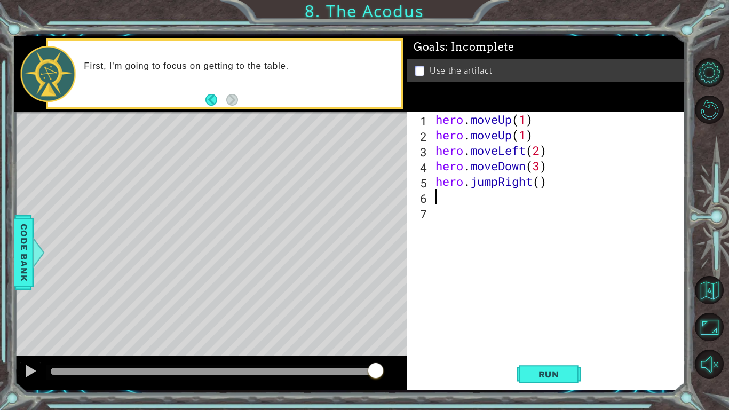
click at [543, 187] on div "hero . moveUp ( 1 ) hero . moveUp ( 1 ) hero . moveLeft ( 2 ) hero . moveDown (…" at bounding box center [561, 251] width 255 height 279
click at [531, 366] on button "Run" at bounding box center [549, 374] width 64 height 28
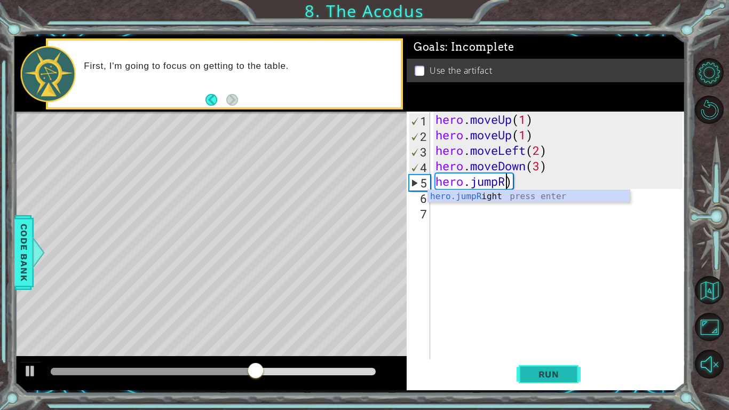
scroll to position [0, 3]
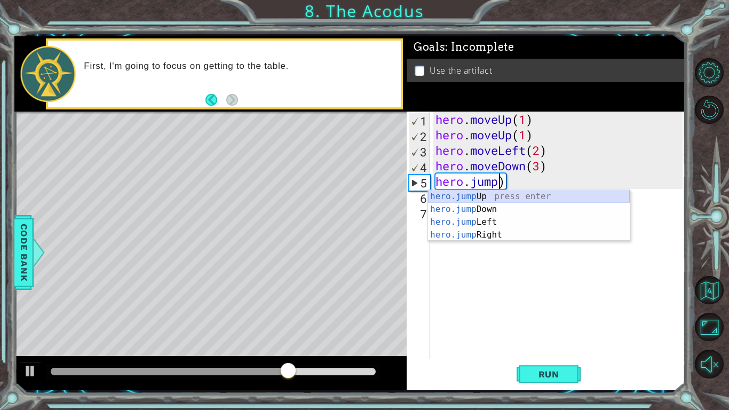
click at [469, 201] on div "hero.jump Up press enter hero.jump Down press enter hero.jump Left press enter …" at bounding box center [529, 228] width 202 height 77
type textarea "hero.jumpUp()"
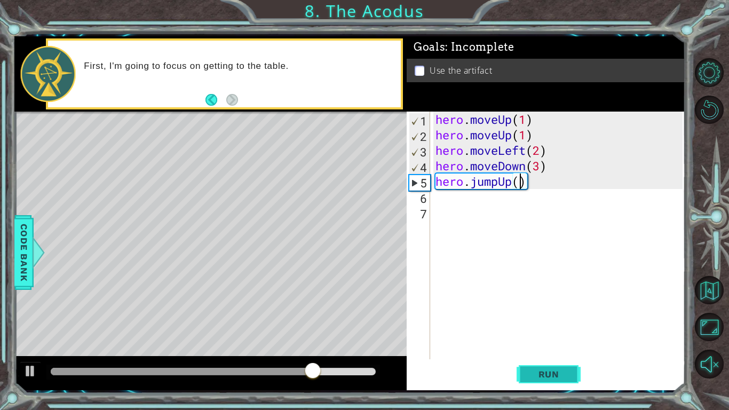
click at [527, 367] on button "Run" at bounding box center [549, 374] width 64 height 28
